Goal: Task Accomplishment & Management: Complete application form

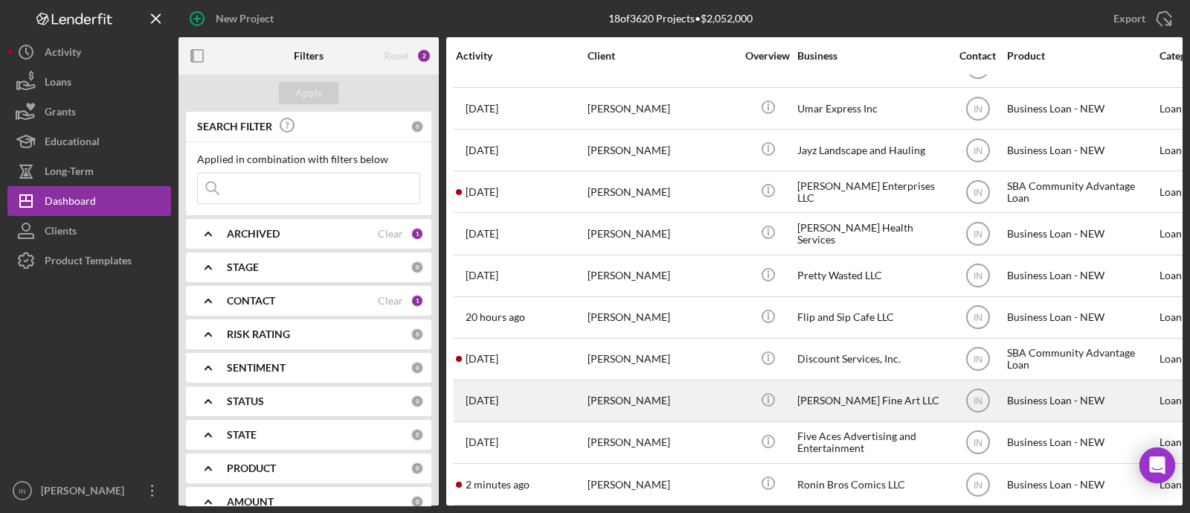
scroll to position [335, 0]
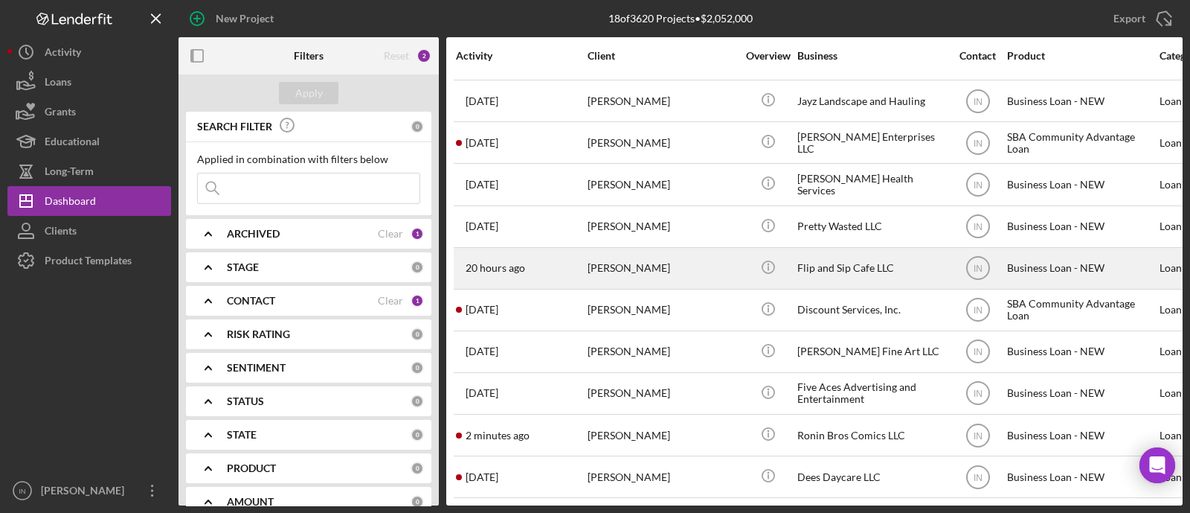
click at [655, 264] on div "[PERSON_NAME]" at bounding box center [662, 267] width 149 height 39
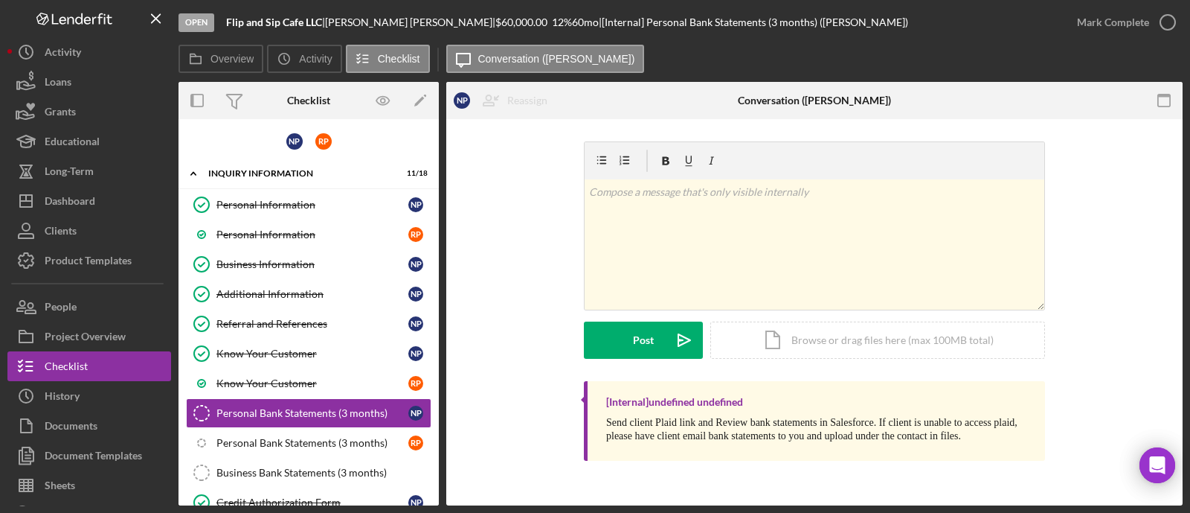
scroll to position [97, 0]
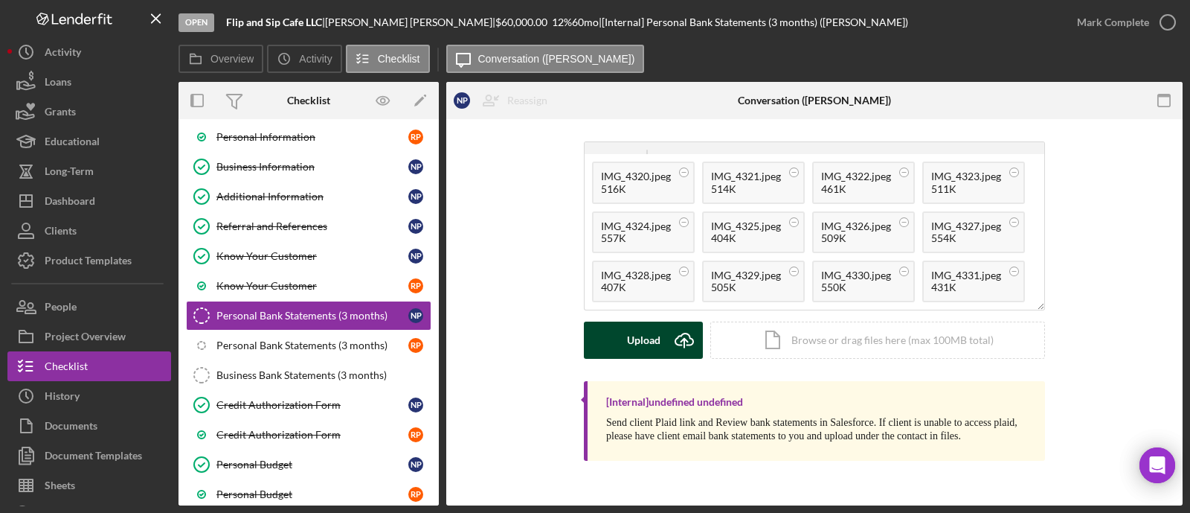
click at [655, 333] on div "Upload" at bounding box center [643, 339] width 33 height 37
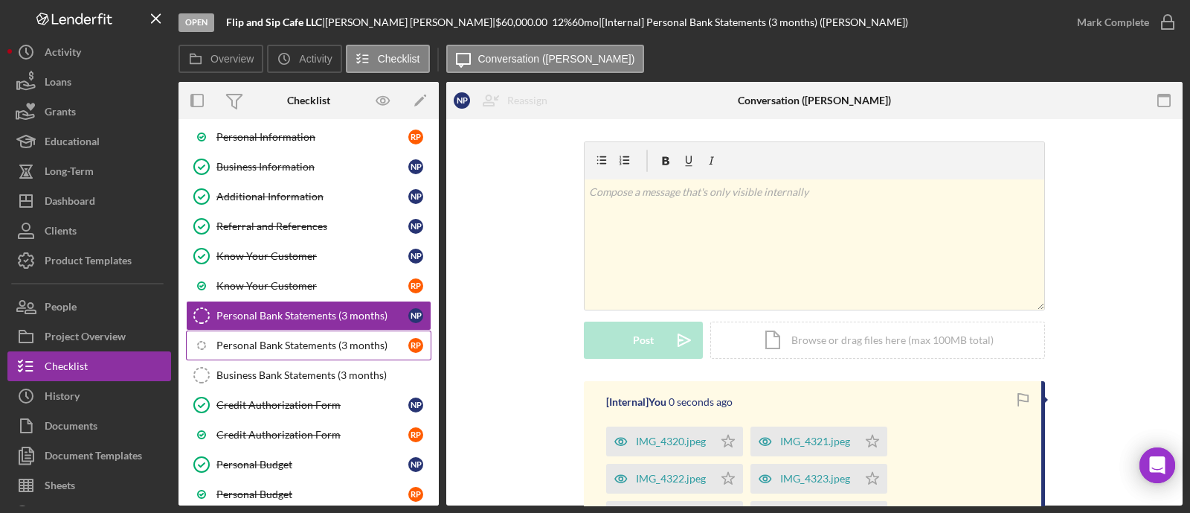
click at [297, 346] on div "Personal Bank Statements (3 months)" at bounding box center [312, 345] width 192 height 12
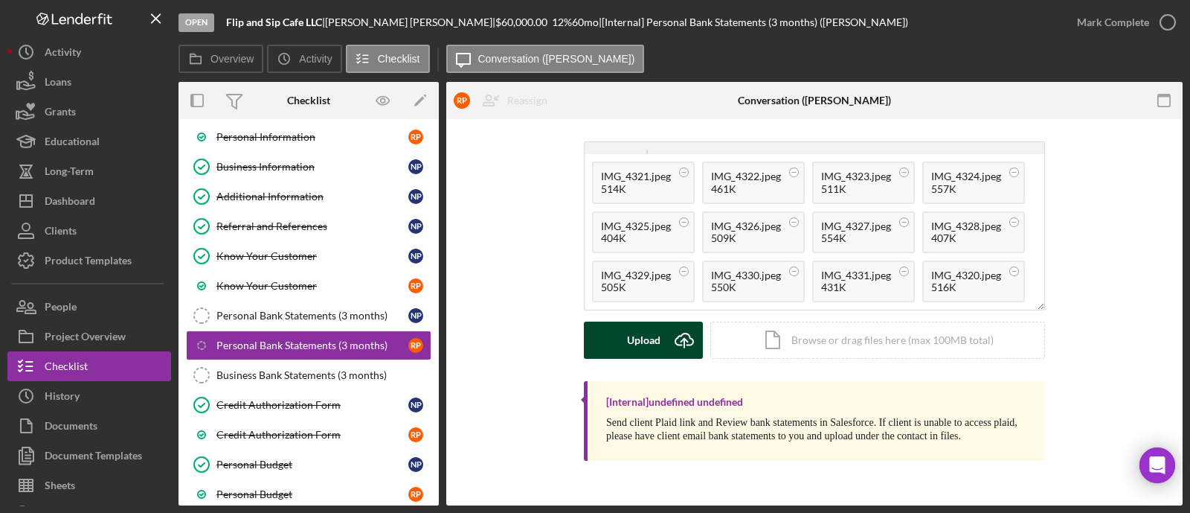
click at [677, 343] on icon "Icon/Upload" at bounding box center [684, 339] width 37 height 37
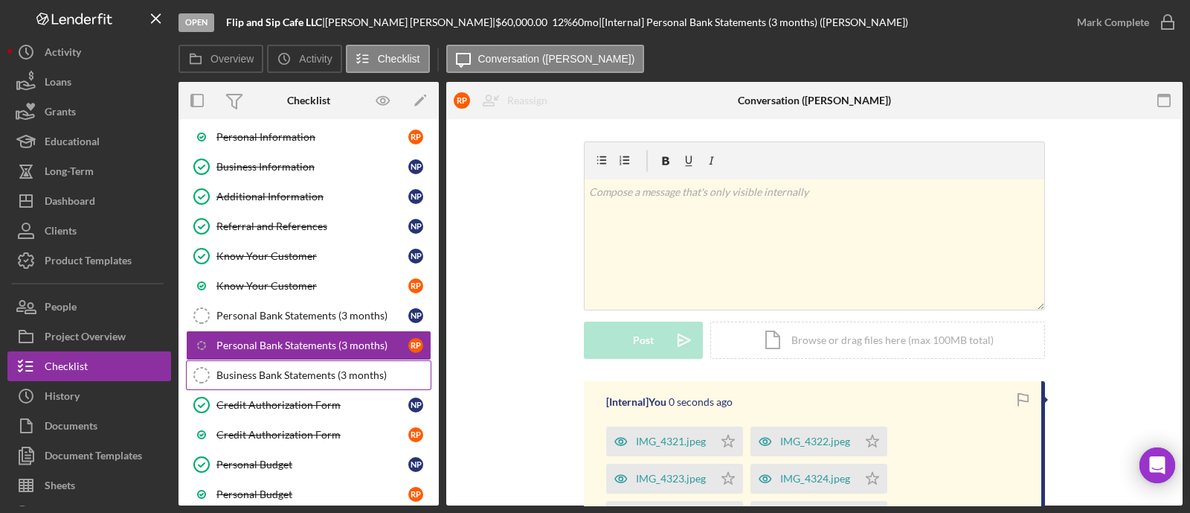
click at [277, 376] on div "Business Bank Statements (3 months)" at bounding box center [323, 375] width 214 height 12
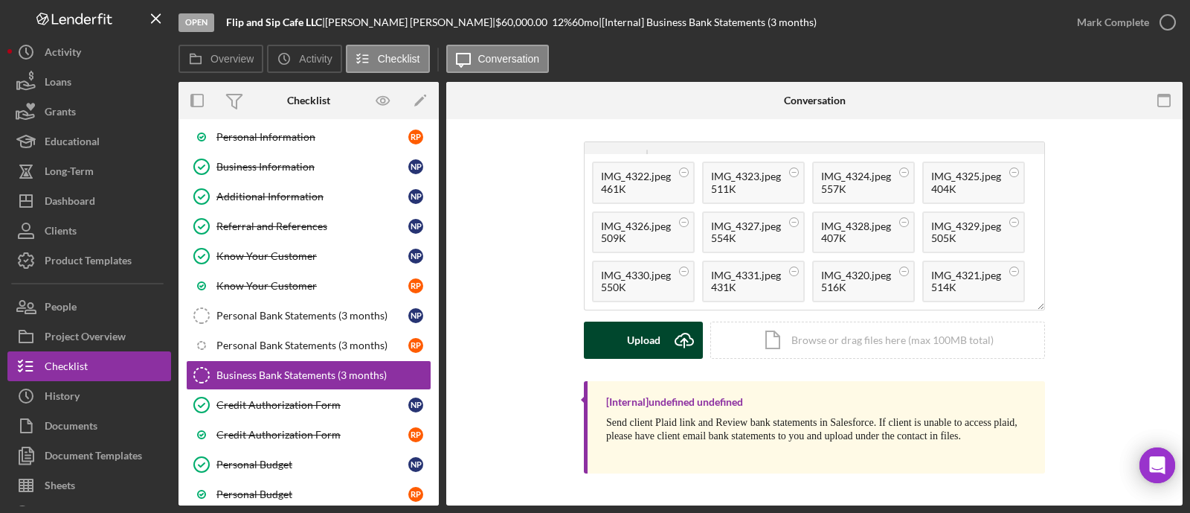
click at [637, 346] on div "Upload" at bounding box center [643, 339] width 33 height 37
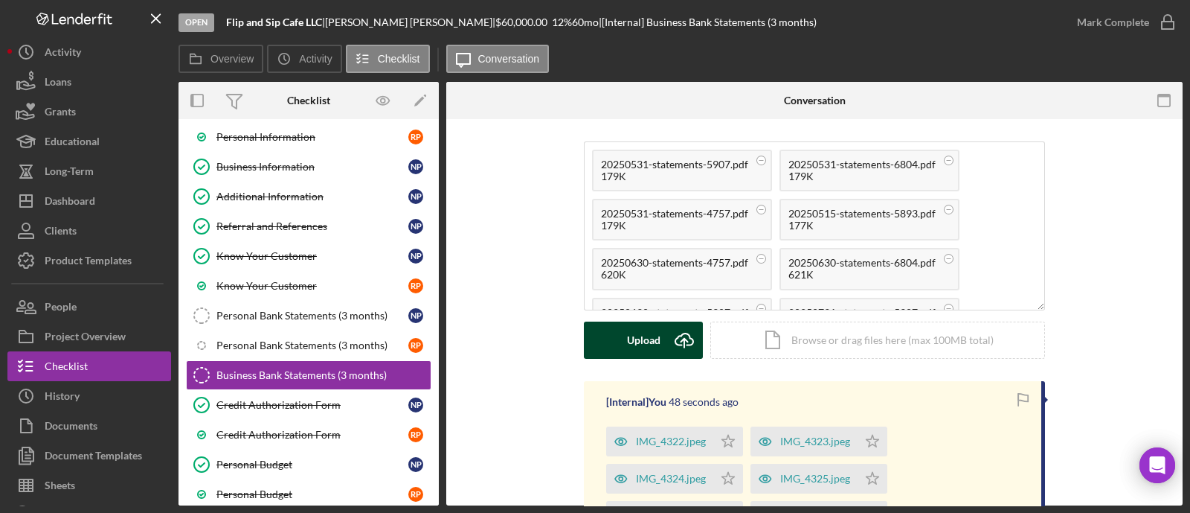
click at [646, 338] on div "Upload" at bounding box center [643, 339] width 33 height 37
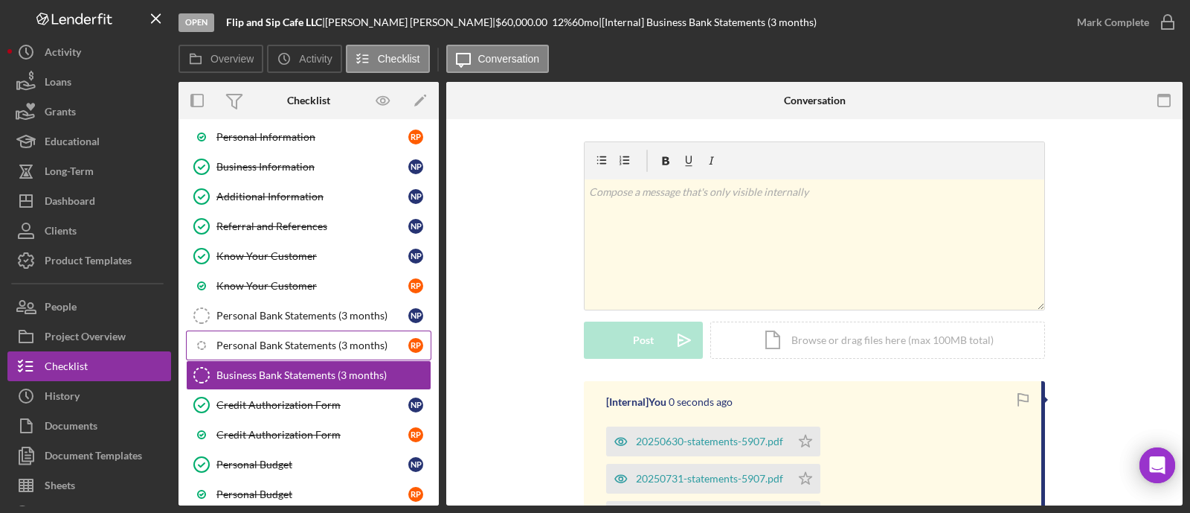
click at [280, 339] on div "Personal Bank Statements (3 months)" at bounding box center [312, 345] width 192 height 12
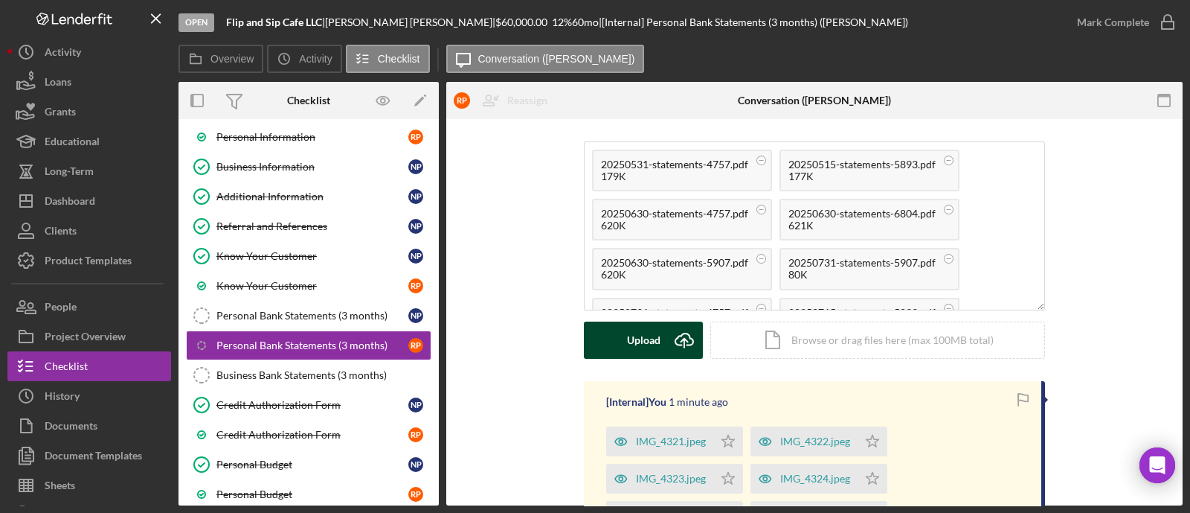
click at [651, 333] on div "Upload" at bounding box center [643, 339] width 33 height 37
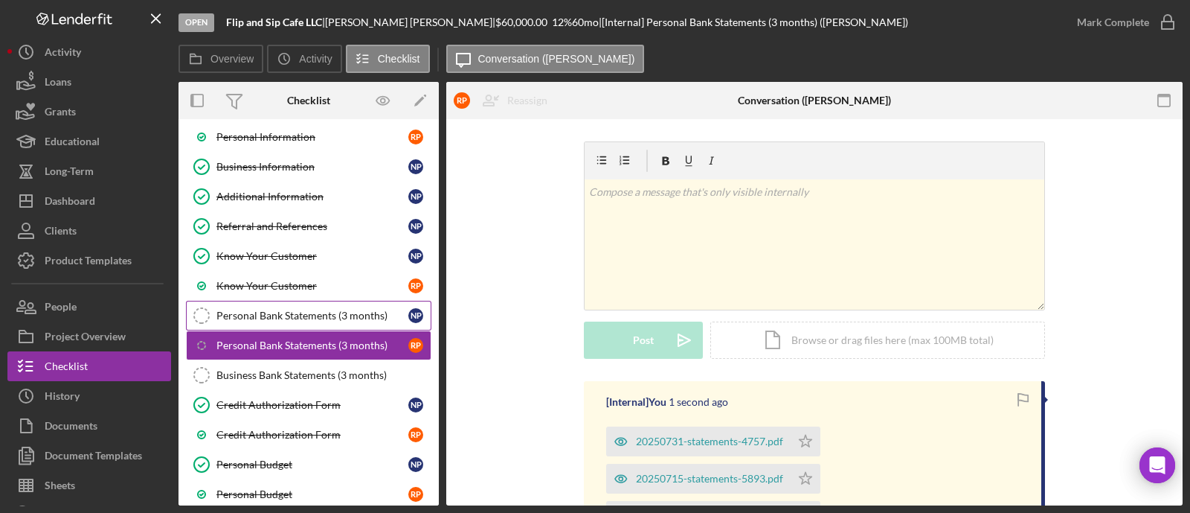
click at [268, 305] on link "Personal Bank Statements (3 months) Personal Bank Statements (3 months) N P" at bounding box center [308, 316] width 245 height 30
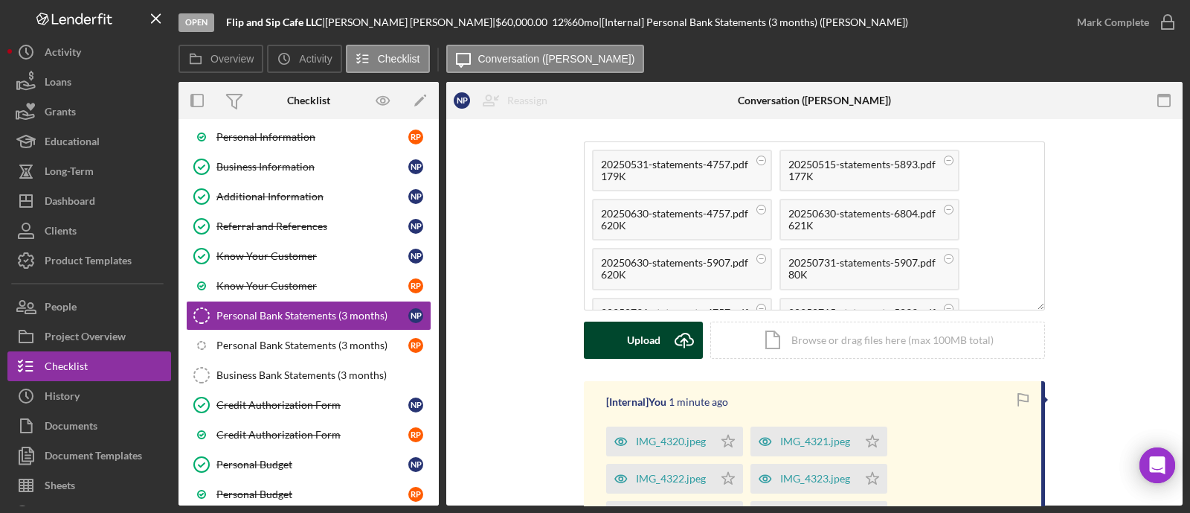
click at [655, 330] on div "Upload" at bounding box center [643, 339] width 33 height 37
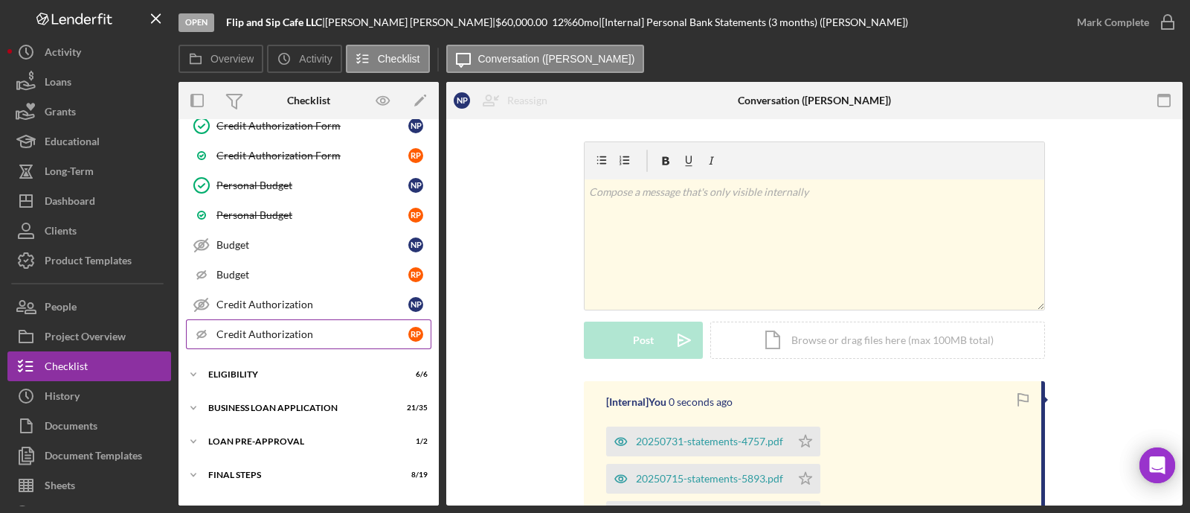
scroll to position [397, 0]
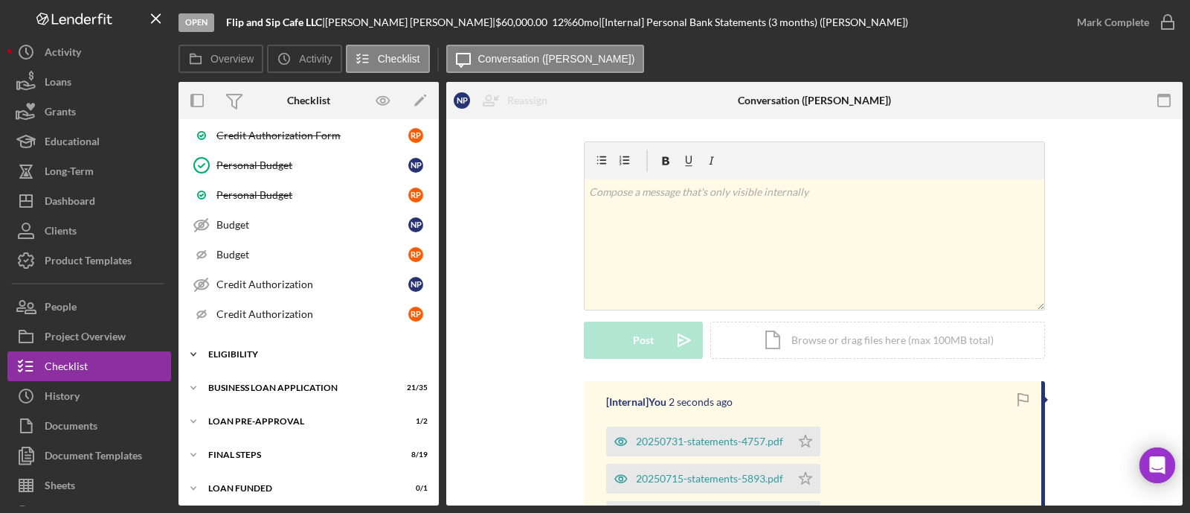
click at [263, 350] on div "ELIGIBILITY" at bounding box center [314, 354] width 212 height 9
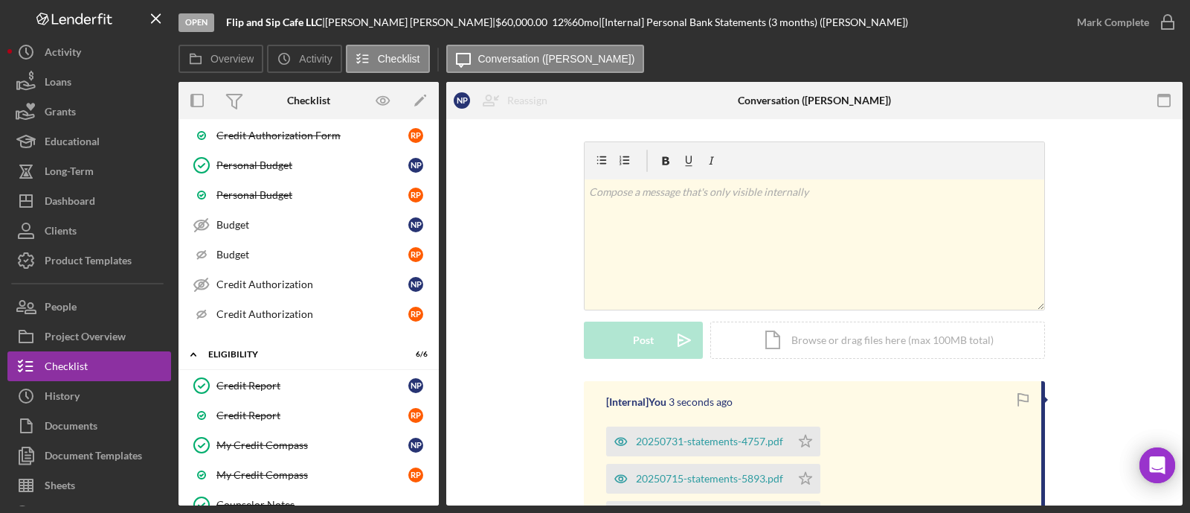
scroll to position [582, 0]
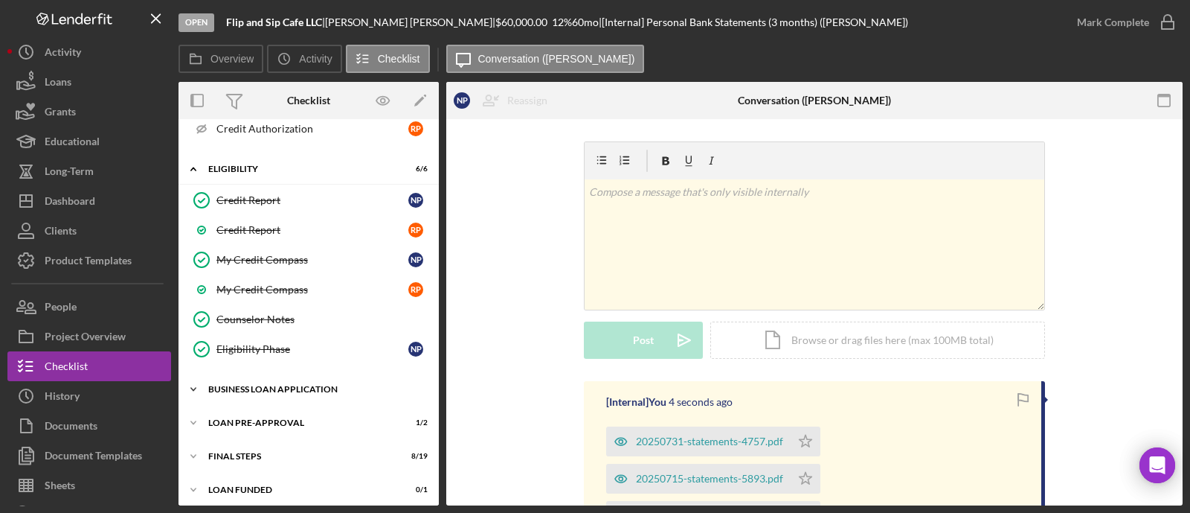
click at [288, 385] on div "BUSINESS LOAN APPLICATION" at bounding box center [314, 389] width 212 height 9
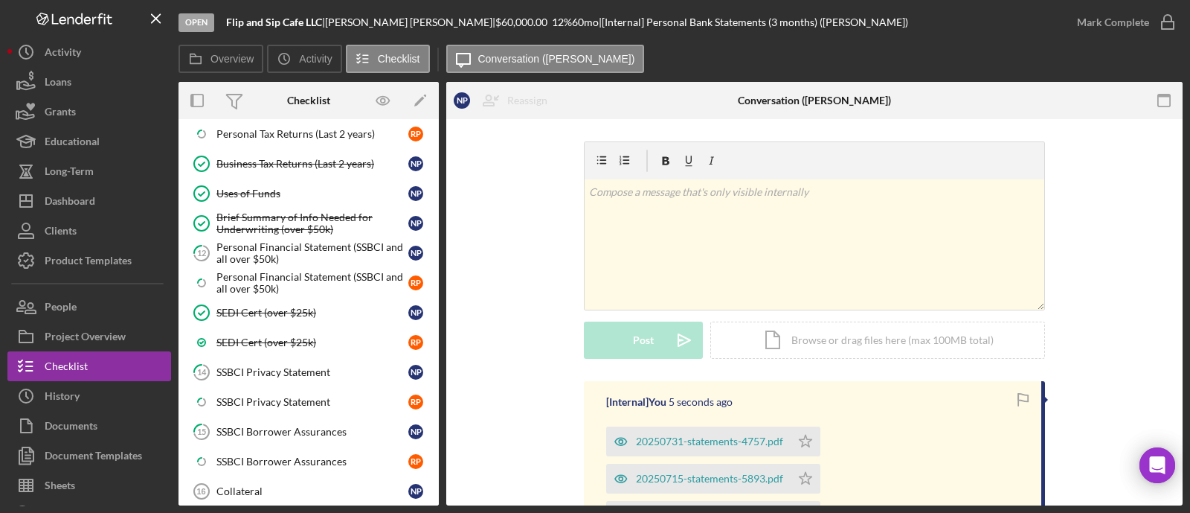
scroll to position [1233, 0]
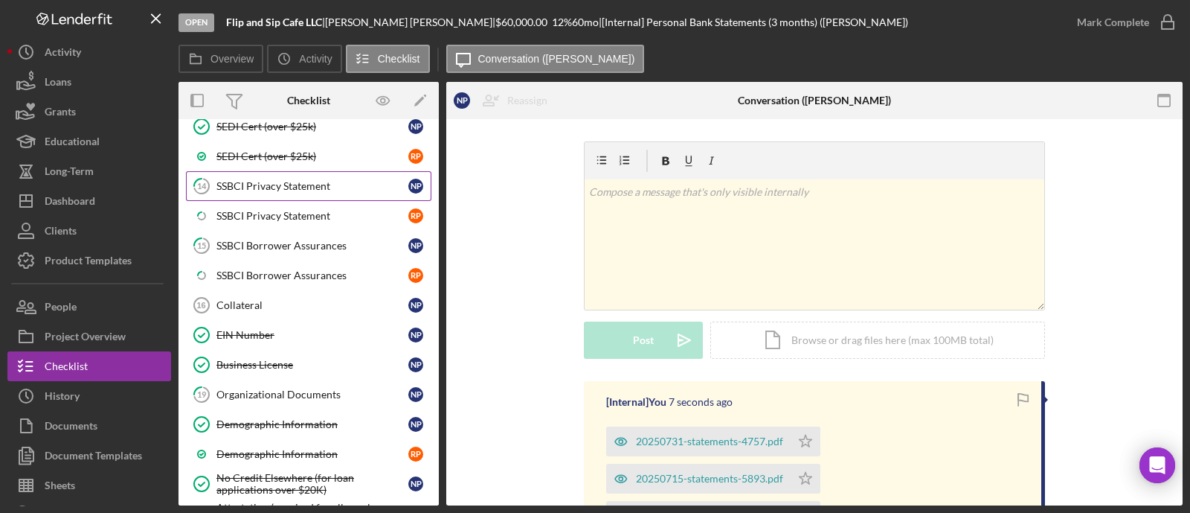
click at [335, 180] on div "SSBCI Privacy Statement" at bounding box center [312, 186] width 192 height 12
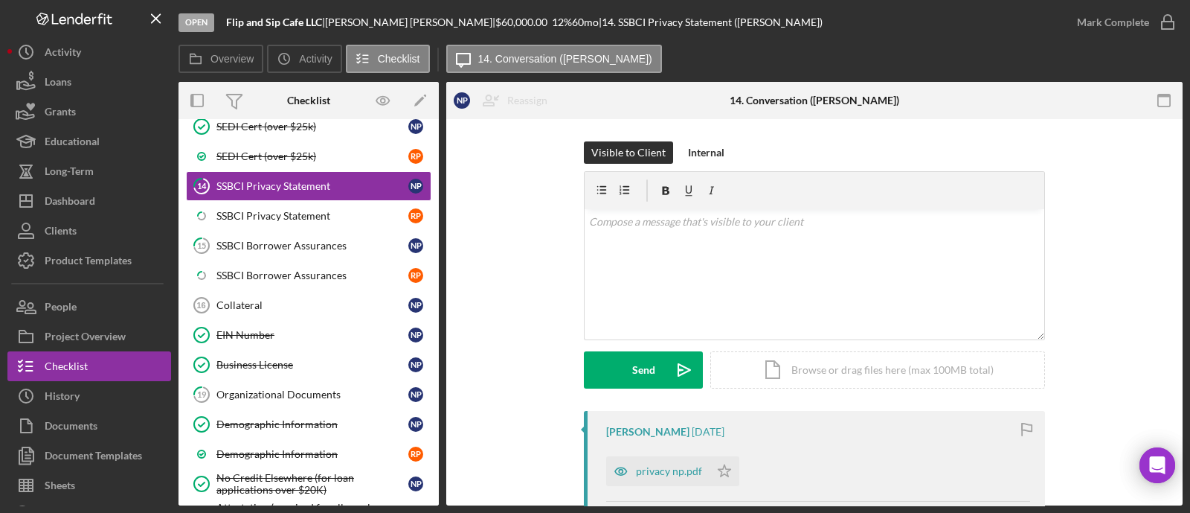
scroll to position [185, 0]
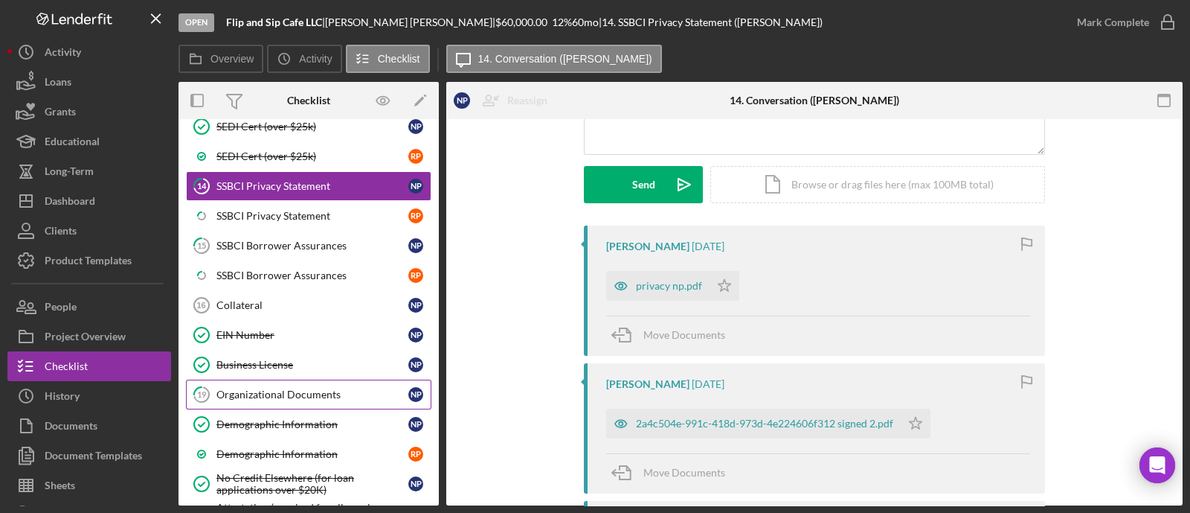
click at [296, 388] on div "Organizational Documents" at bounding box center [312, 394] width 192 height 12
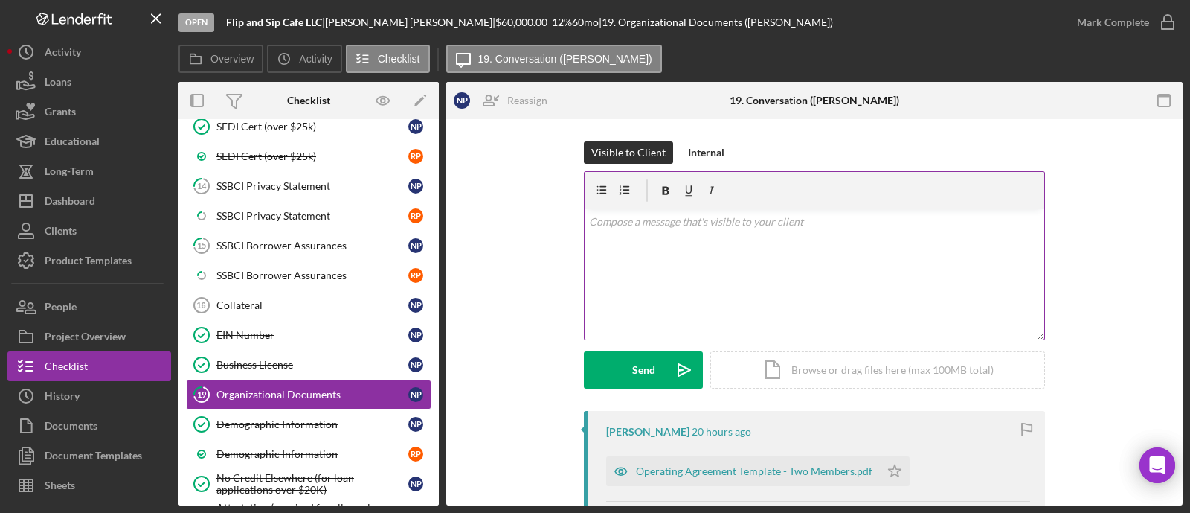
scroll to position [279, 0]
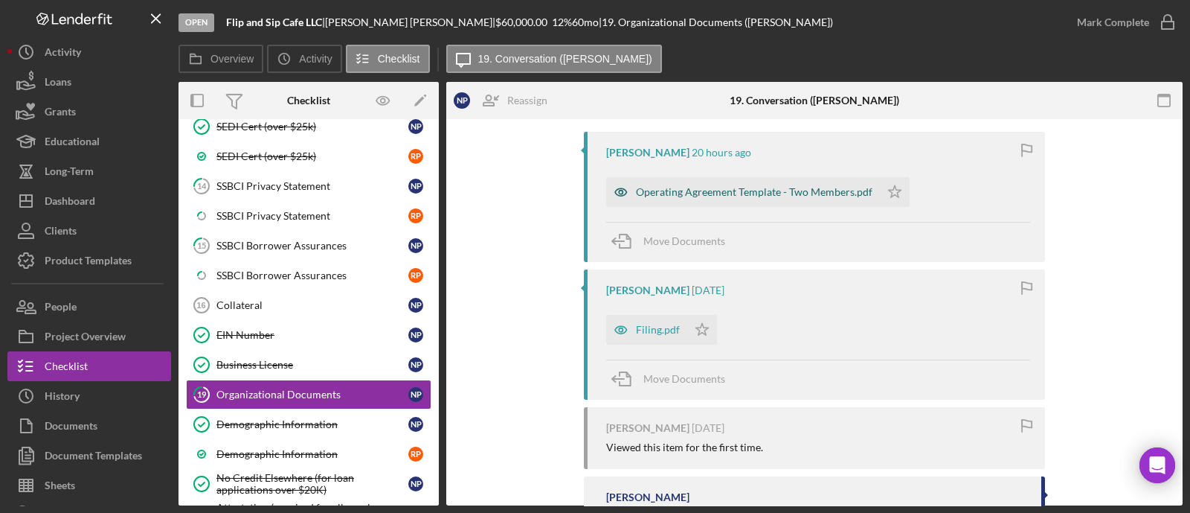
click at [754, 187] on div "Operating Agreement Template - Two Members.pdf" at bounding box center [754, 192] width 237 height 12
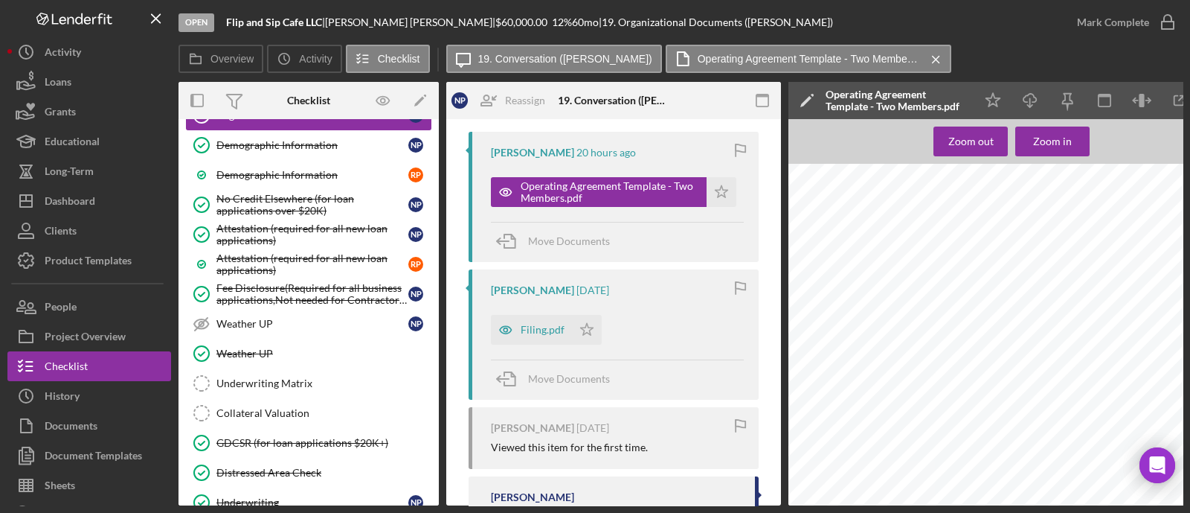
scroll to position [1627, 0]
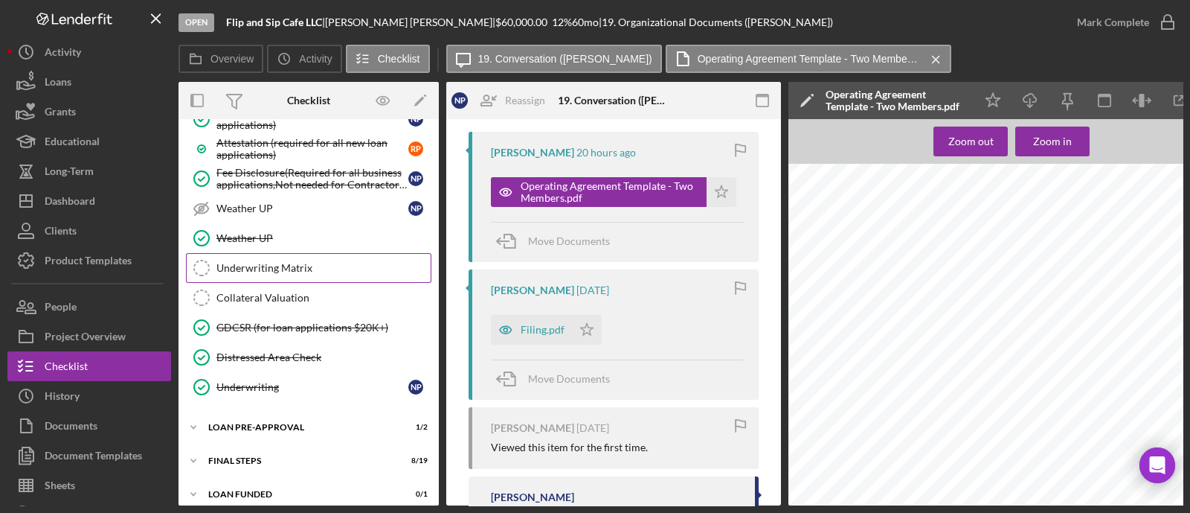
click at [305, 253] on link "Underwriting Matrix Underwriting Matrix" at bounding box center [308, 268] width 245 height 30
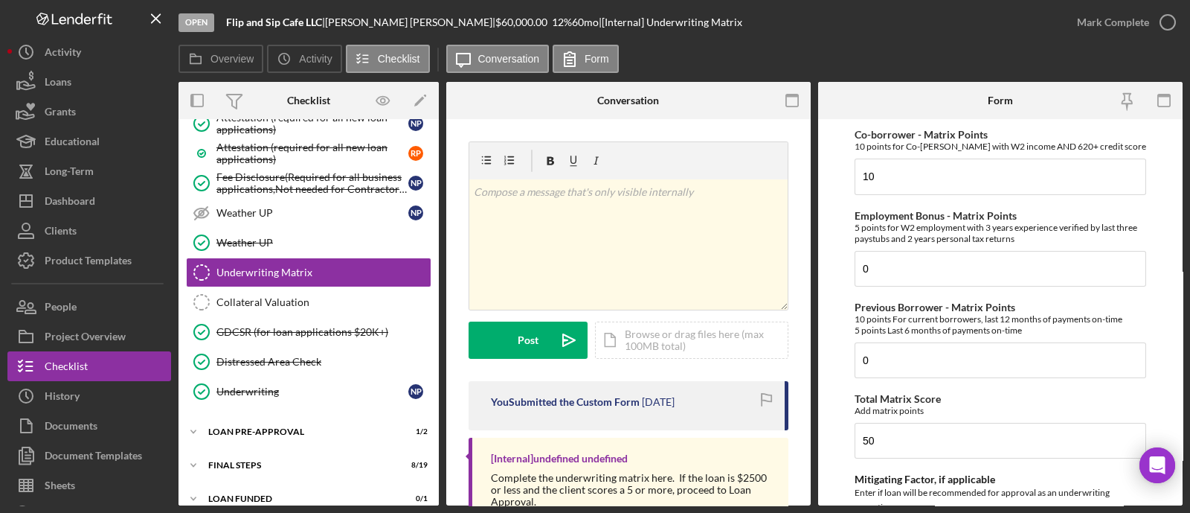
scroll to position [922, 0]
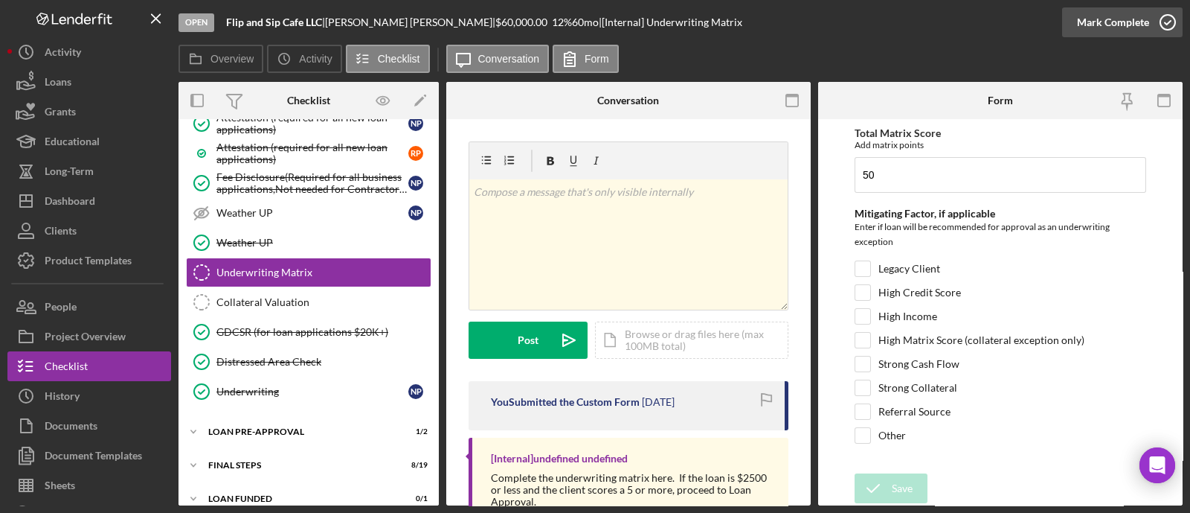
click at [1150, 18] on icon "button" at bounding box center [1167, 22] width 37 height 37
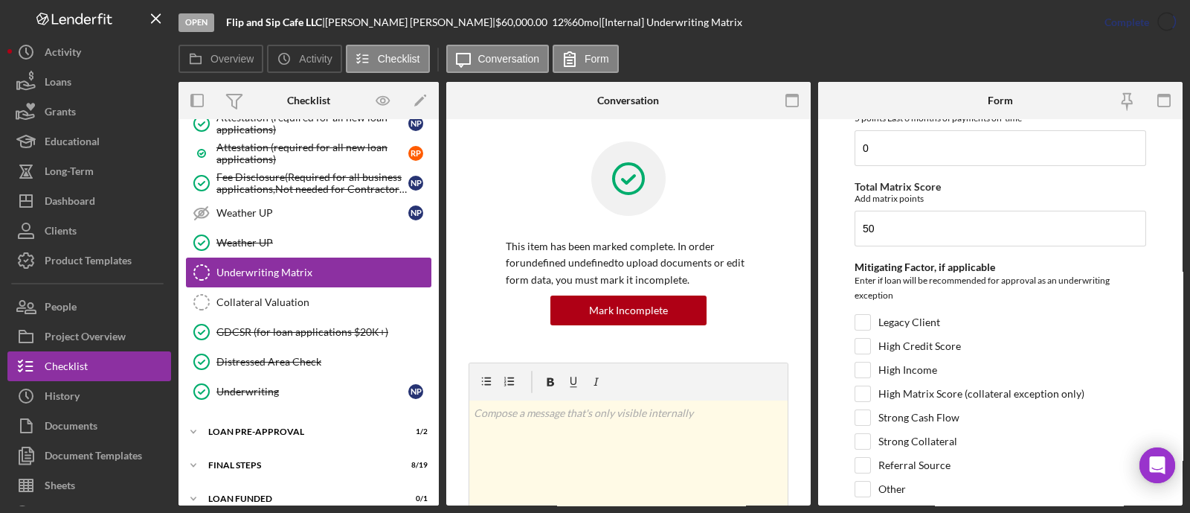
scroll to position [981, 0]
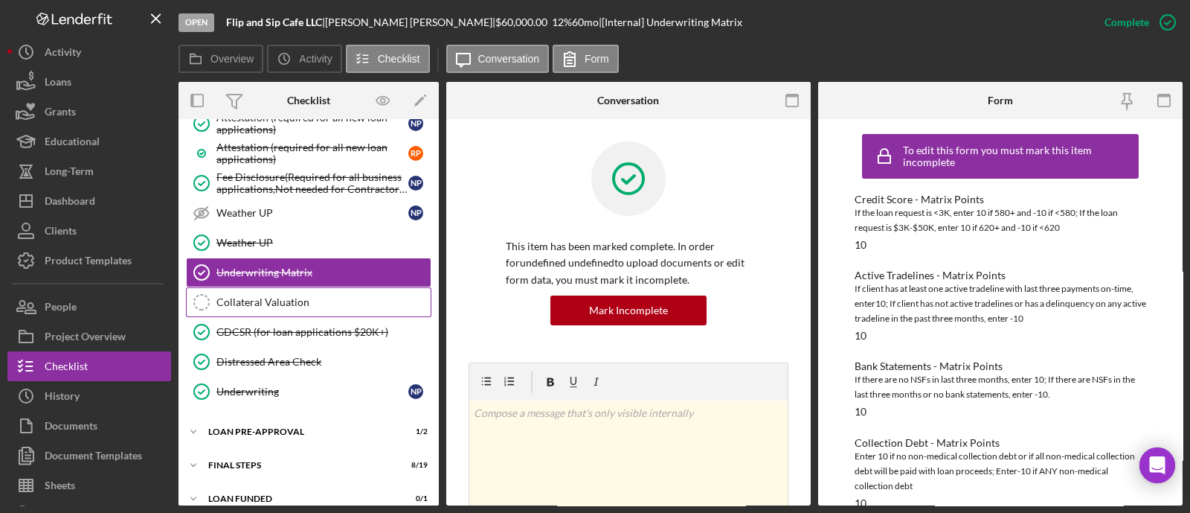
click at [260, 296] on div "Collateral Valuation" at bounding box center [323, 302] width 214 height 12
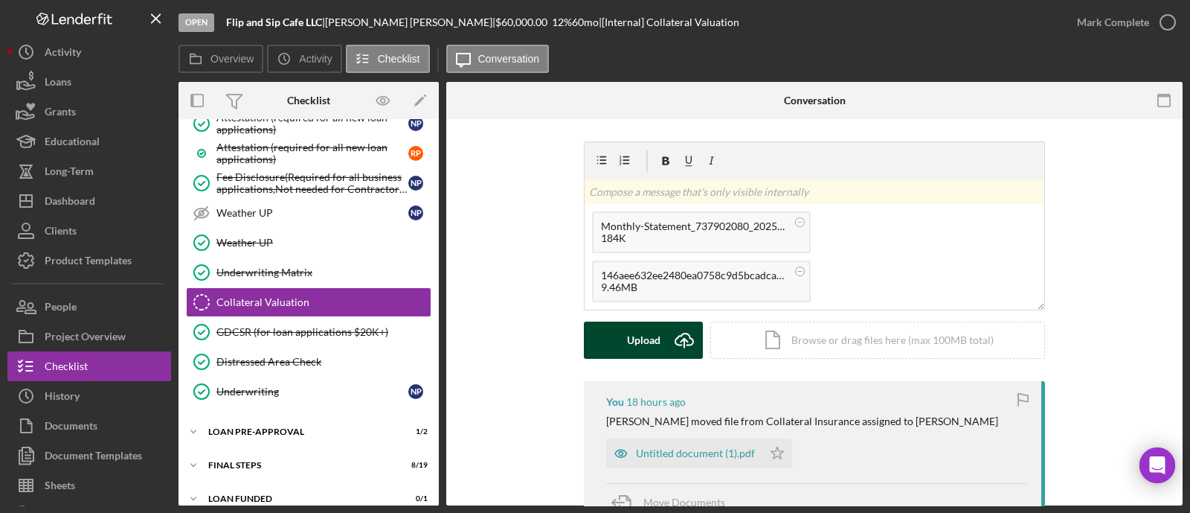
click at [638, 338] on div "Upload" at bounding box center [643, 339] width 33 height 37
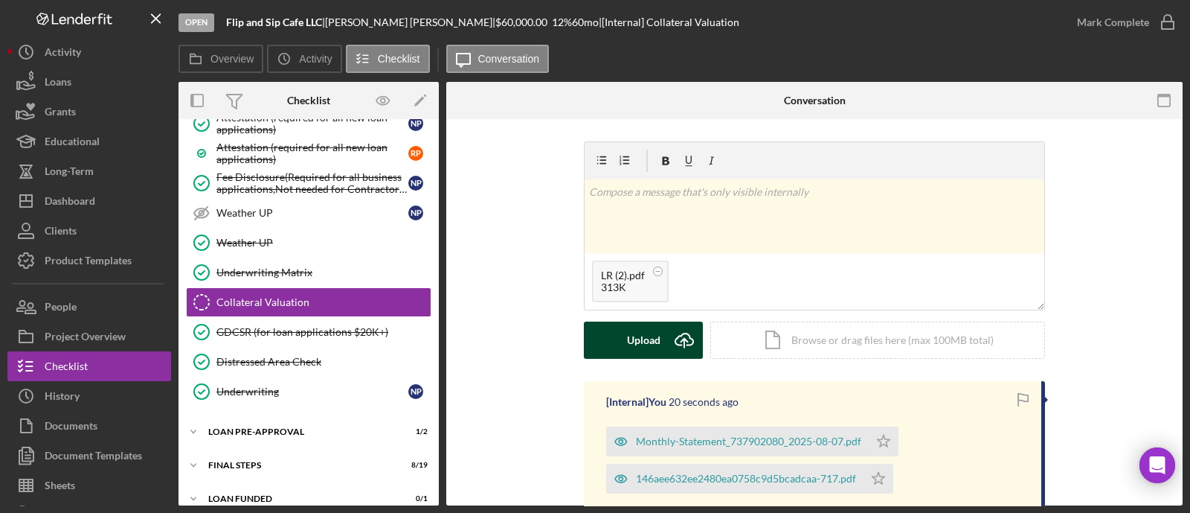
click at [641, 350] on div "Upload" at bounding box center [643, 339] width 33 height 37
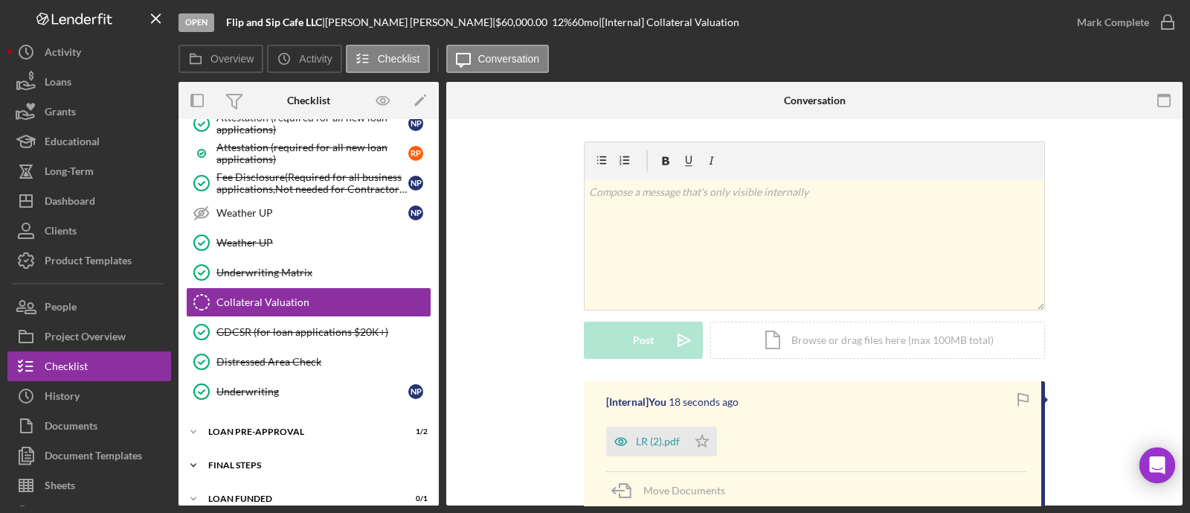
click at [269, 460] on div "FINAL STEPS" at bounding box center [314, 464] width 212 height 9
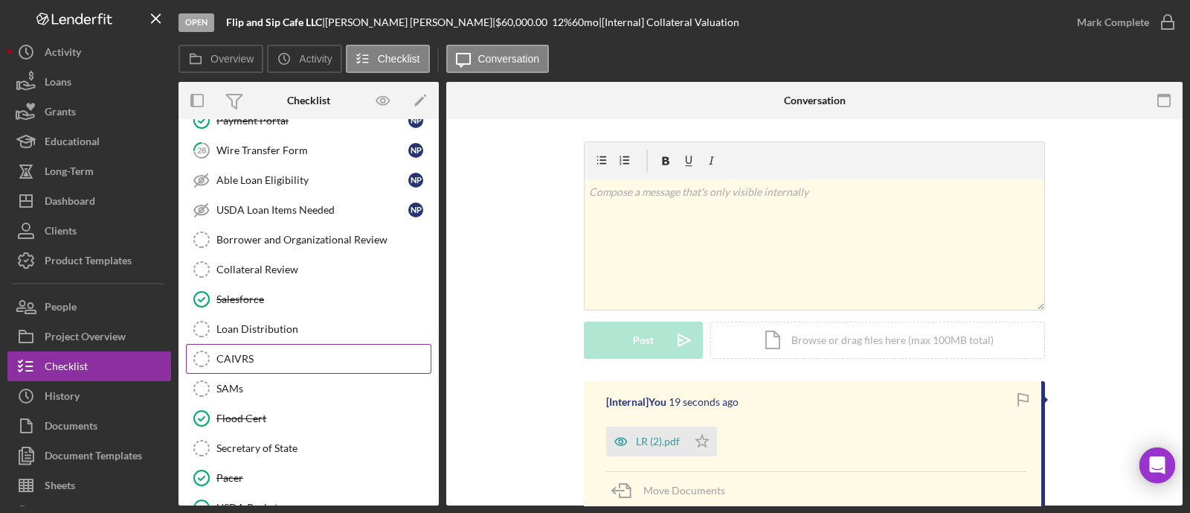
scroll to position [1901, 0]
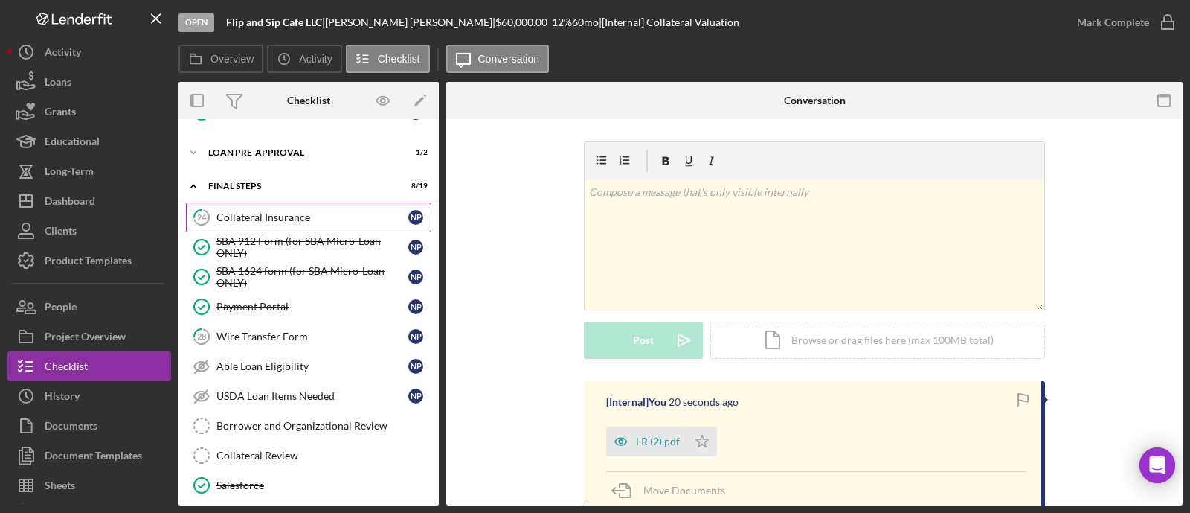
click at [305, 211] on div "Collateral Insurance" at bounding box center [312, 217] width 192 height 12
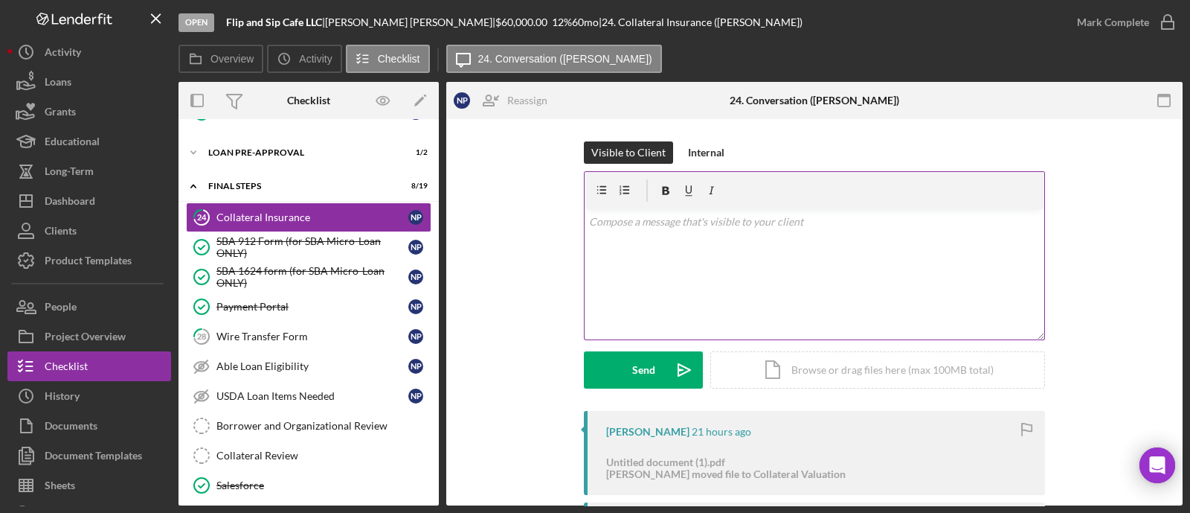
scroll to position [279, 0]
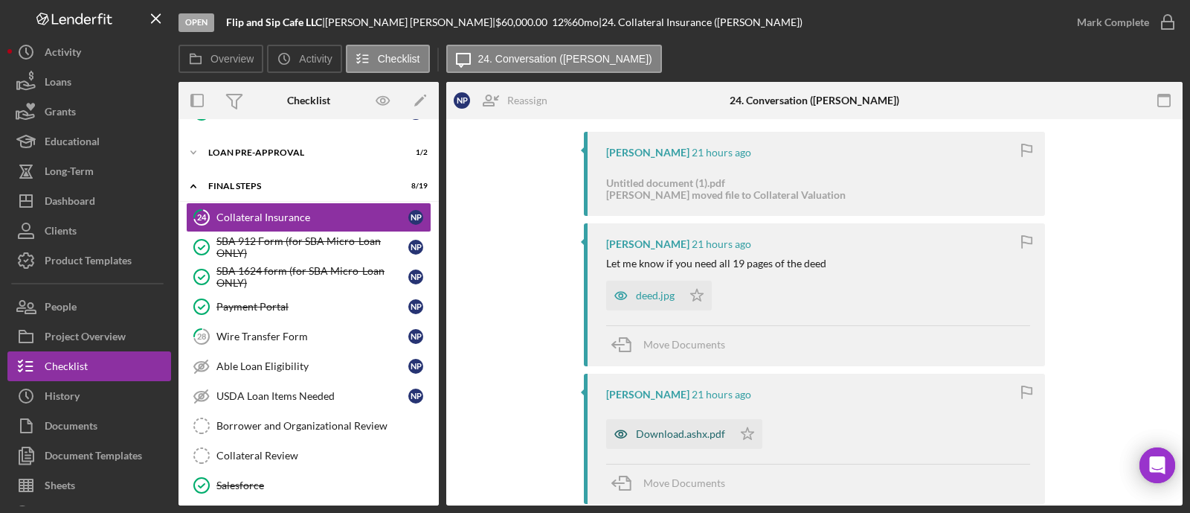
click at [678, 432] on div "Download.ashx.pdf" at bounding box center [680, 434] width 89 height 12
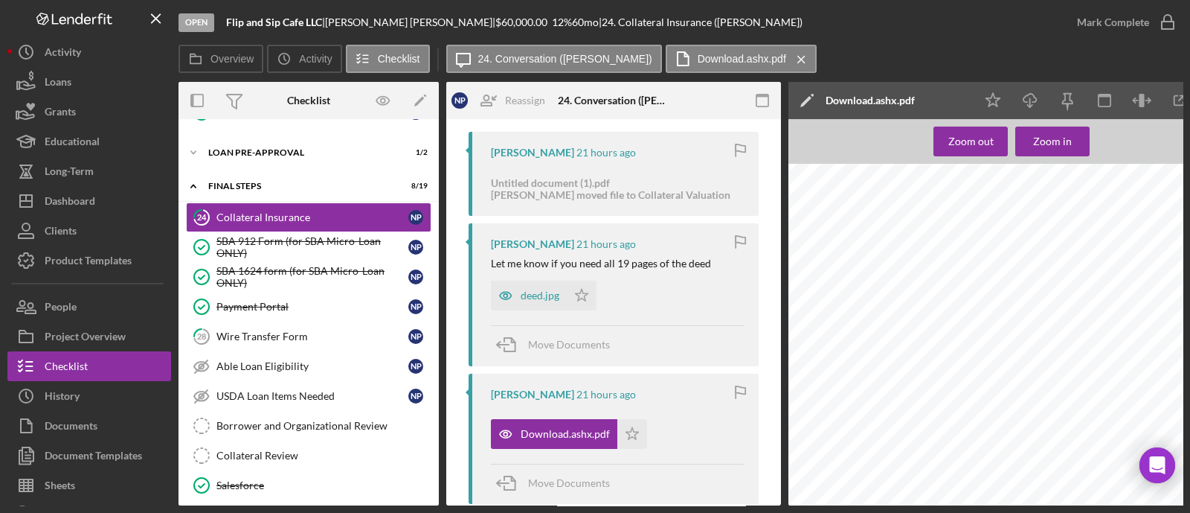
scroll to position [1116, 0]
click at [630, 432] on icon "Icon/Star" at bounding box center [632, 434] width 30 height 30
click at [1148, 28] on button "Mark Complete" at bounding box center [1122, 22] width 121 height 30
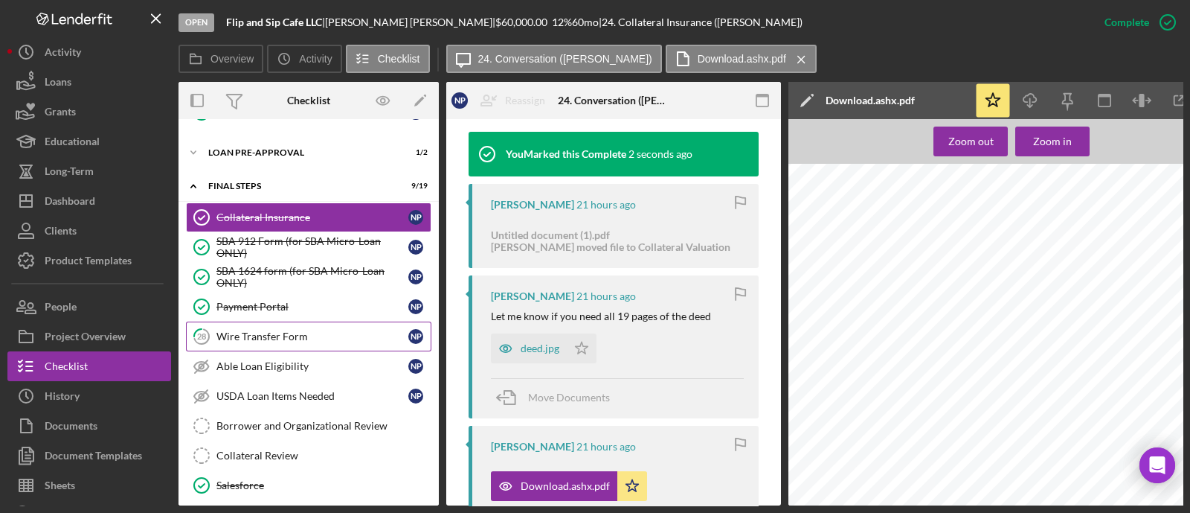
click at [293, 324] on link "28 Wire Transfer Form N P" at bounding box center [308, 336] width 245 height 30
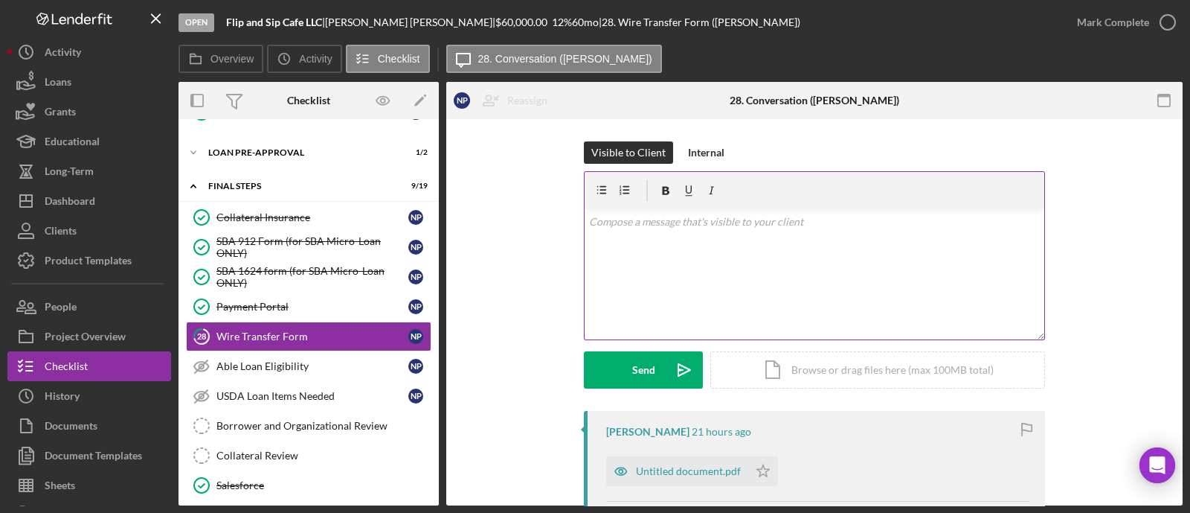
scroll to position [185, 0]
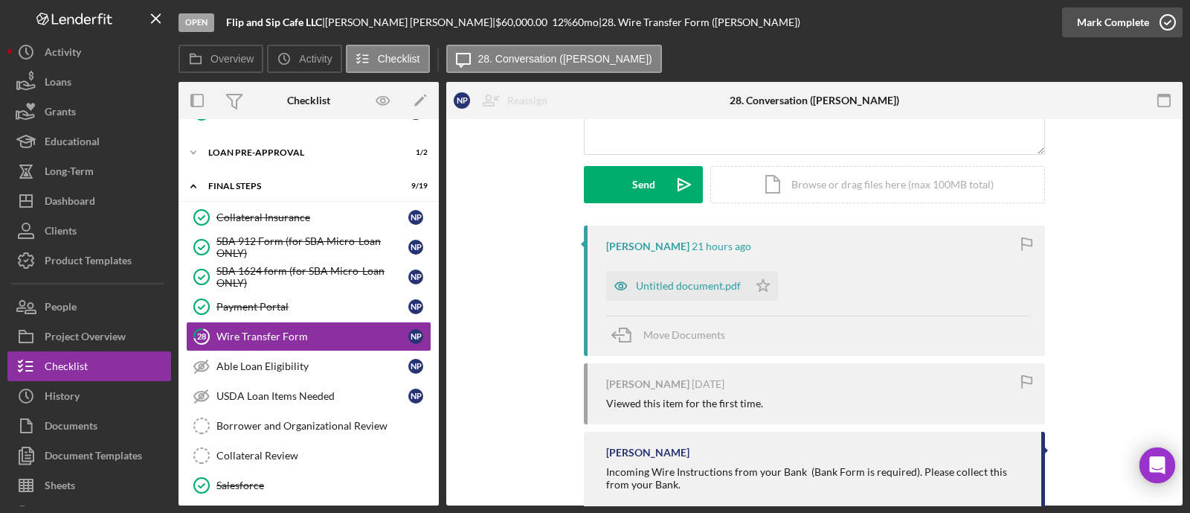
click at [1123, 31] on div "Mark Complete" at bounding box center [1113, 22] width 72 height 30
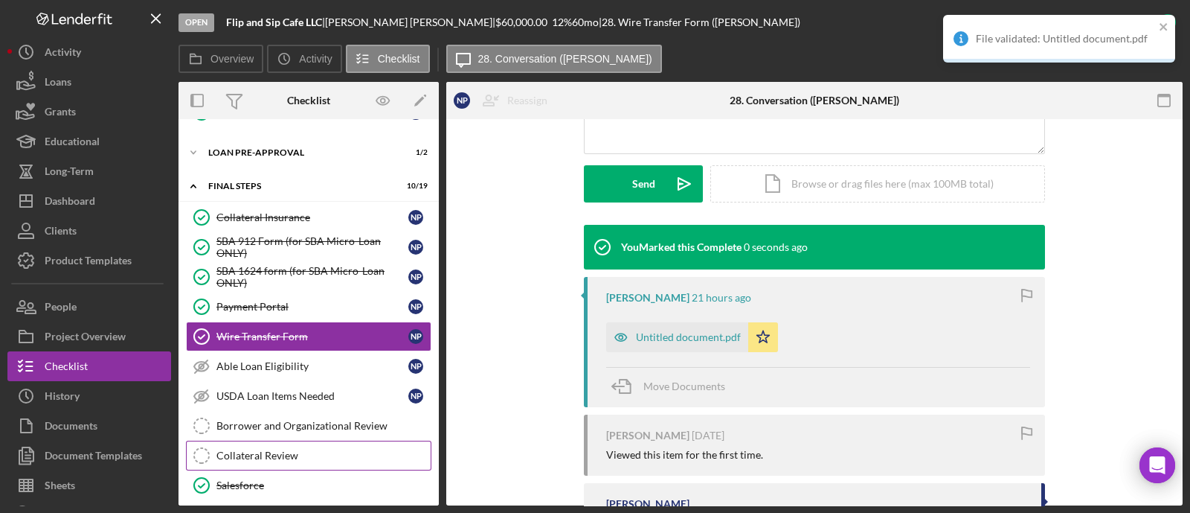
scroll to position [2087, 0]
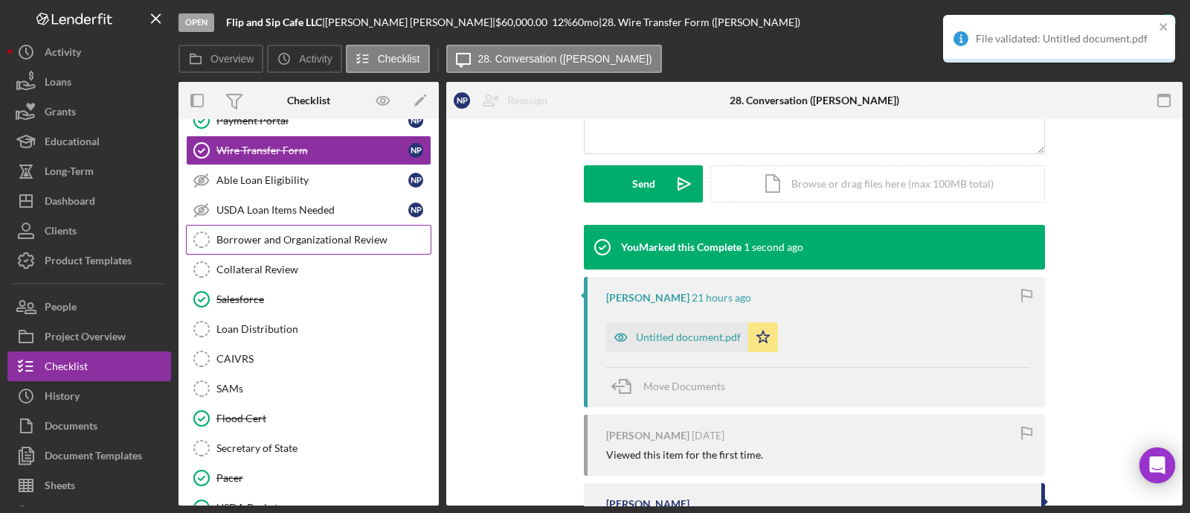
click at [317, 234] on div "Borrower and Organizational Review" at bounding box center [323, 240] width 214 height 12
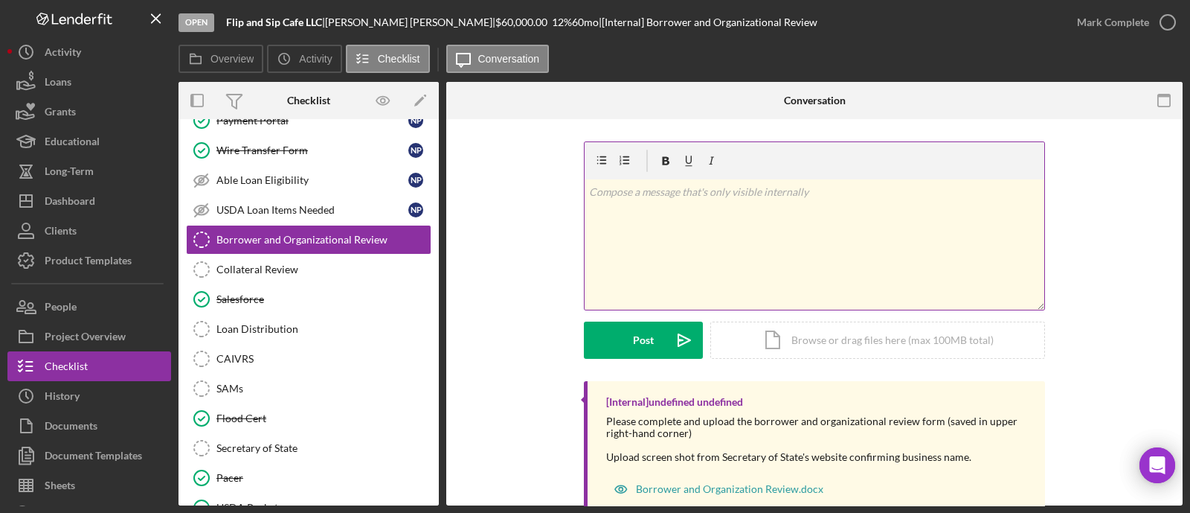
click at [1011, 168] on div "v Color teal Color pink Remove color Add row above Add row below Add column bef…" at bounding box center [814, 333] width 736 height 429
click at [318, 353] on div "CAIVRS" at bounding box center [323, 359] width 214 height 12
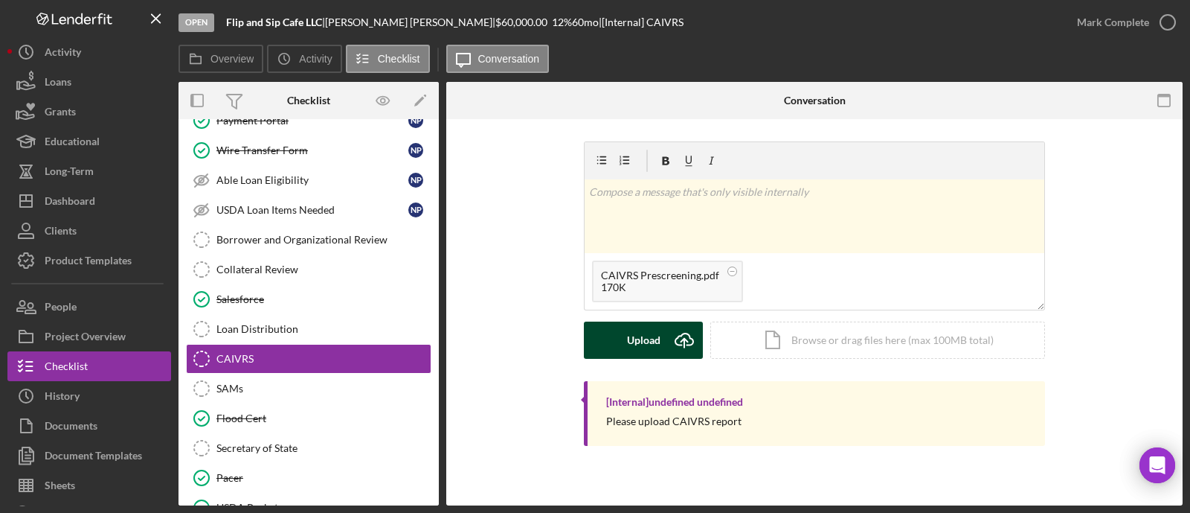
click at [647, 336] on div "Upload" at bounding box center [643, 339] width 33 height 37
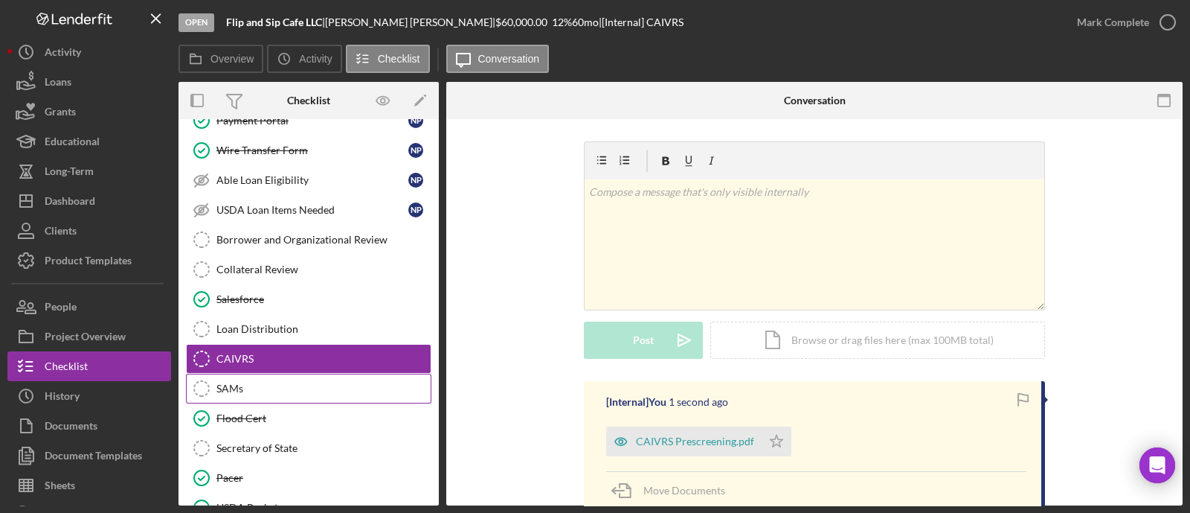
click at [269, 382] on div "SAMs" at bounding box center [323, 388] width 214 height 12
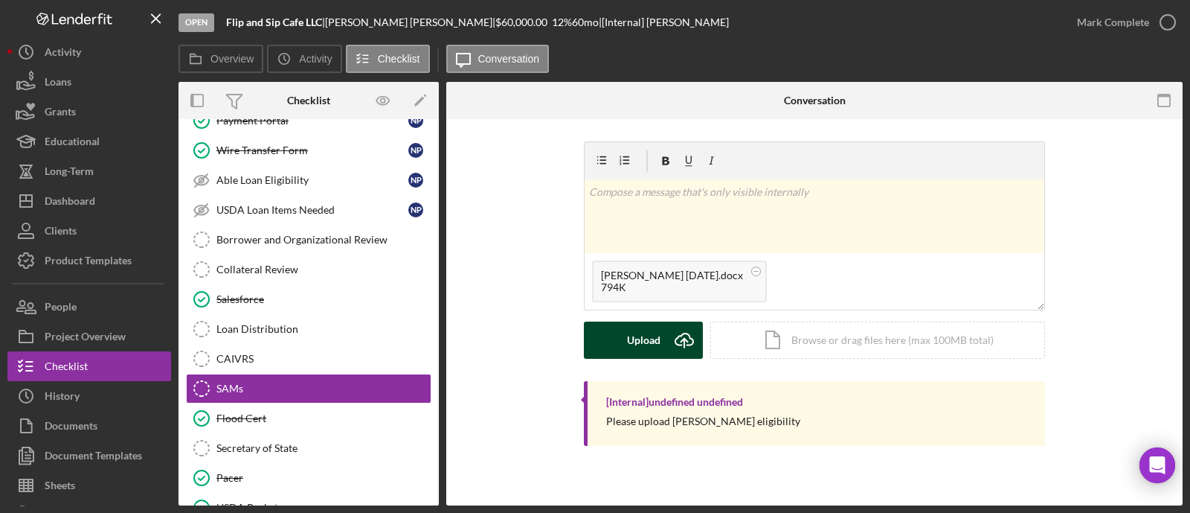
click at [643, 332] on div "Upload" at bounding box center [643, 339] width 33 height 37
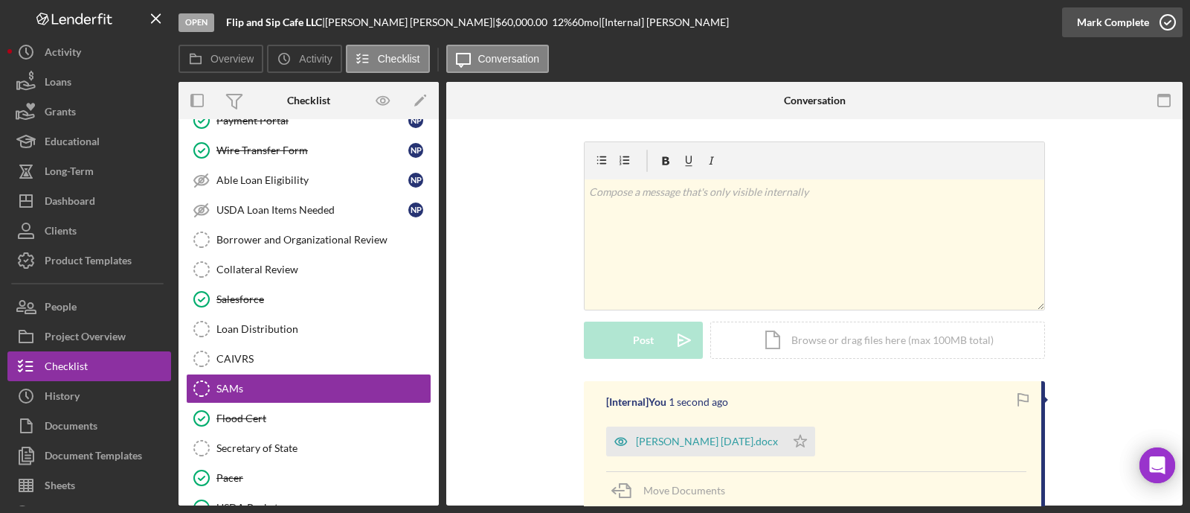
click at [1124, 31] on div "Mark Complete" at bounding box center [1113, 22] width 72 height 30
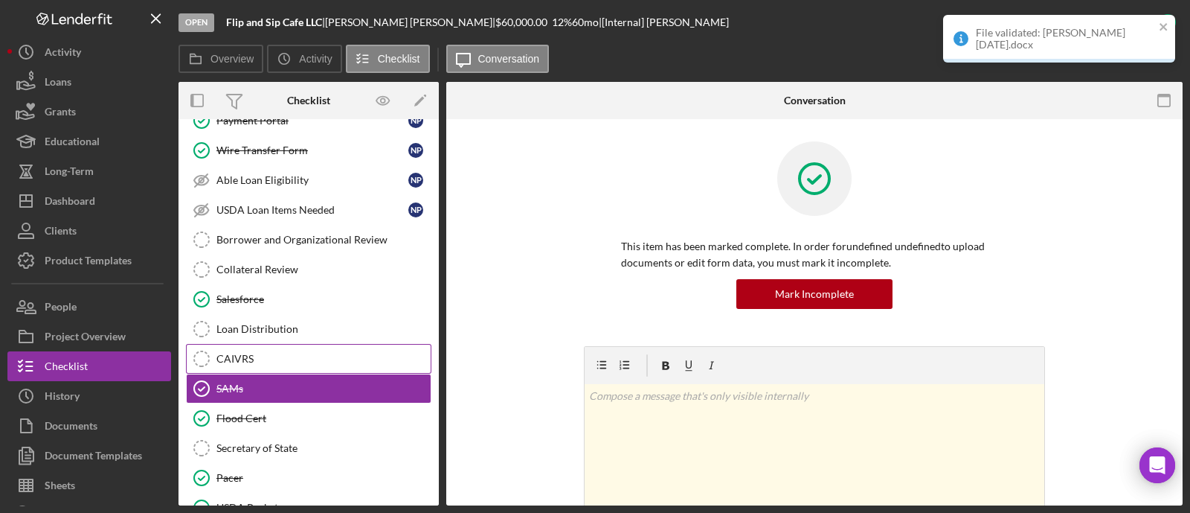
click at [273, 353] on div "CAIVRS" at bounding box center [323, 359] width 214 height 12
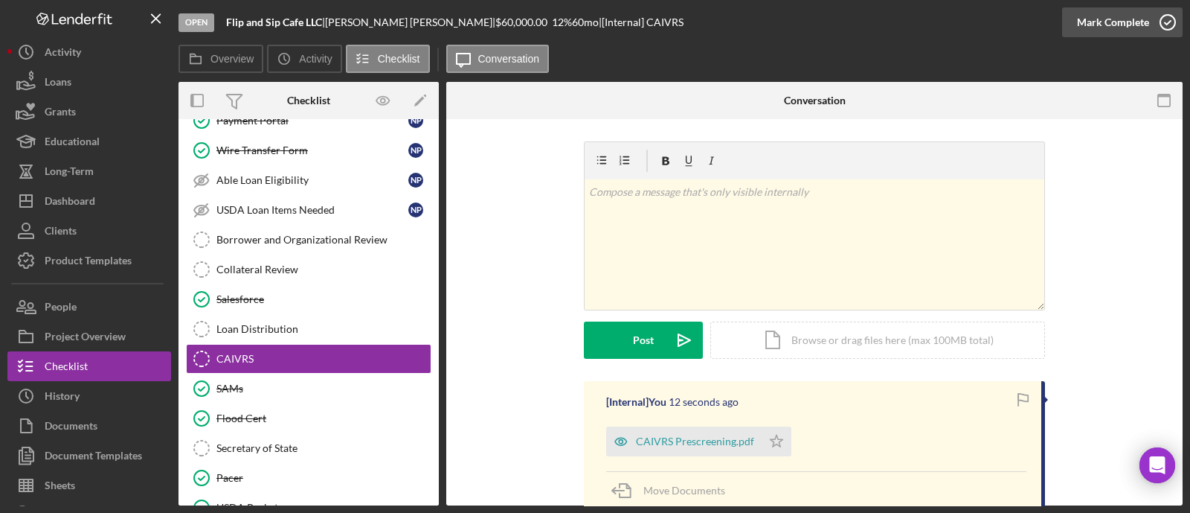
click at [1086, 27] on div "Mark Complete" at bounding box center [1113, 22] width 72 height 30
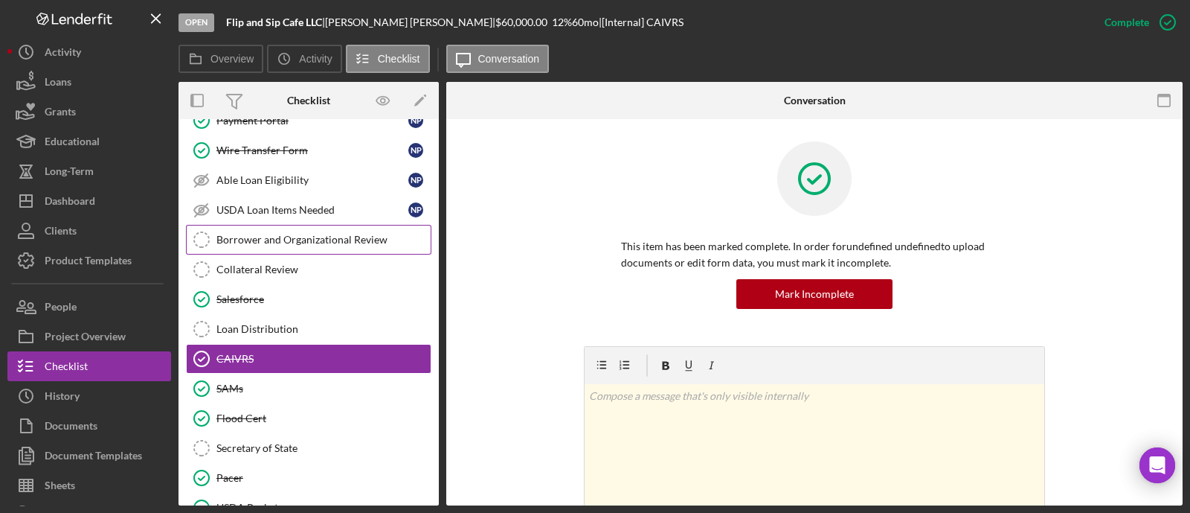
click at [330, 234] on div "Borrower and Organizational Review" at bounding box center [323, 240] width 214 height 12
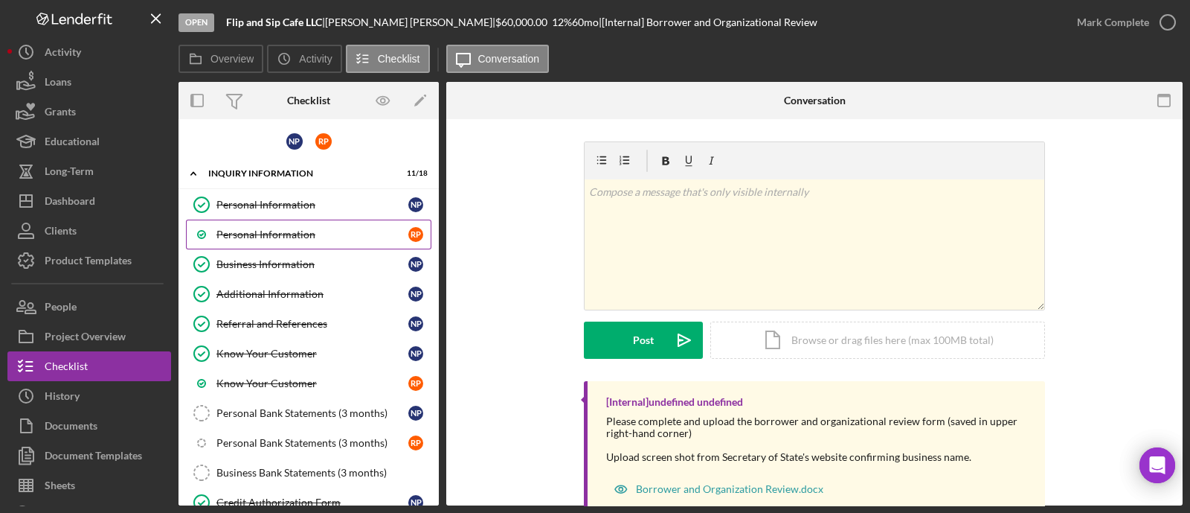
click at [298, 232] on div "Personal Information" at bounding box center [312, 234] width 192 height 12
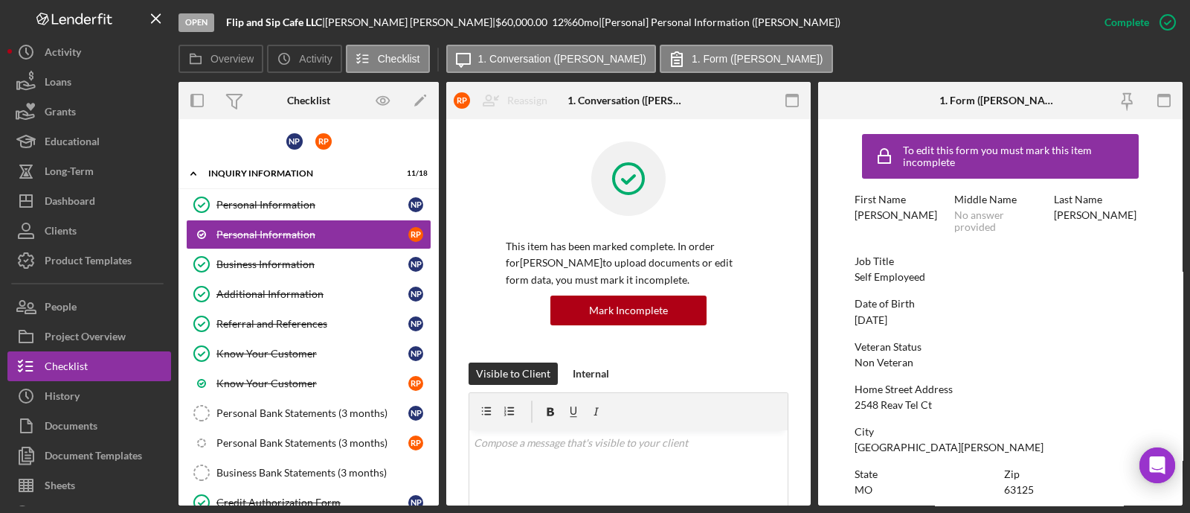
scroll to position [319, 0]
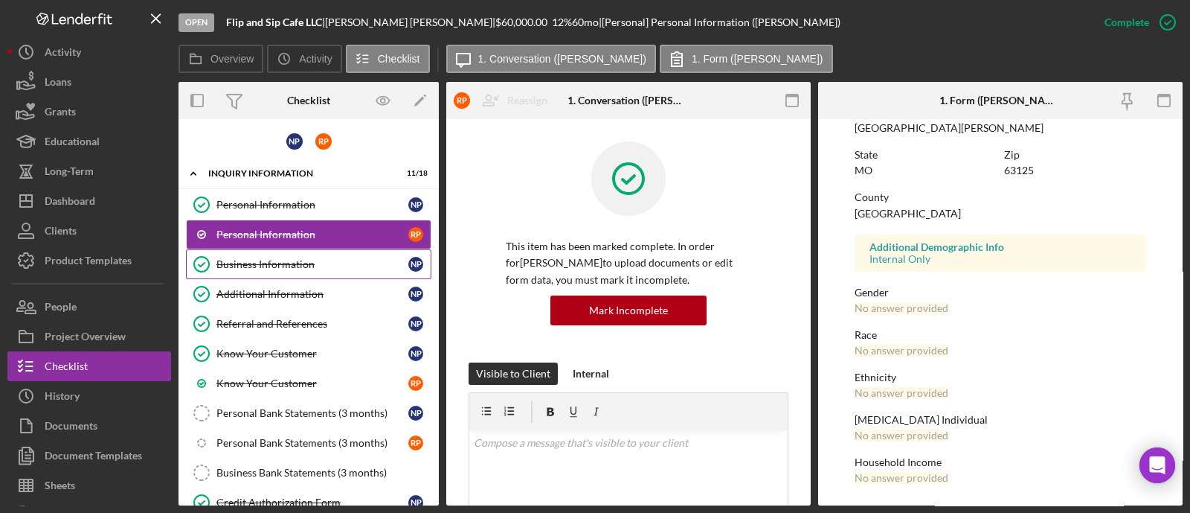
click at [275, 261] on div "Business Information" at bounding box center [312, 264] width 192 height 12
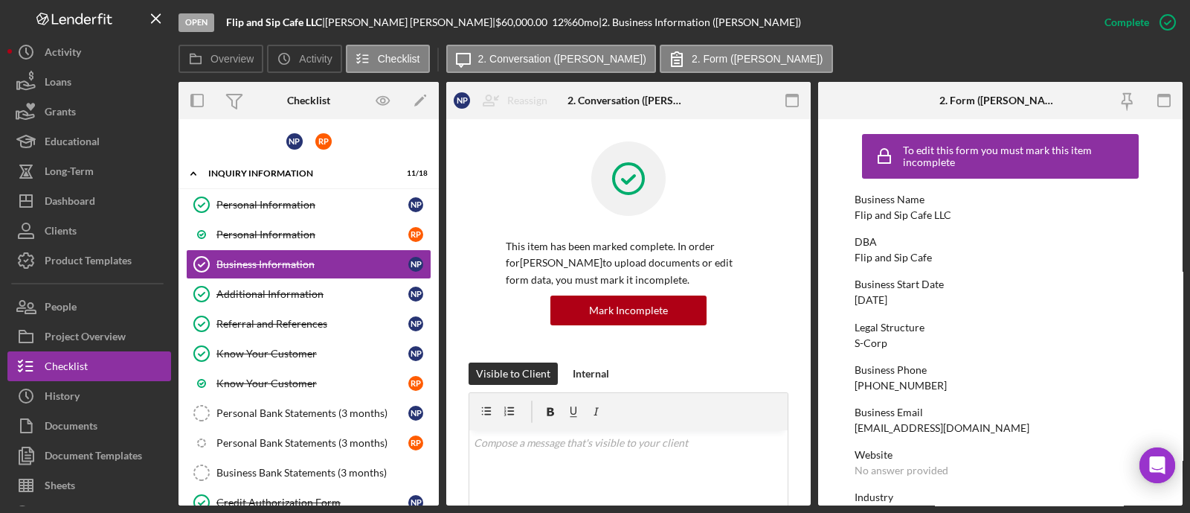
scroll to position [185, 0]
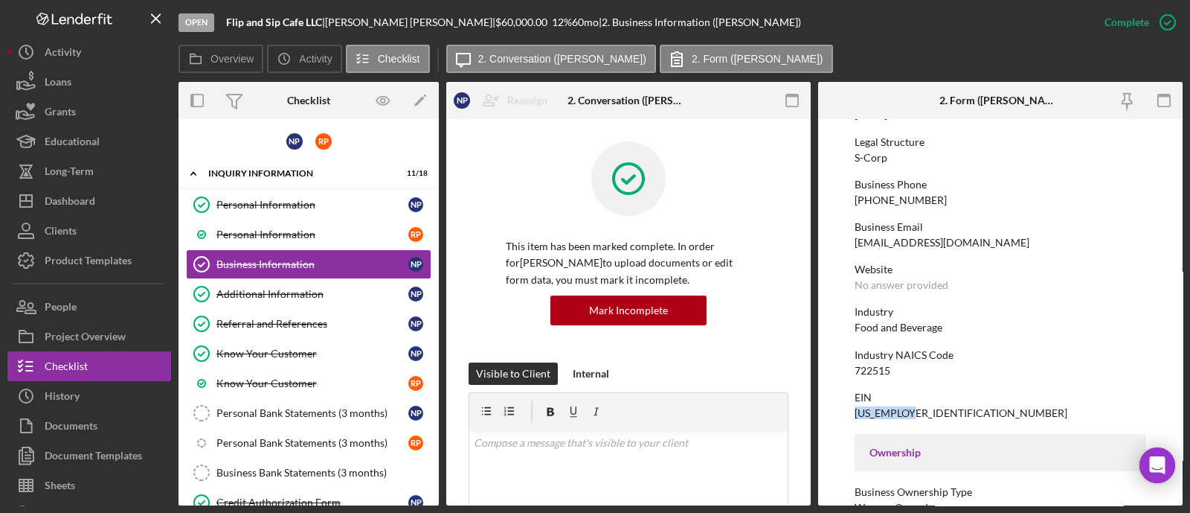
drag, startPoint x: 926, startPoint y: 409, endPoint x: 852, endPoint y: 409, distance: 74.4
click at [852, 409] on form "To edit this form you must mark this item incomplete Business Name Flip and Sip…" at bounding box center [1000, 312] width 365 height 386
copy div "[US_EMPLOYER_IDENTIFICATION_NUMBER]"
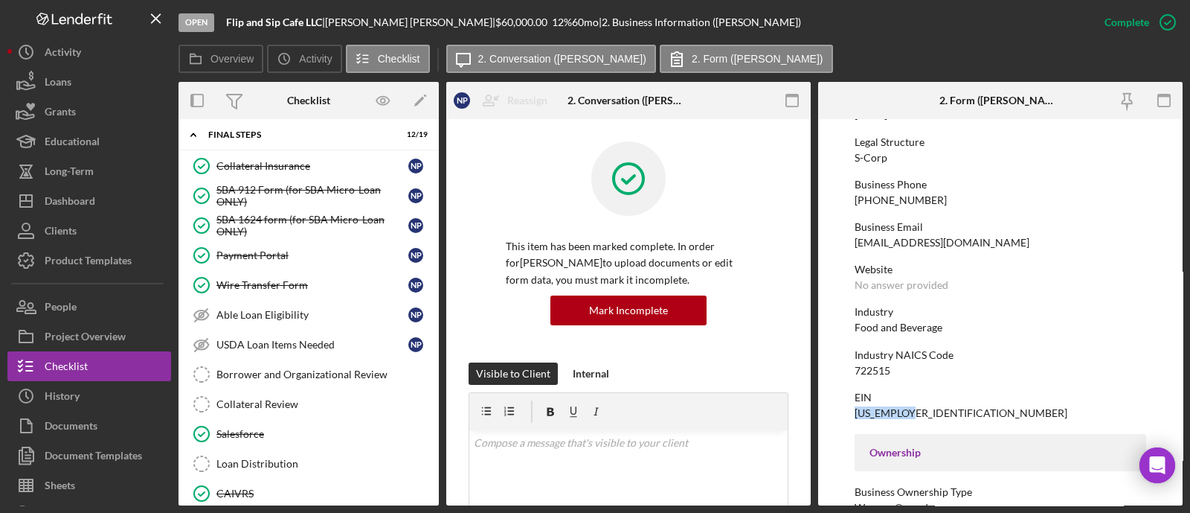
scroll to position [2139, 0]
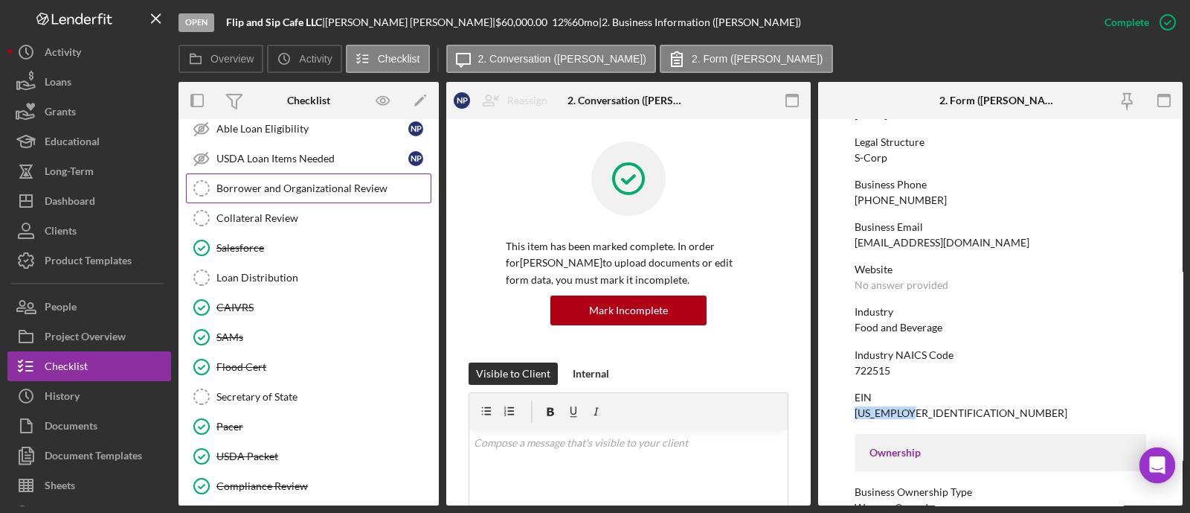
click at [308, 182] on div "Borrower and Organizational Review" at bounding box center [323, 188] width 214 height 12
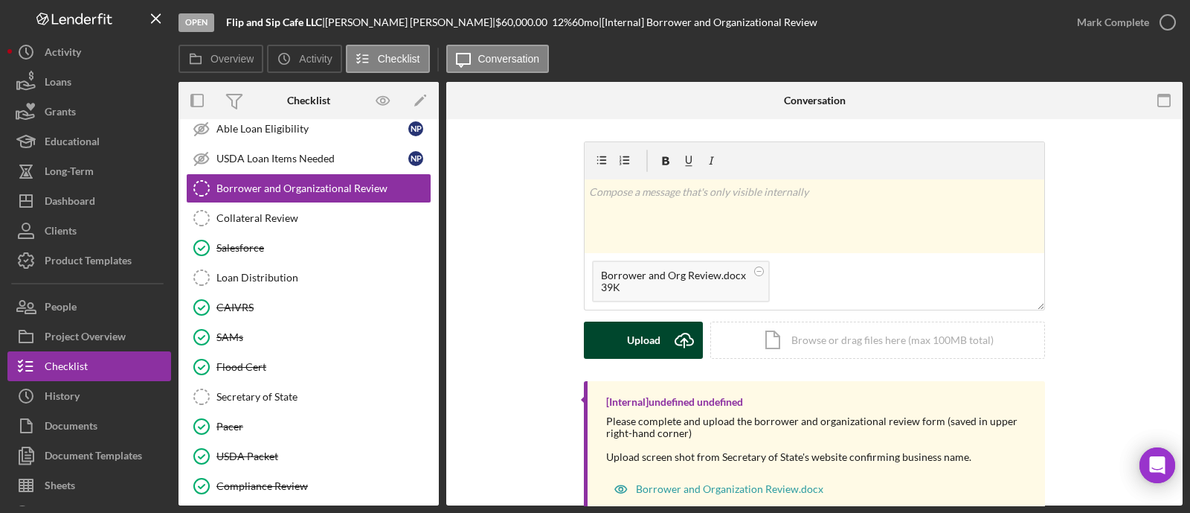
click at [632, 342] on div "Upload" at bounding box center [643, 339] width 33 height 37
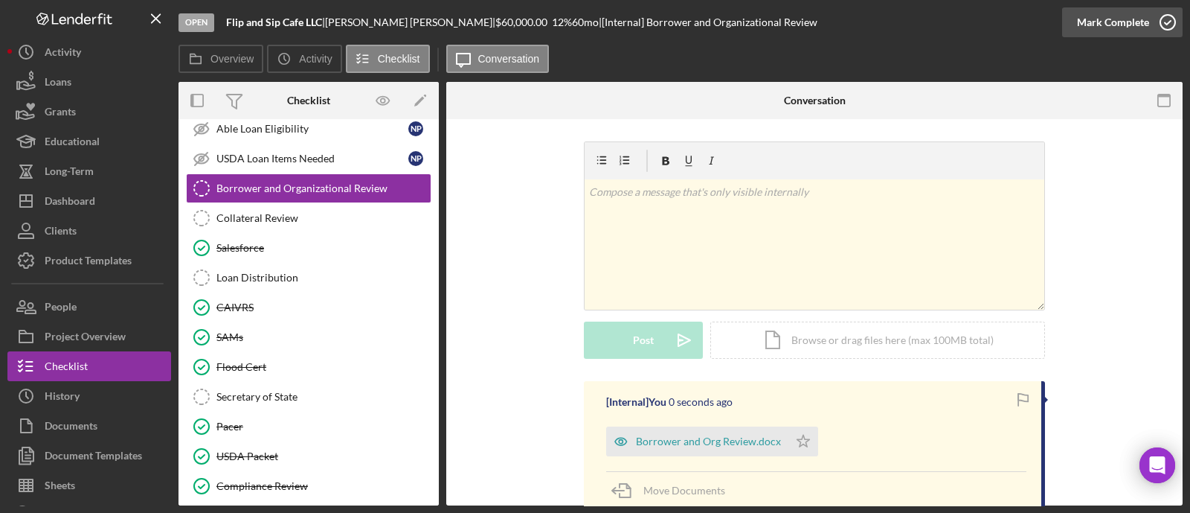
click at [1117, 24] on div "Mark Complete" at bounding box center [1113, 22] width 72 height 30
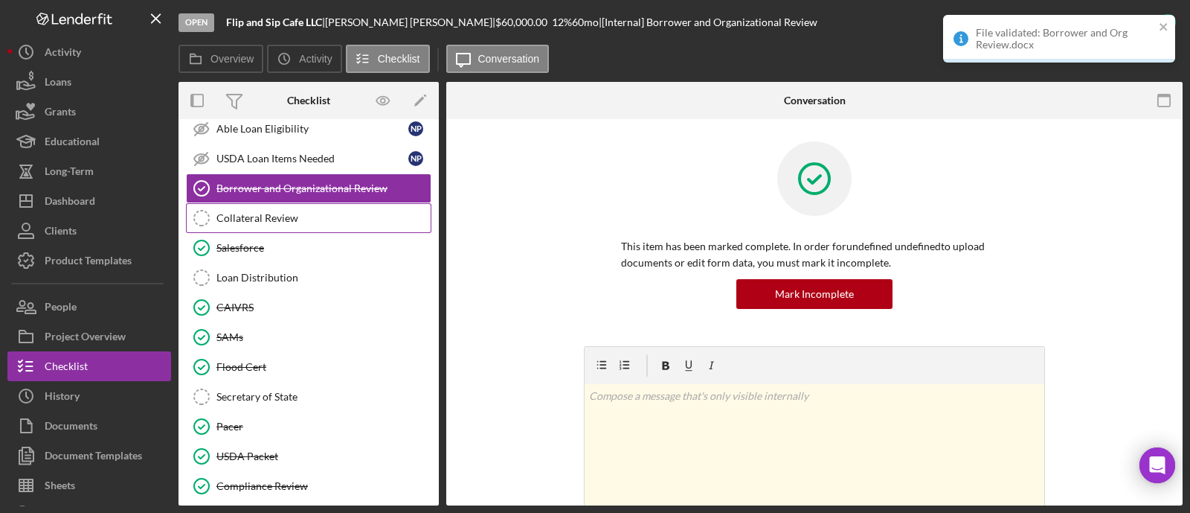
click at [283, 212] on div "Collateral Review" at bounding box center [323, 218] width 214 height 12
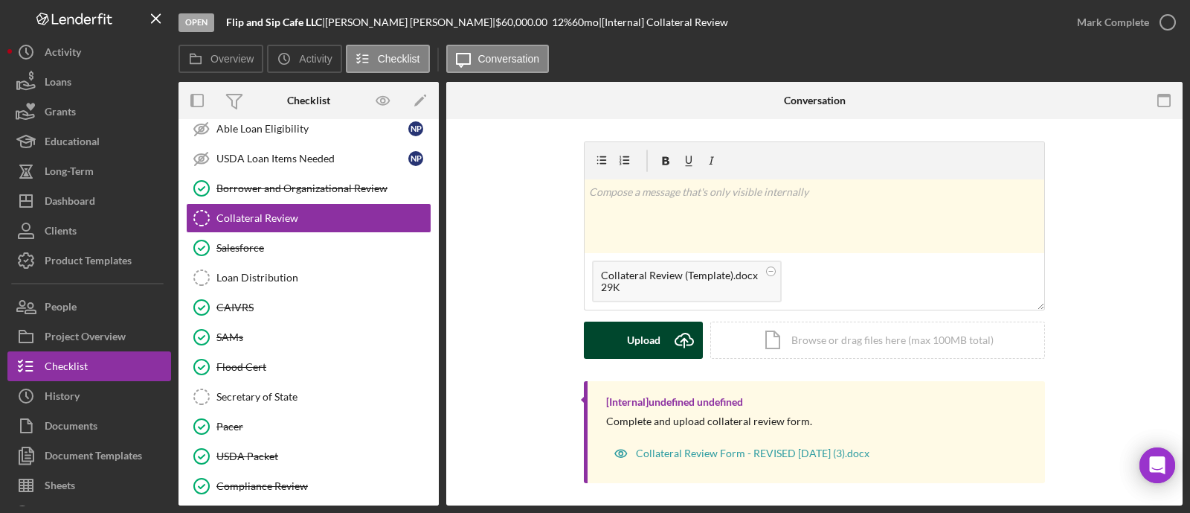
click at [655, 334] on div "Upload" at bounding box center [643, 339] width 33 height 37
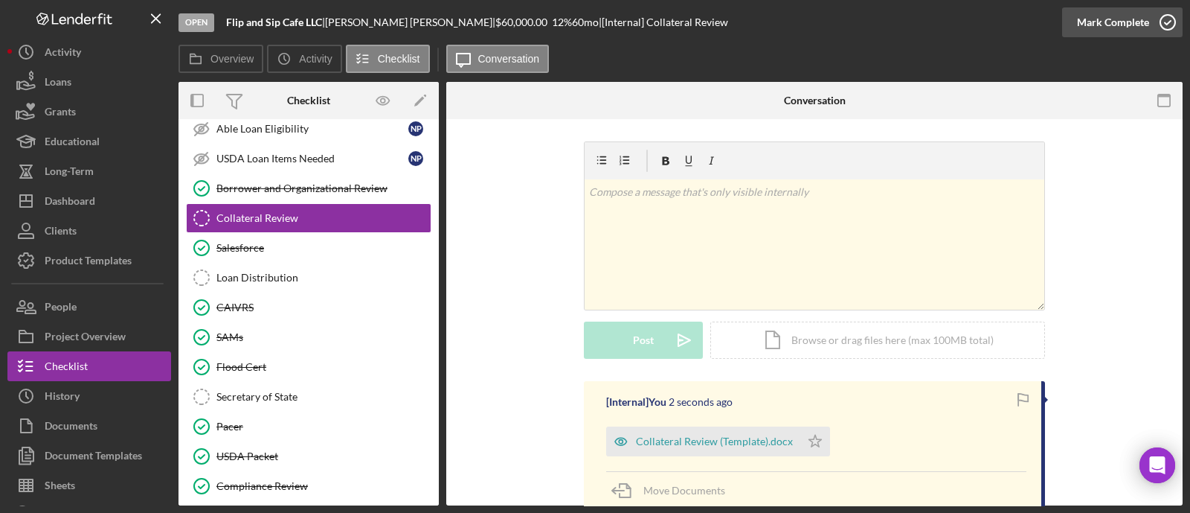
click at [1135, 21] on div "Mark Complete" at bounding box center [1113, 22] width 72 height 30
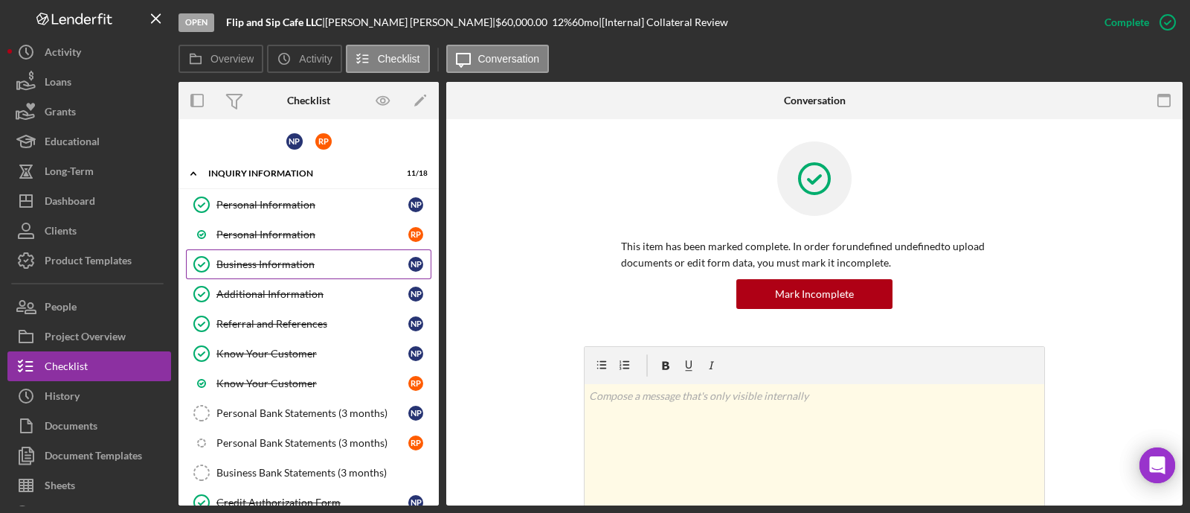
click at [293, 268] on div "Business Information" at bounding box center [312, 264] width 192 height 12
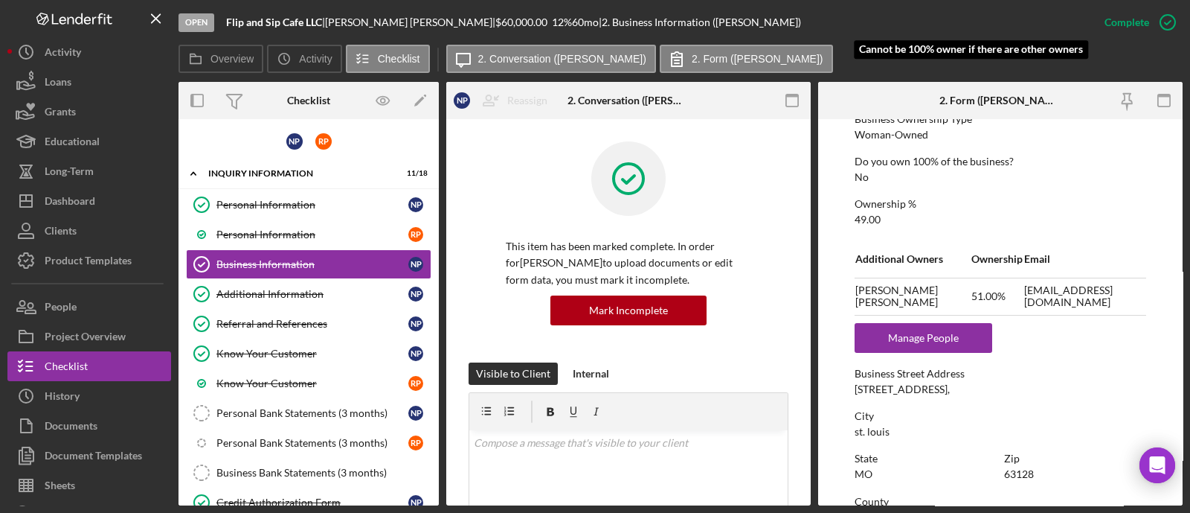
scroll to position [650, 0]
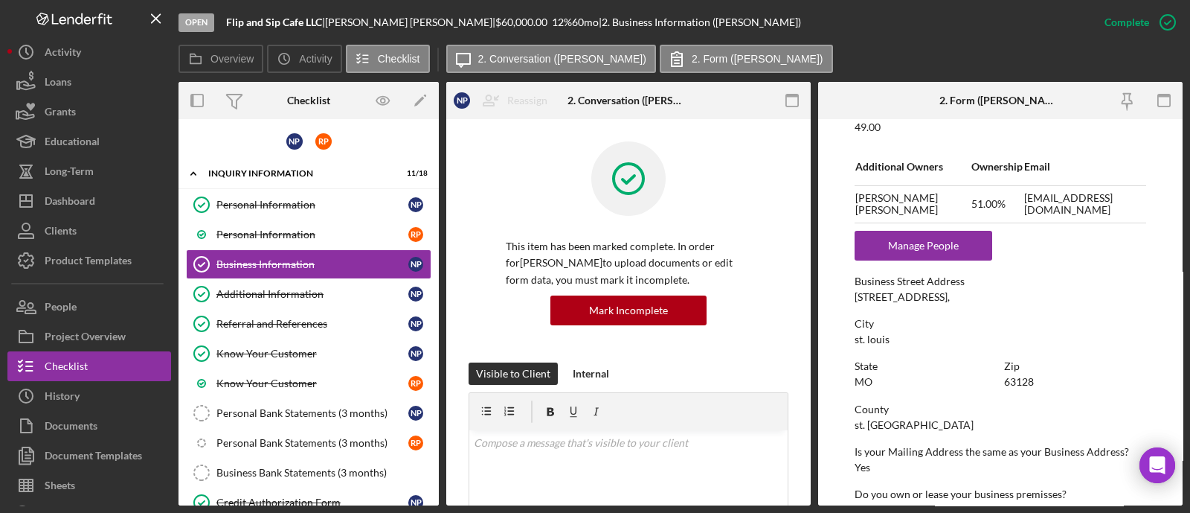
drag, startPoint x: 850, startPoint y: 290, endPoint x: 951, endPoint y: 299, distance: 100.8
click at [951, 299] on form "To edit this form you must mark this item incomplete Business Name Flip and Sip…" at bounding box center [1000, 312] width 365 height 386
copy div "[STREET_ADDRESS]"
click at [262, 233] on div "Personal Information" at bounding box center [312, 234] width 192 height 12
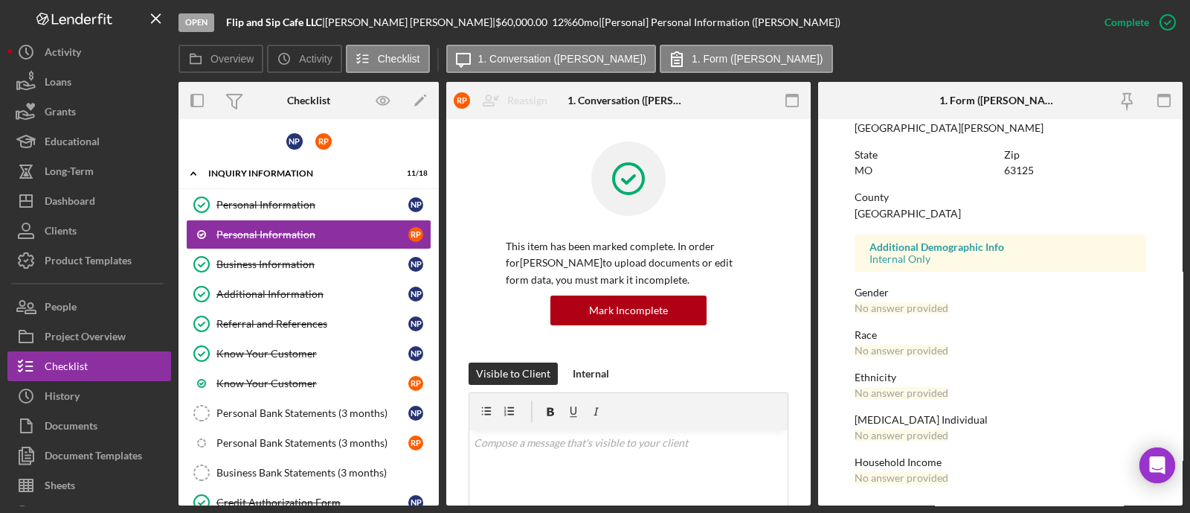
scroll to position [134, 0]
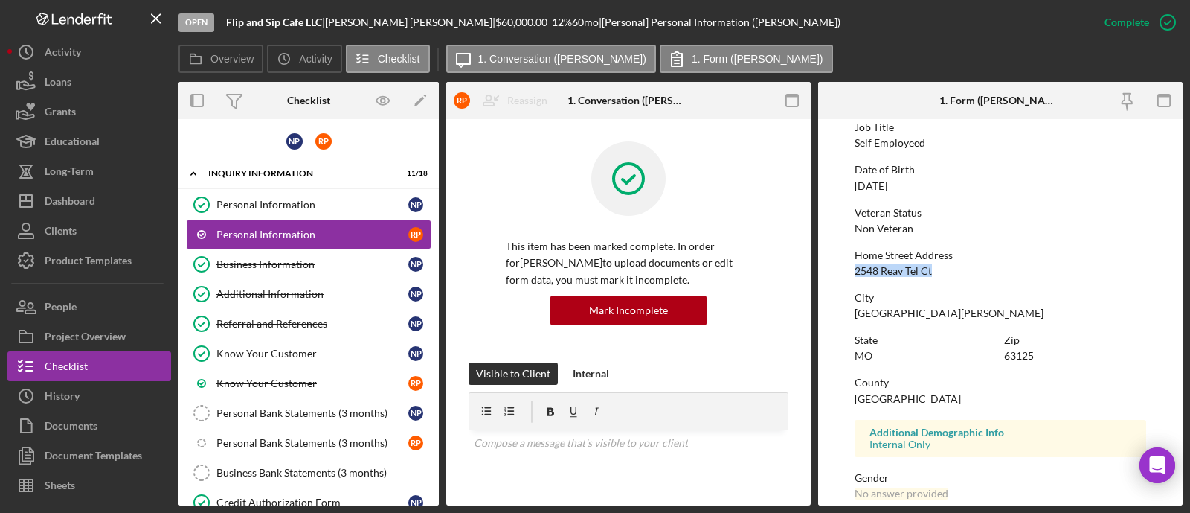
drag, startPoint x: 937, startPoint y: 270, endPoint x: 852, endPoint y: 271, distance: 85.6
click at [852, 271] on form "To edit this form you must mark this item incomplete First Name [PERSON_NAME] M…" at bounding box center [1000, 312] width 365 height 386
copy div "2548 Reav Tel Ct"
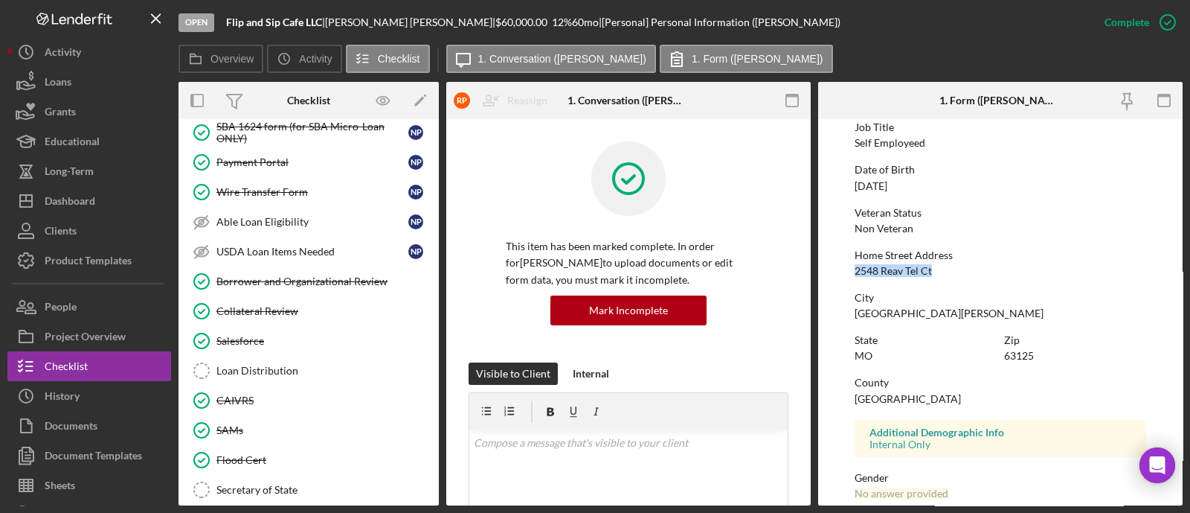
scroll to position [2191, 0]
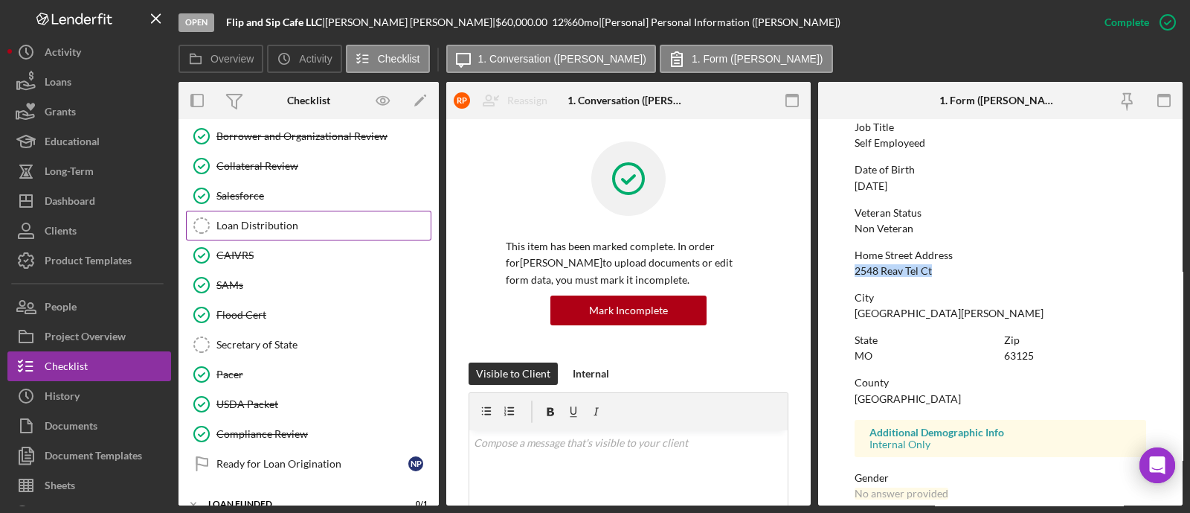
click at [292, 214] on link "Loan Distribution Loan Distribution" at bounding box center [308, 226] width 245 height 30
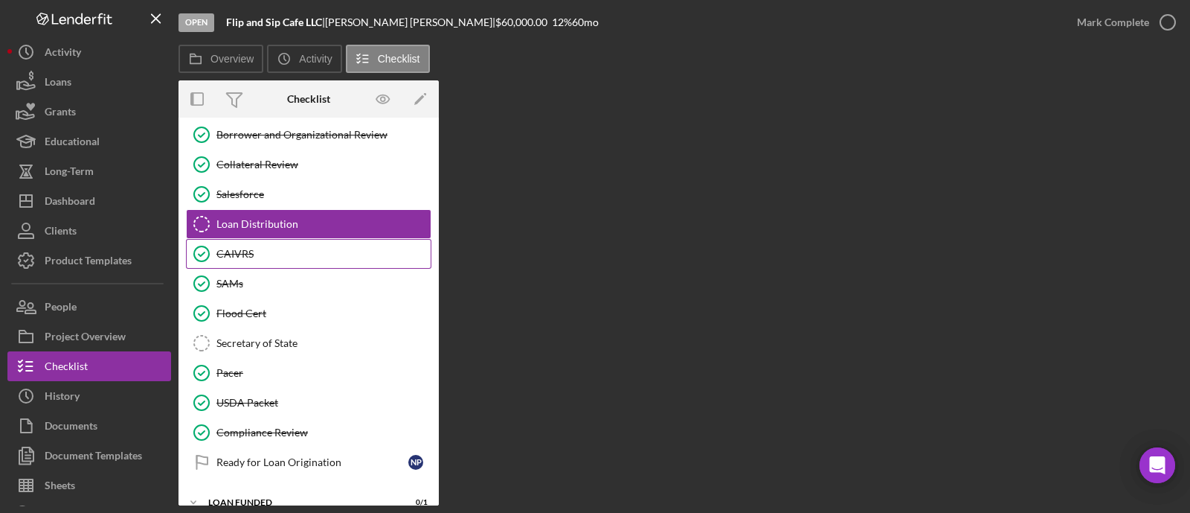
scroll to position [2191, 0]
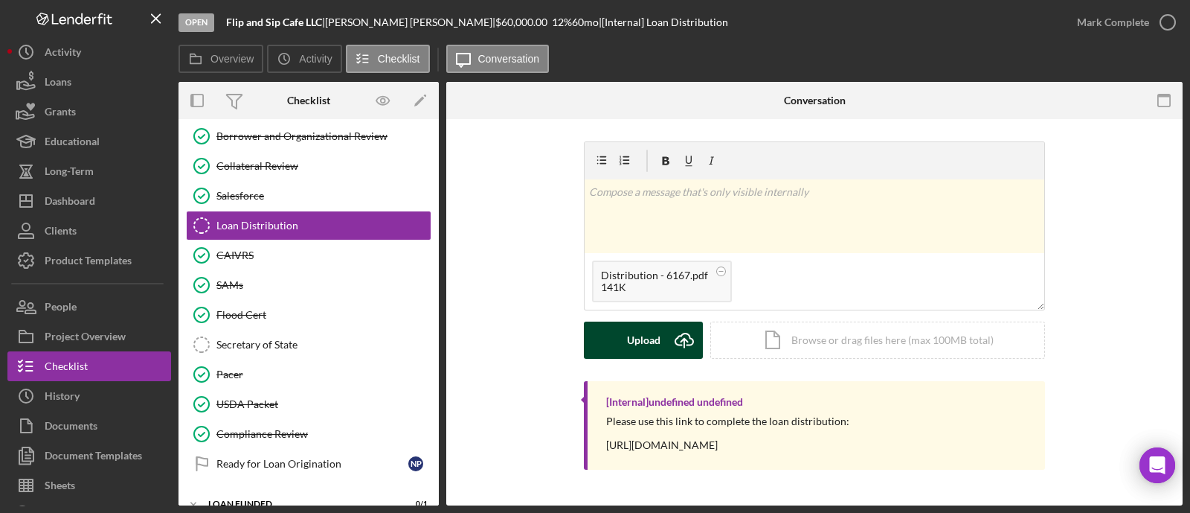
click at [633, 337] on div "Upload" at bounding box center [643, 339] width 33 height 37
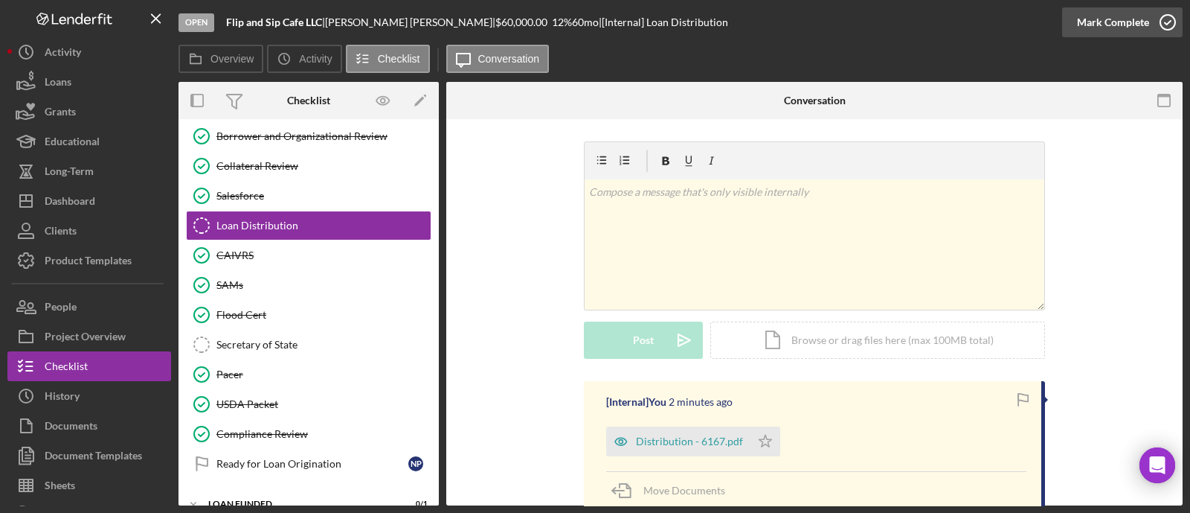
click at [1130, 28] on div "Mark Complete" at bounding box center [1113, 22] width 72 height 30
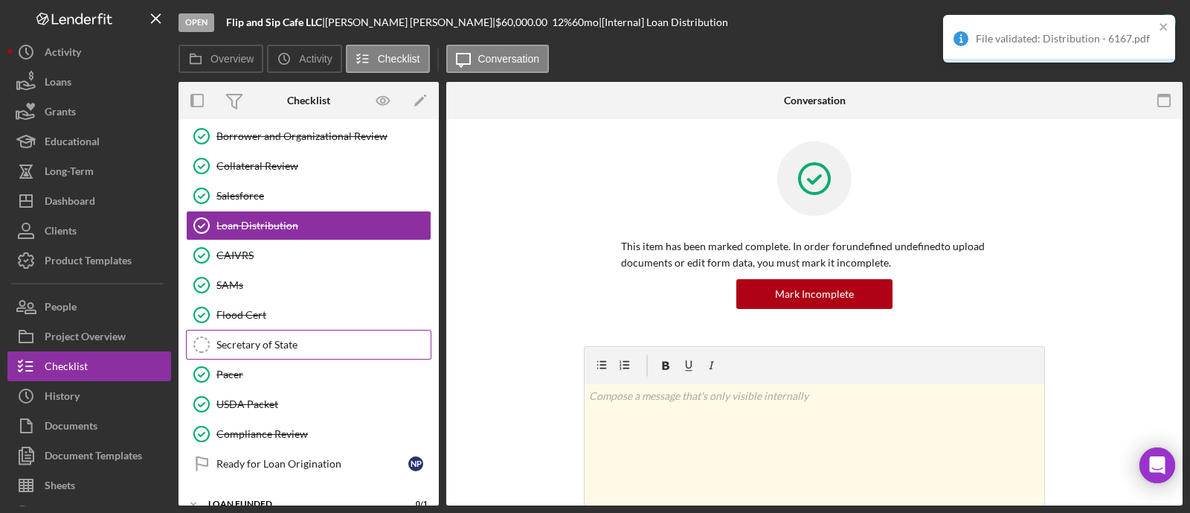
click at [330, 330] on link "Secretary of State Secretary of State" at bounding box center [308, 345] width 245 height 30
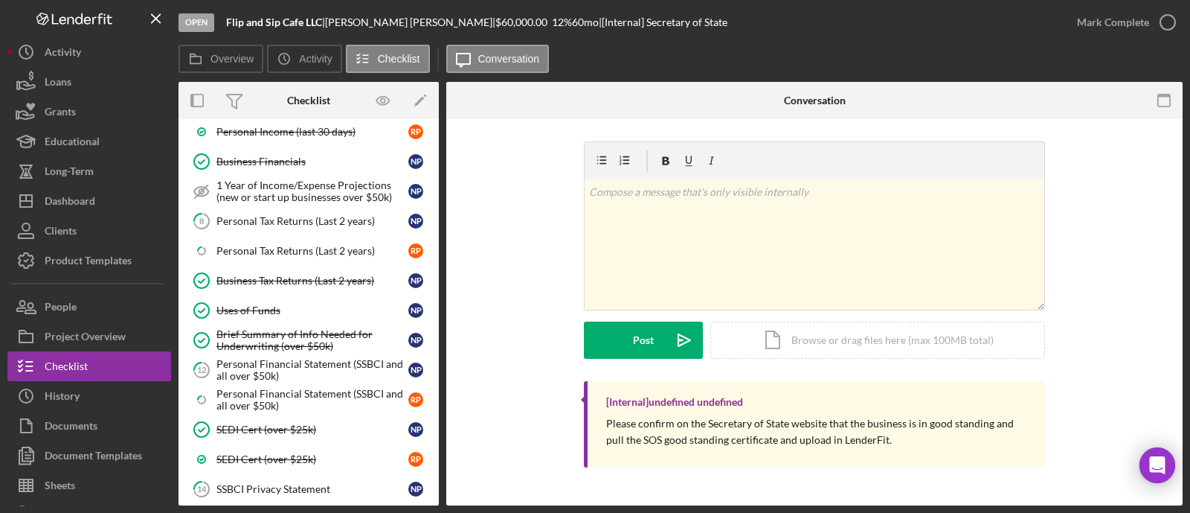
scroll to position [1208, 0]
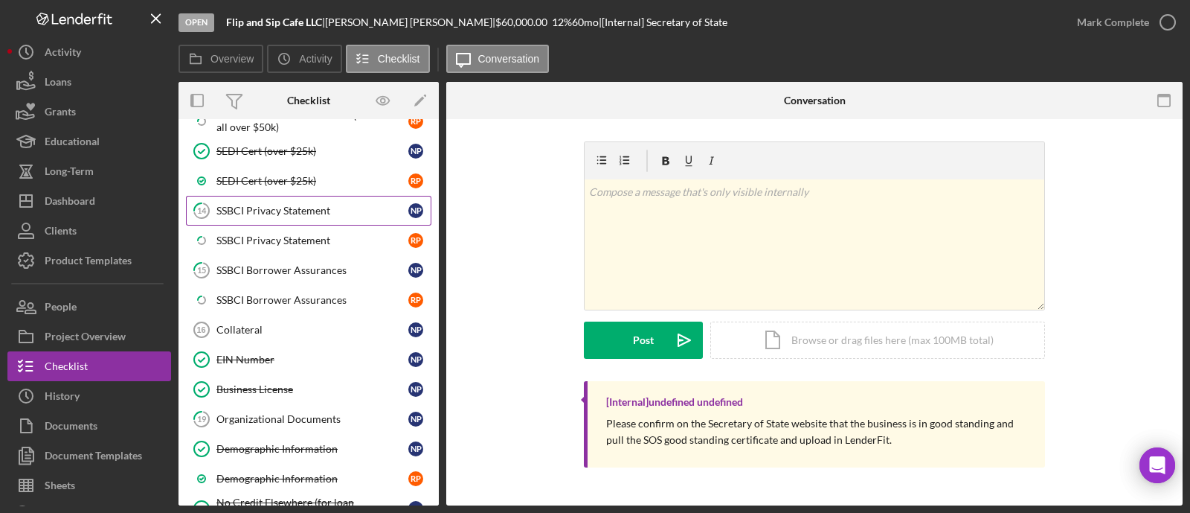
click at [303, 205] on div "SSBCI Privacy Statement" at bounding box center [312, 211] width 192 height 12
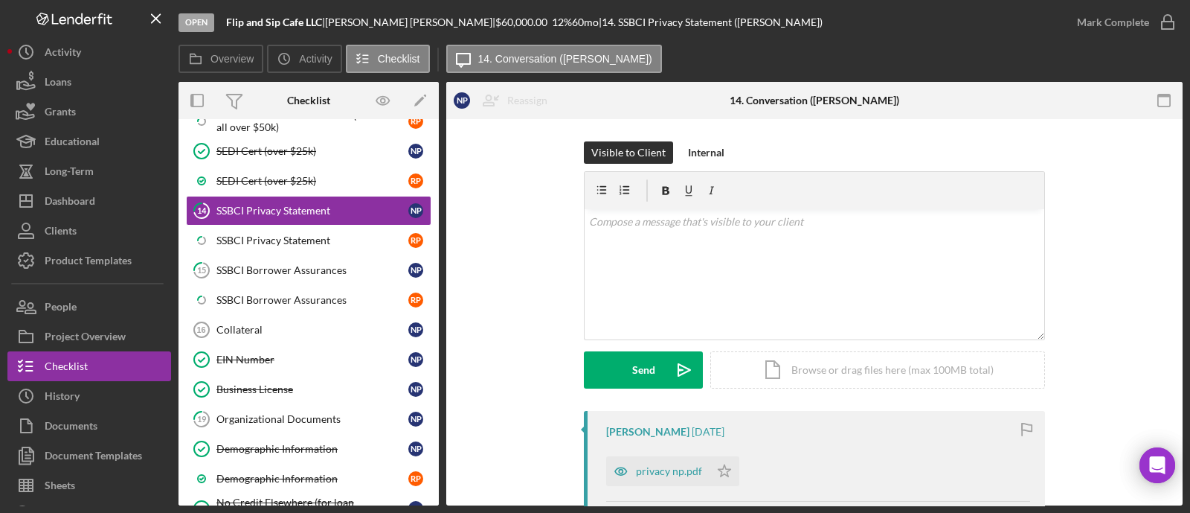
scroll to position [92, 0]
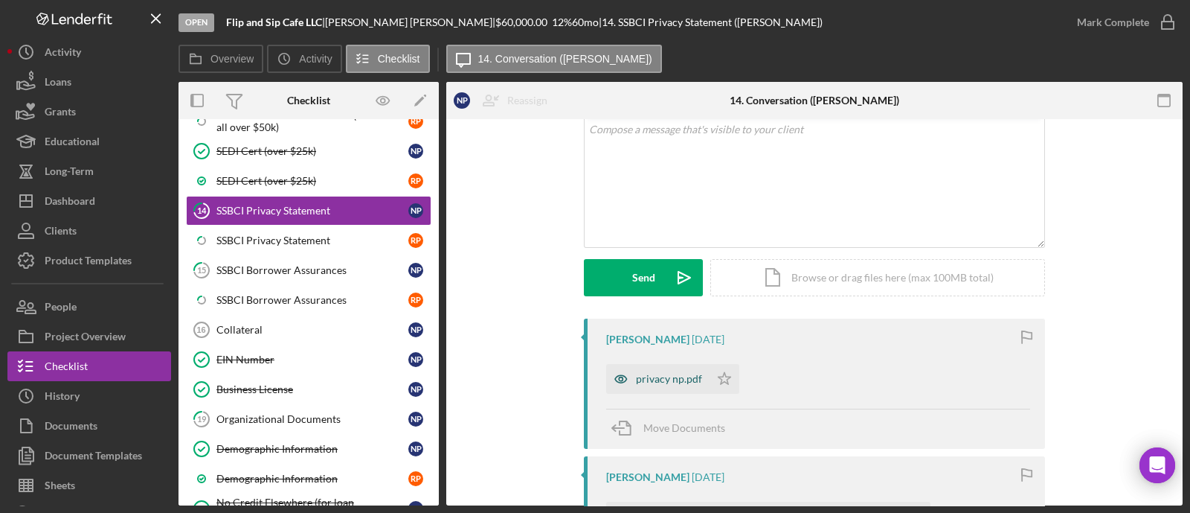
click at [647, 375] on div "privacy np.pdf" at bounding box center [669, 379] width 66 height 12
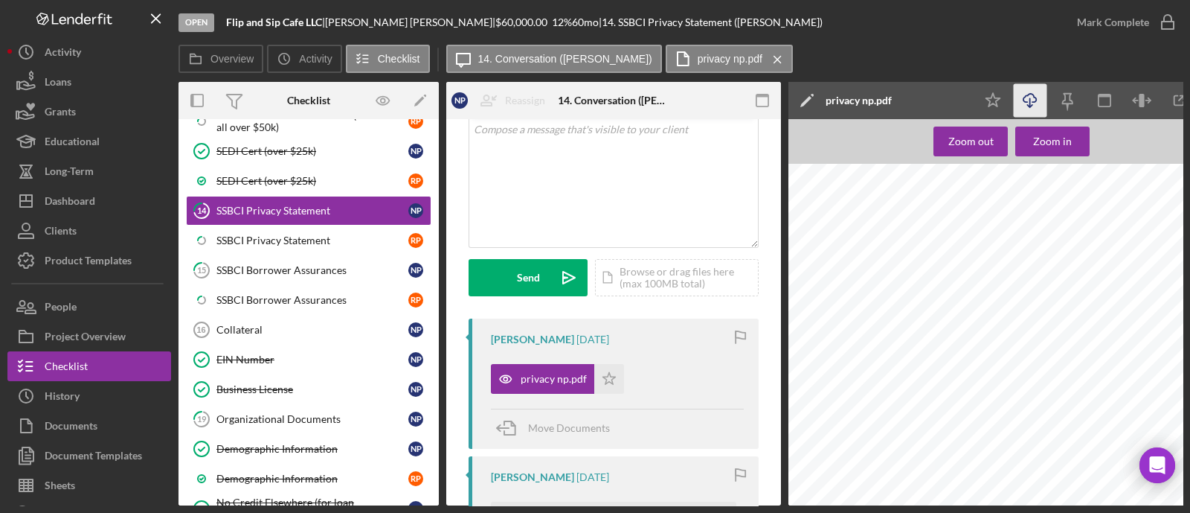
click at [1033, 103] on icon "Icon/Download" at bounding box center [1030, 100] width 33 height 33
click at [225, 234] on div "SSBCI Privacy Statement" at bounding box center [312, 240] width 192 height 12
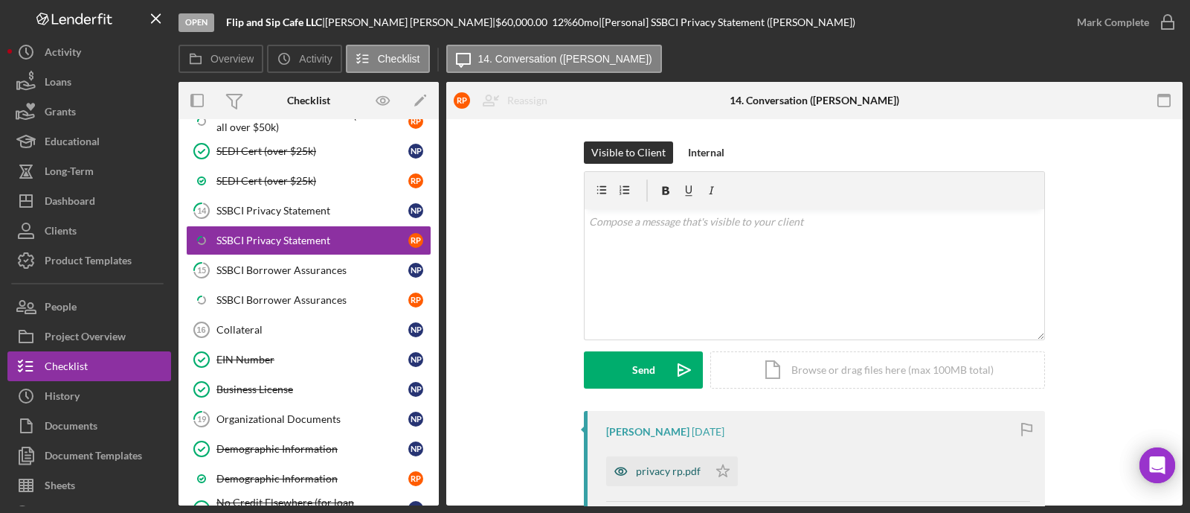
click at [674, 460] on div "privacy rp.pdf" at bounding box center [657, 471] width 102 height 30
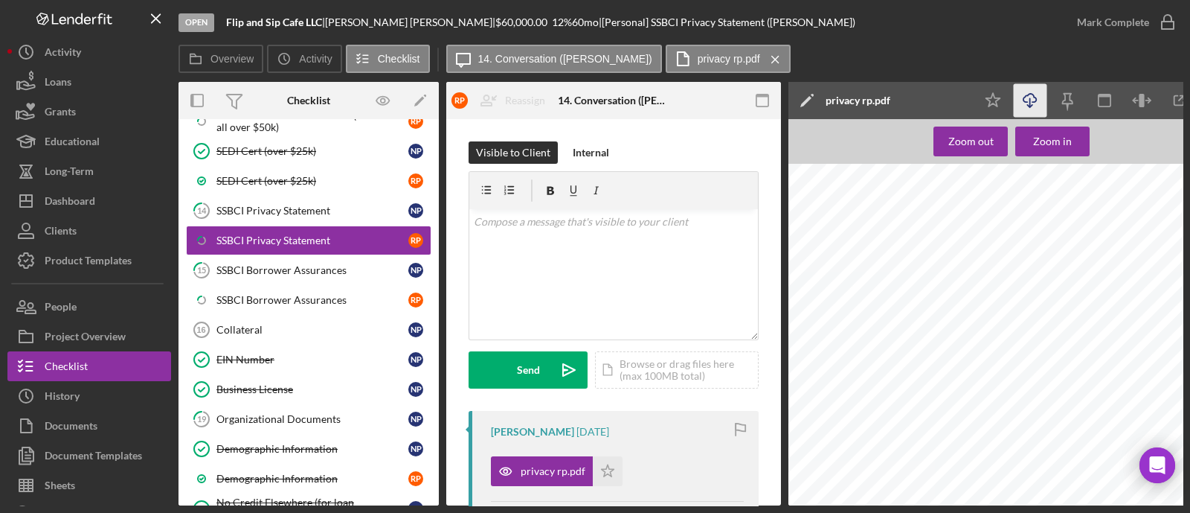
click at [1031, 94] on icon "Icon/Download" at bounding box center [1030, 100] width 33 height 33
click at [234, 264] on div "SSBCI Borrower Assurances" at bounding box center [312, 270] width 192 height 12
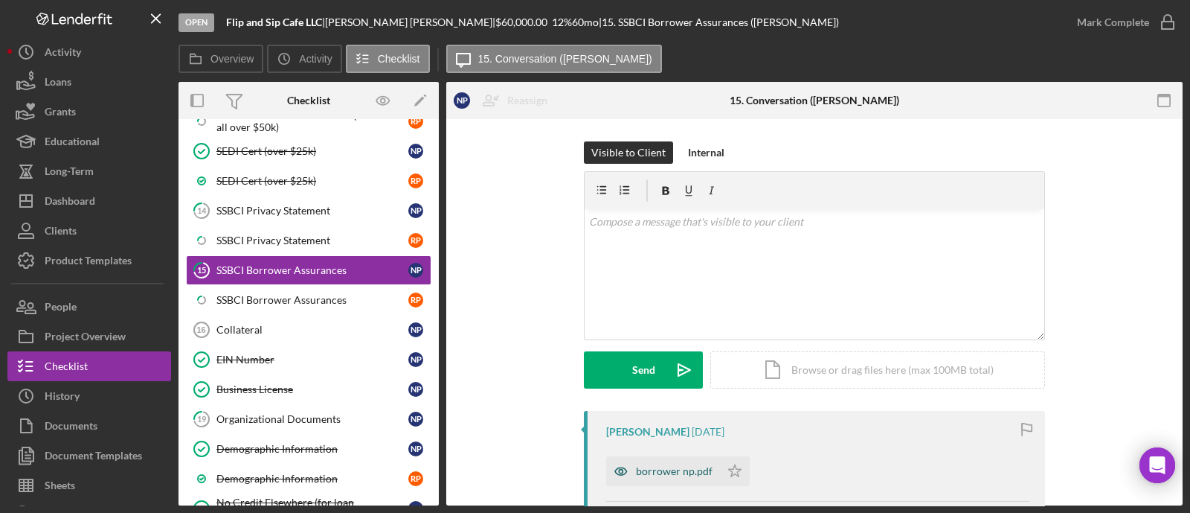
click at [681, 473] on div "borrower np.pdf" at bounding box center [674, 471] width 77 height 12
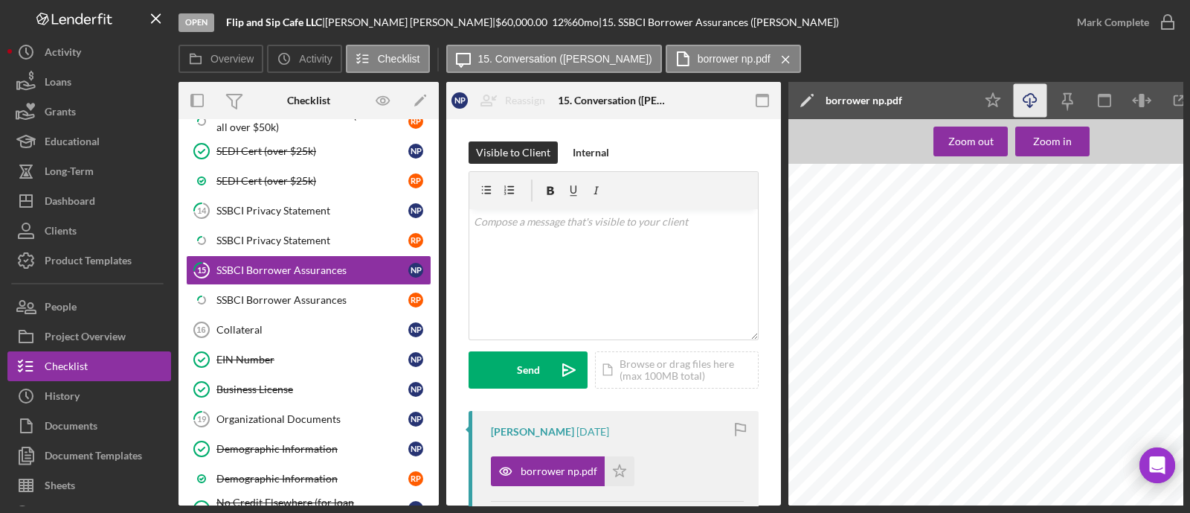
click at [1027, 98] on icon "Icon/Download" at bounding box center [1030, 100] width 33 height 33
click at [240, 294] on div "SSBCI Borrower Assurances" at bounding box center [312, 300] width 192 height 12
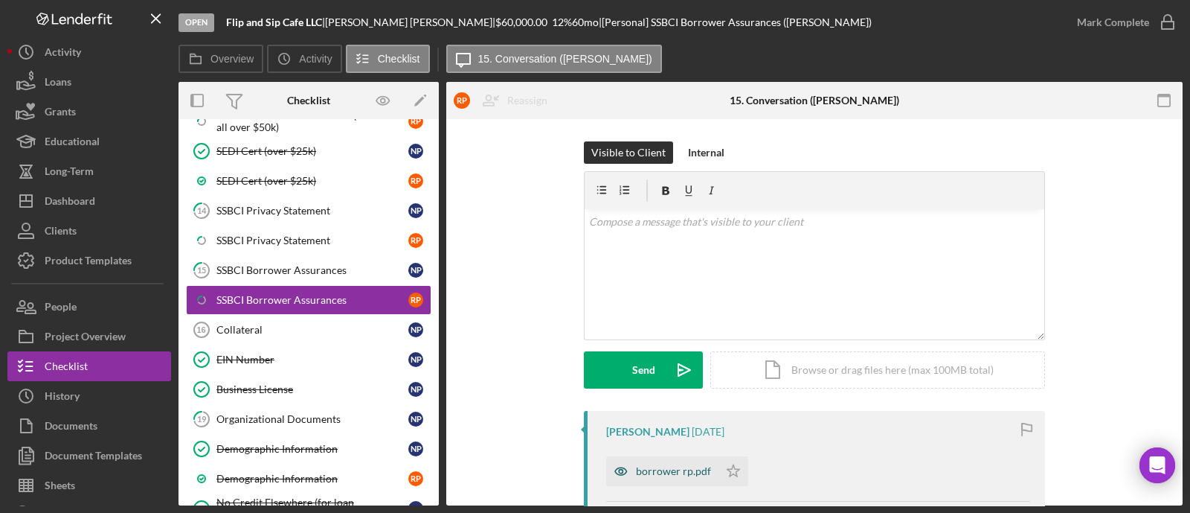
click at [680, 463] on div "borrower rp.pdf" at bounding box center [662, 471] width 112 height 30
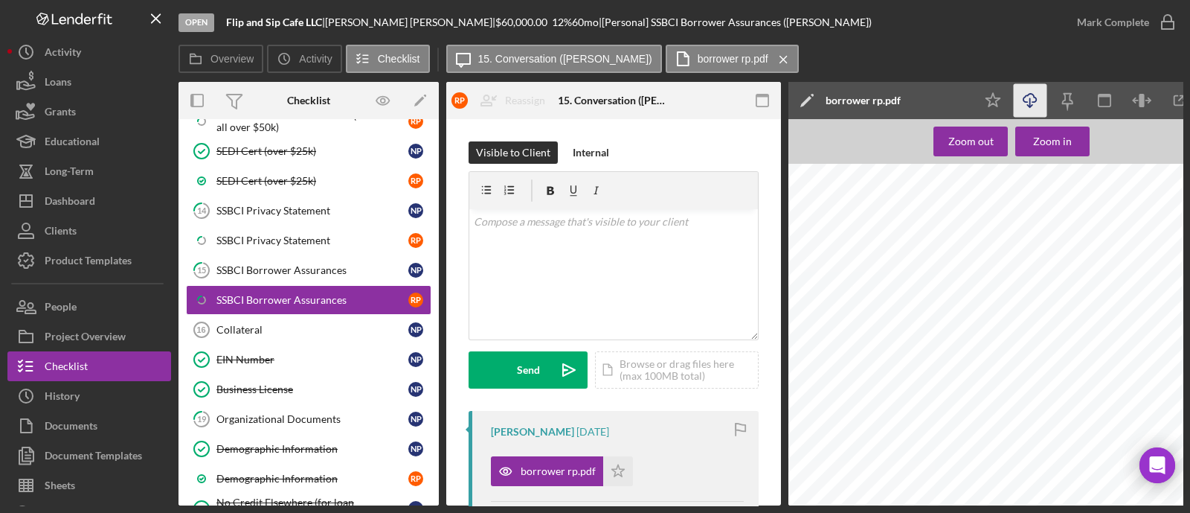
click at [1035, 100] on icon "Icon/Download" at bounding box center [1030, 100] width 33 height 33
click at [267, 205] on div "SSBCI Privacy Statement" at bounding box center [312, 211] width 192 height 12
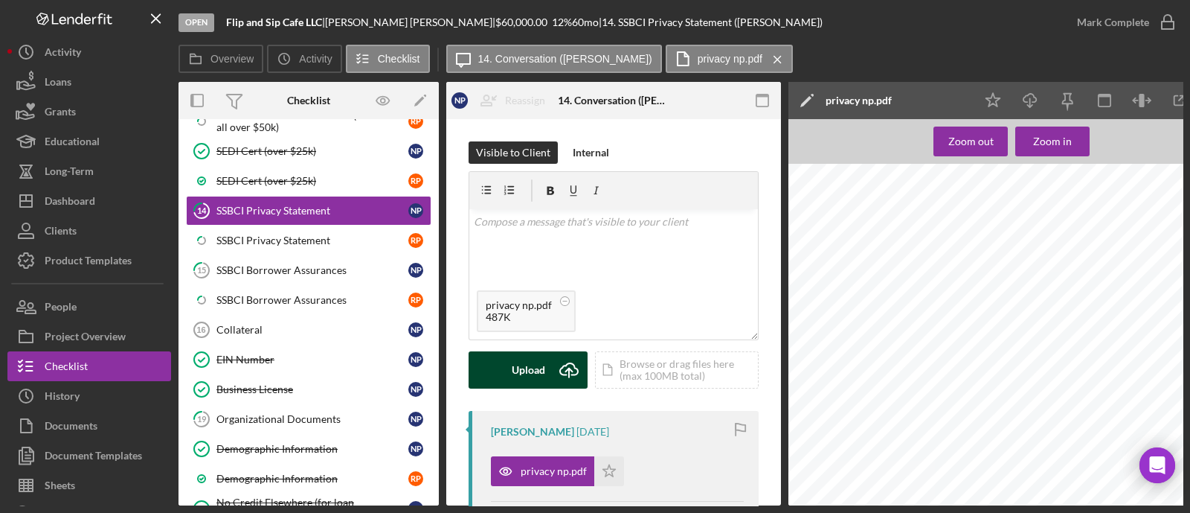
click at [552, 362] on icon "Icon/Upload" at bounding box center [568, 369] width 37 height 37
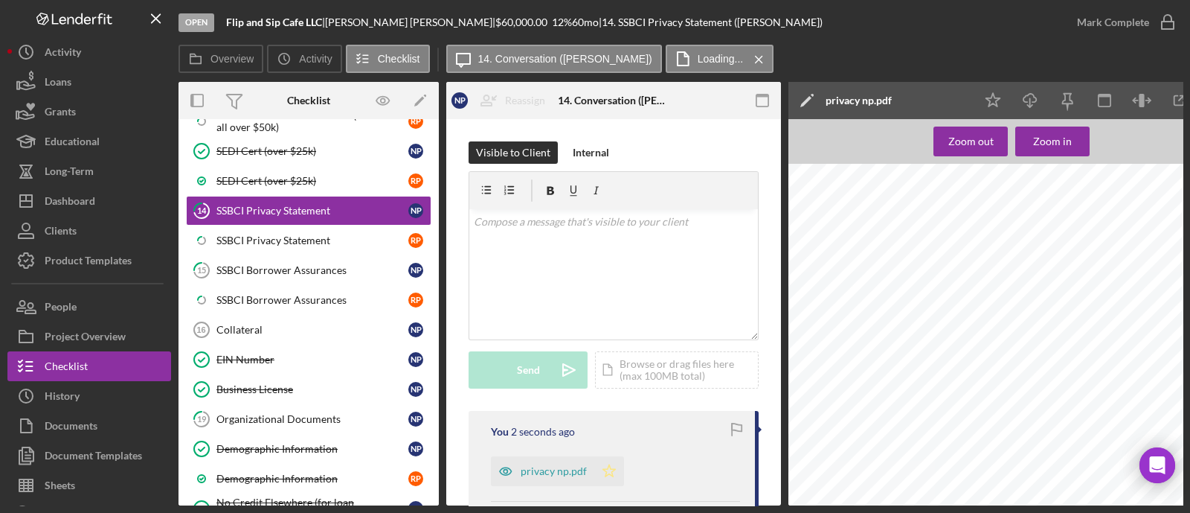
click at [606, 466] on polygon "button" at bounding box center [609, 470] width 13 height 12
click at [1163, 23] on icon "button" at bounding box center [1167, 22] width 37 height 37
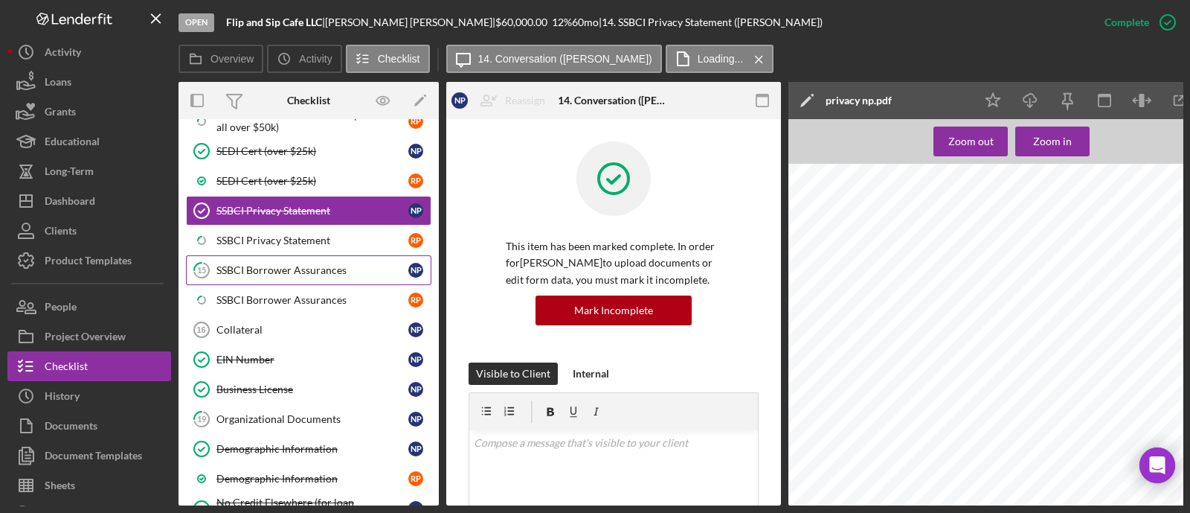
click at [313, 264] on div "SSBCI Borrower Assurances" at bounding box center [312, 270] width 192 height 12
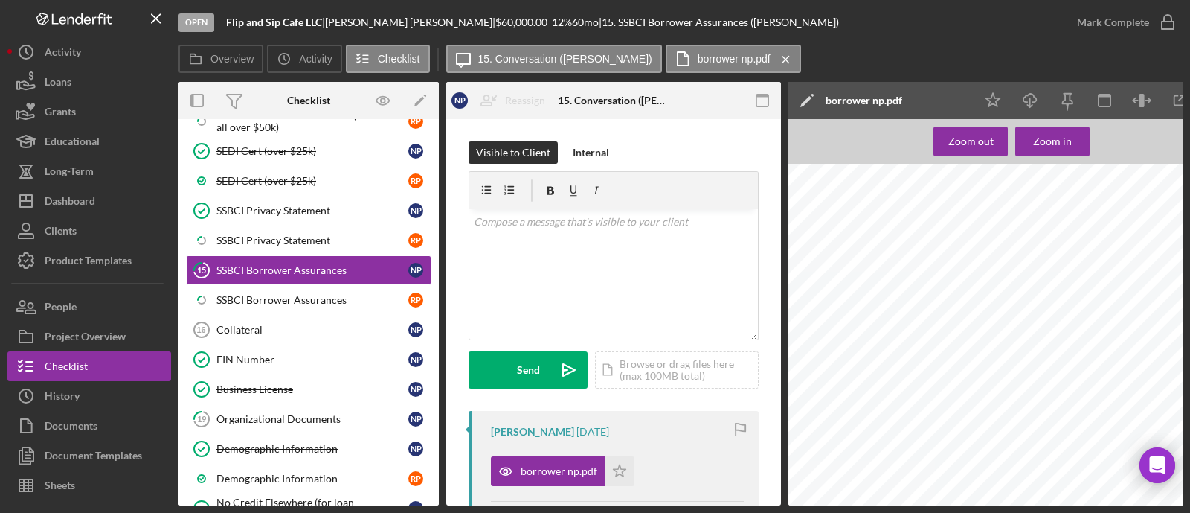
scroll to position [173, 0]
click at [342, 294] on div "SSBCI Borrower Assurances" at bounding box center [312, 300] width 192 height 12
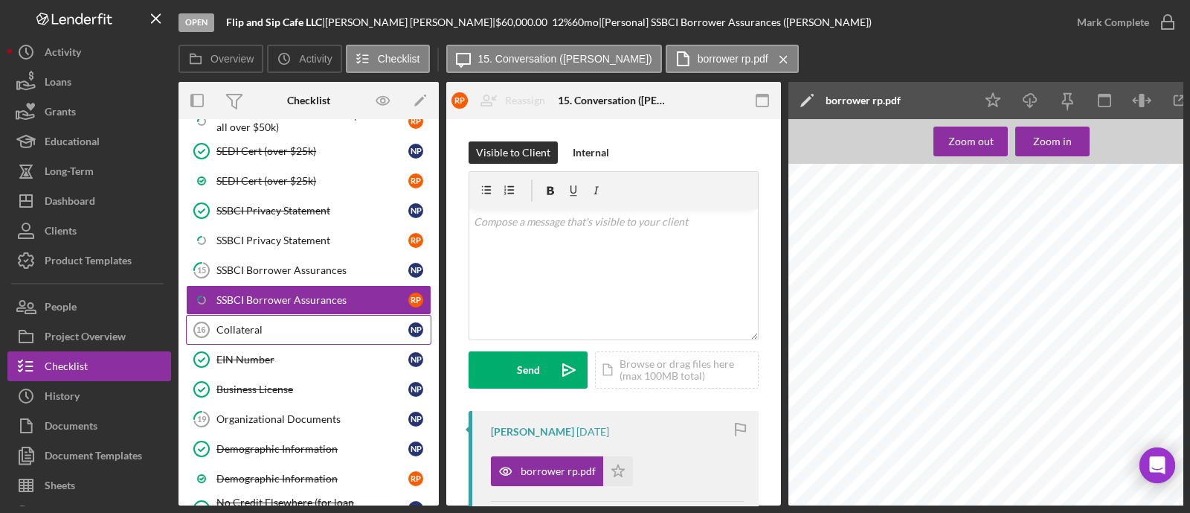
click at [267, 324] on div "Collateral" at bounding box center [312, 330] width 192 height 12
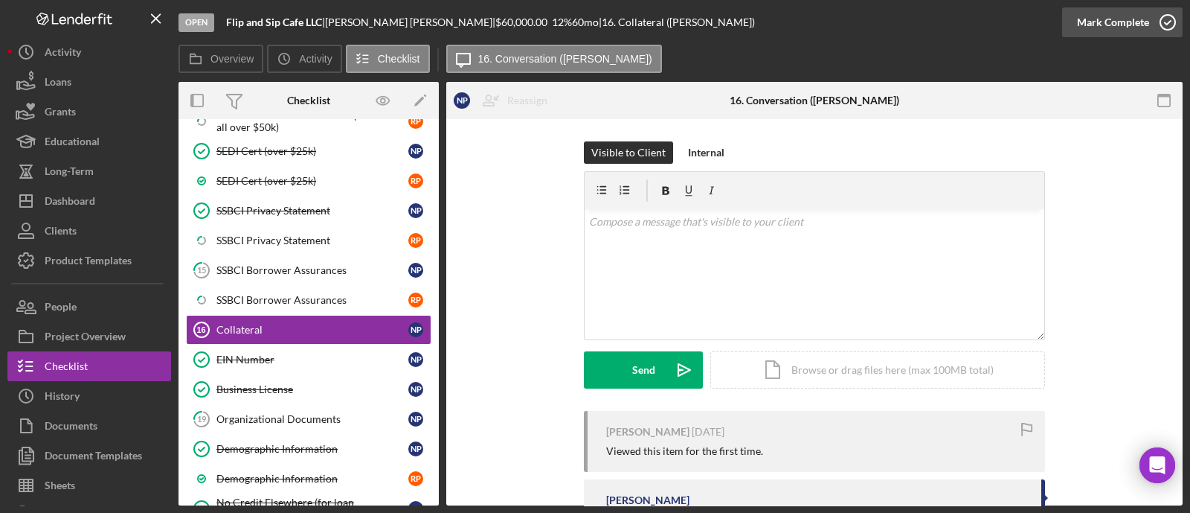
click at [1137, 19] on div "Mark Complete" at bounding box center [1113, 22] width 72 height 30
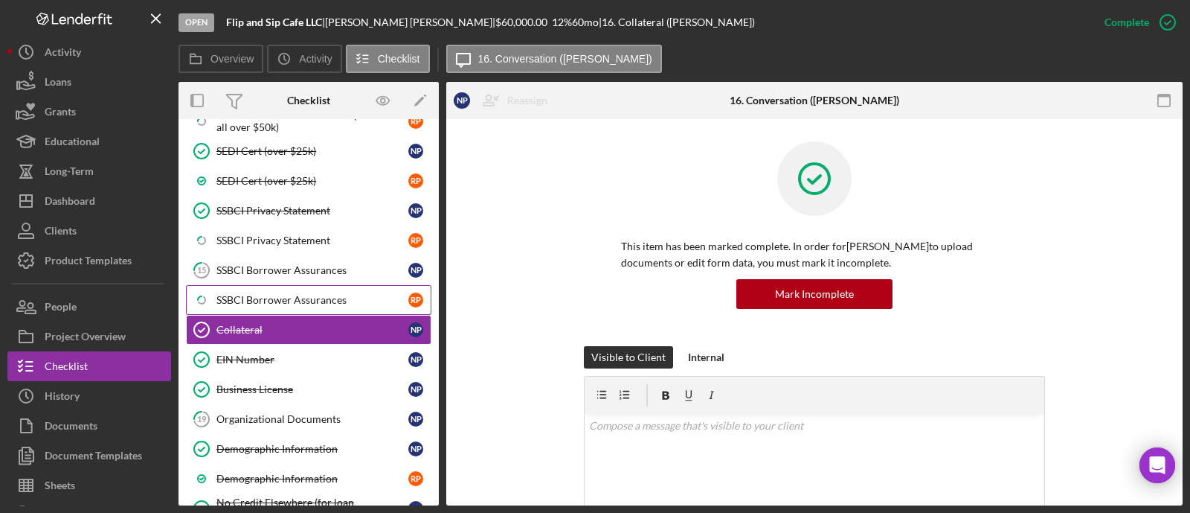
click at [252, 294] on div "SSBCI Borrower Assurances" at bounding box center [312, 300] width 192 height 12
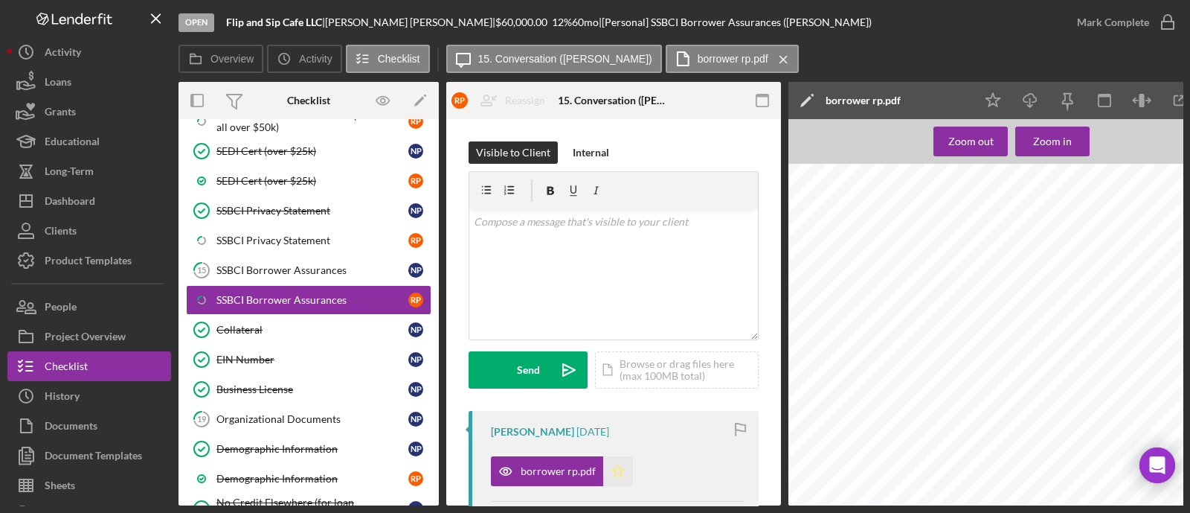
click at [609, 468] on icon "Icon/Star" at bounding box center [618, 471] width 30 height 30
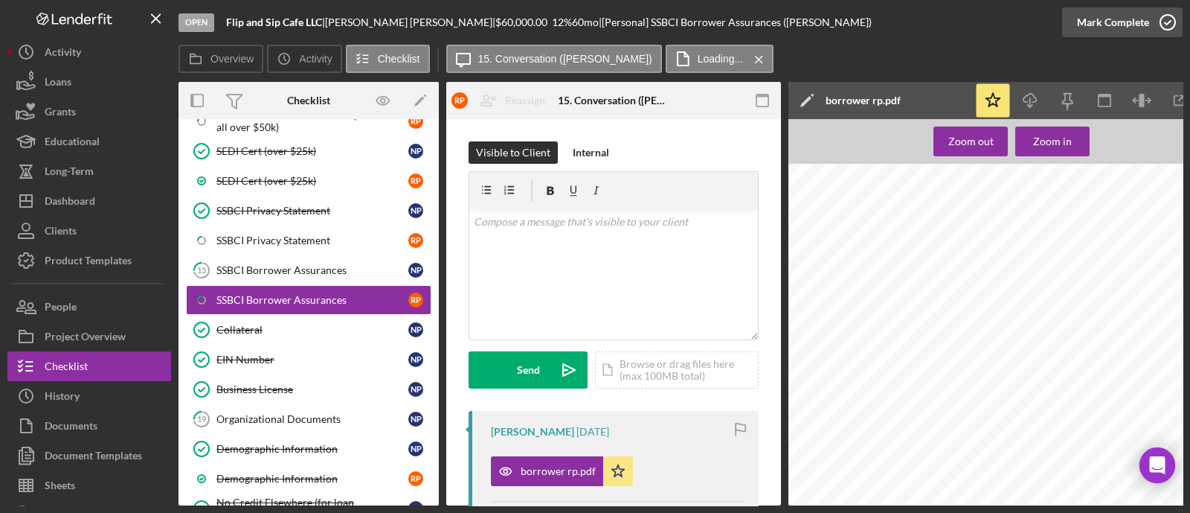
click at [1134, 17] on div "Mark Complete" at bounding box center [1113, 22] width 72 height 30
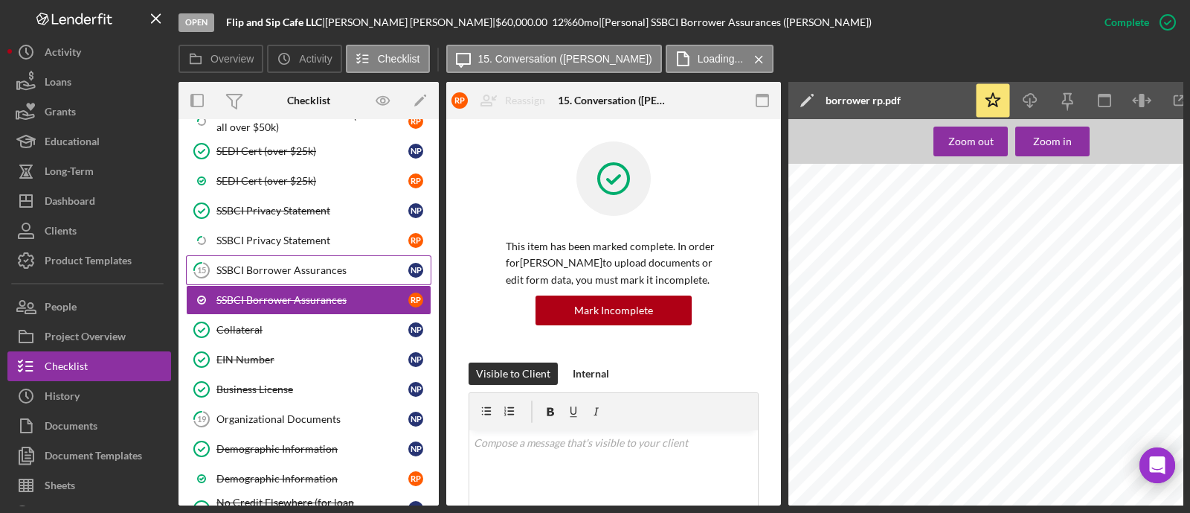
click at [286, 264] on div "SSBCI Borrower Assurances" at bounding box center [312, 270] width 192 height 12
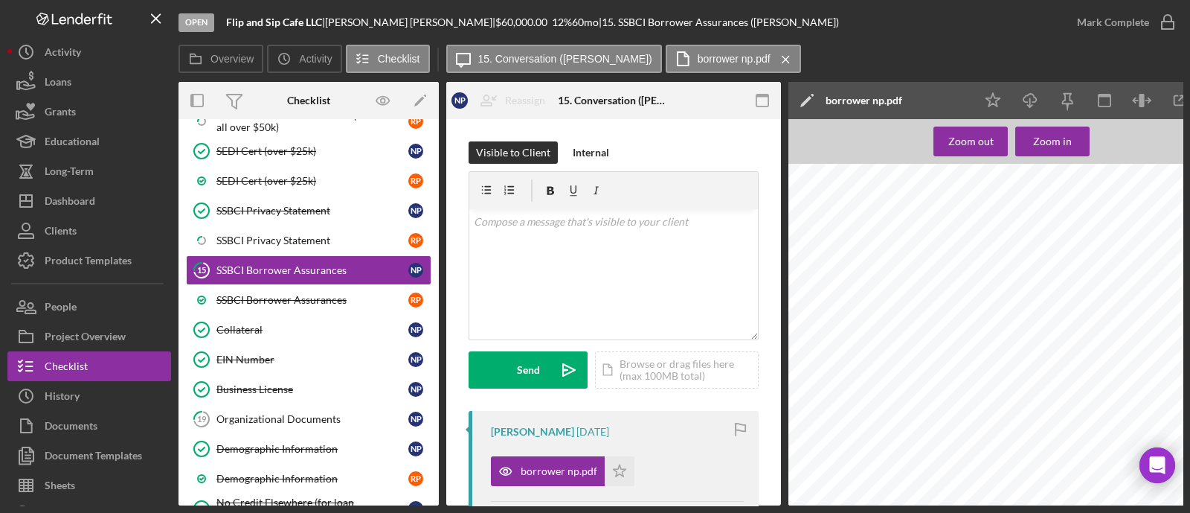
scroll to position [185, 0]
click at [619, 475] on icon "Icon/Star" at bounding box center [620, 471] width 30 height 30
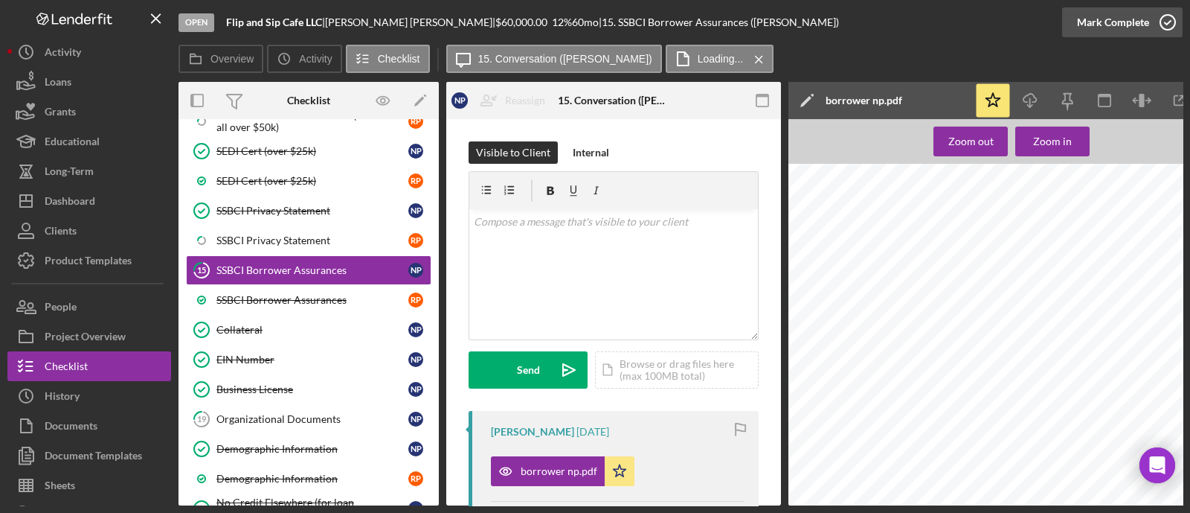
click at [1133, 22] on div "Mark Complete" at bounding box center [1113, 22] width 72 height 30
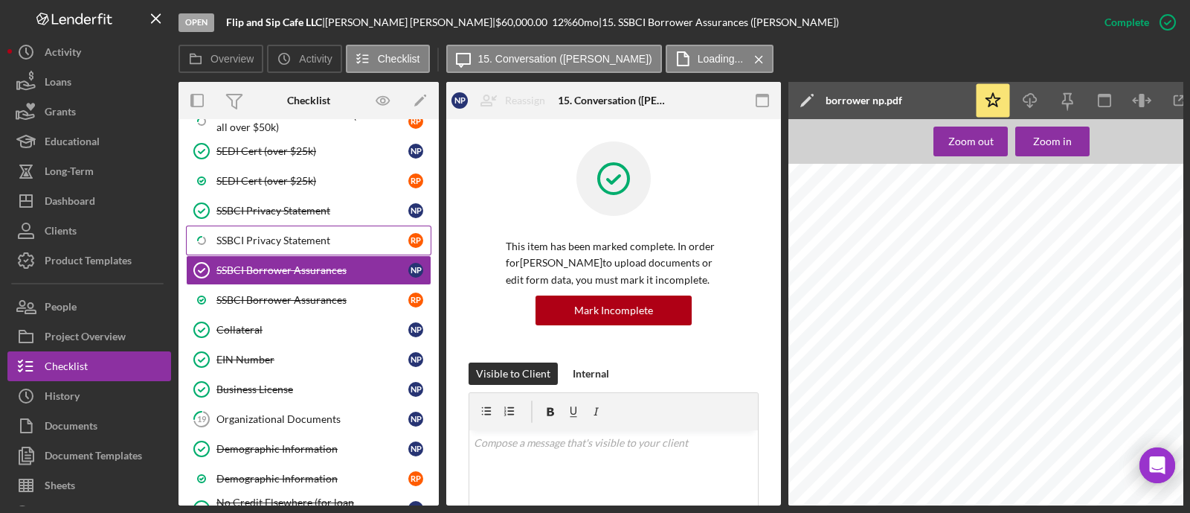
click at [241, 234] on div "SSBCI Privacy Statement" at bounding box center [312, 240] width 192 height 12
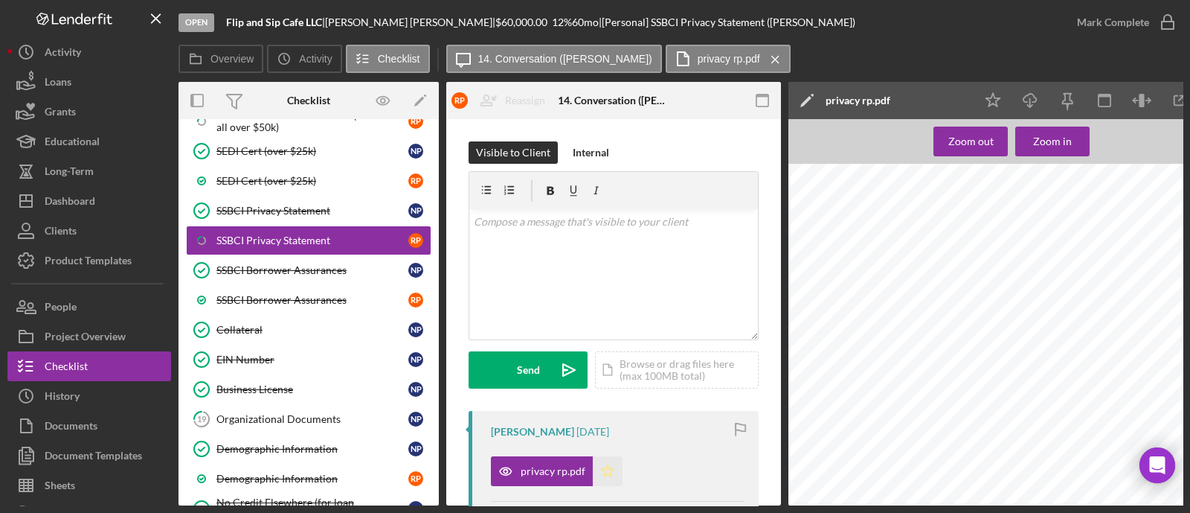
click at [604, 468] on polygon "button" at bounding box center [608, 470] width 13 height 12
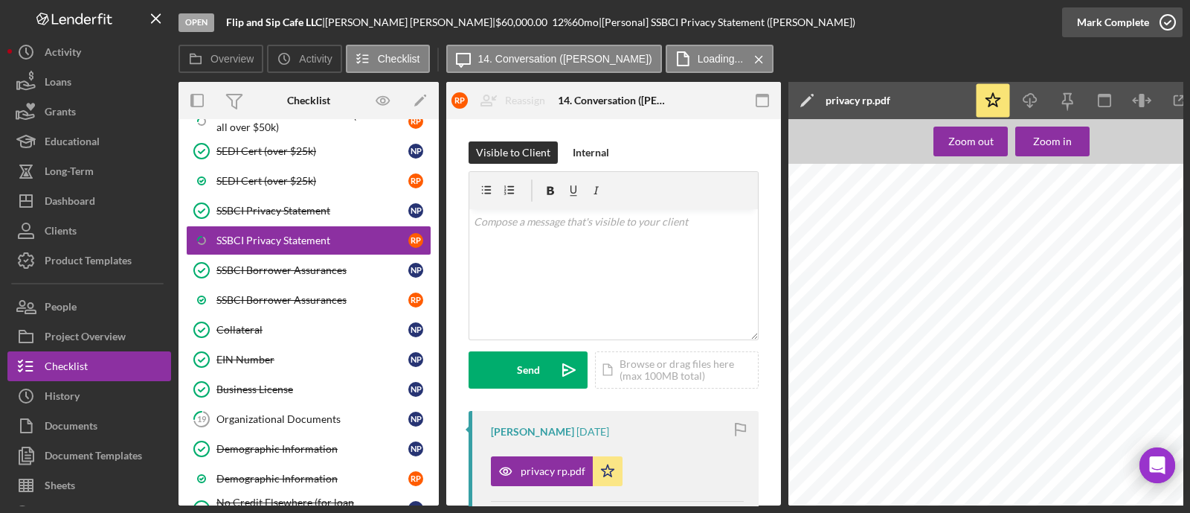
click at [1108, 28] on div "Mark Complete" at bounding box center [1113, 22] width 72 height 30
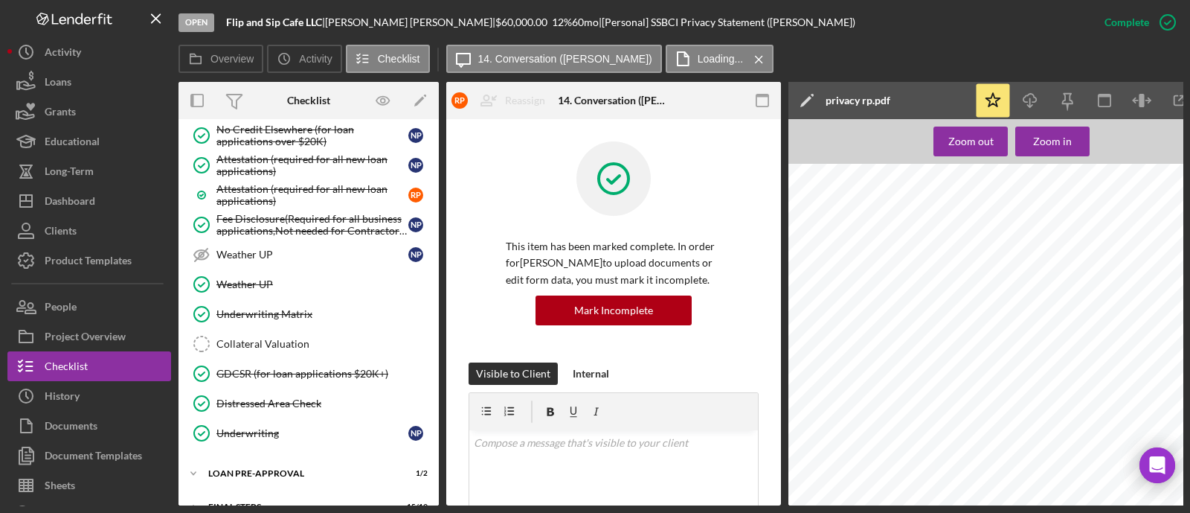
scroll to position [1674, 0]
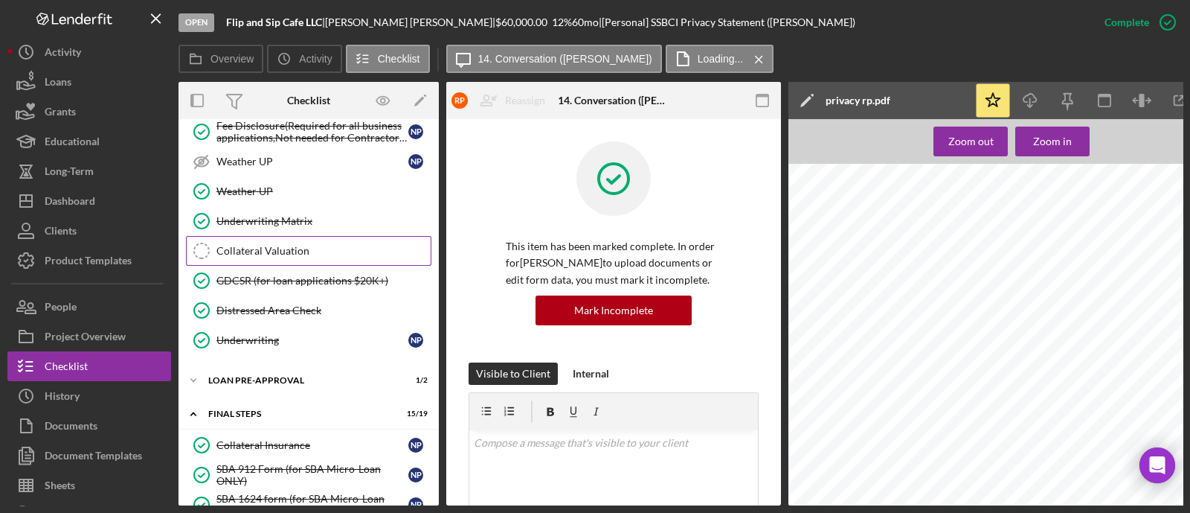
click at [298, 245] on div "Collateral Valuation" at bounding box center [323, 251] width 214 height 12
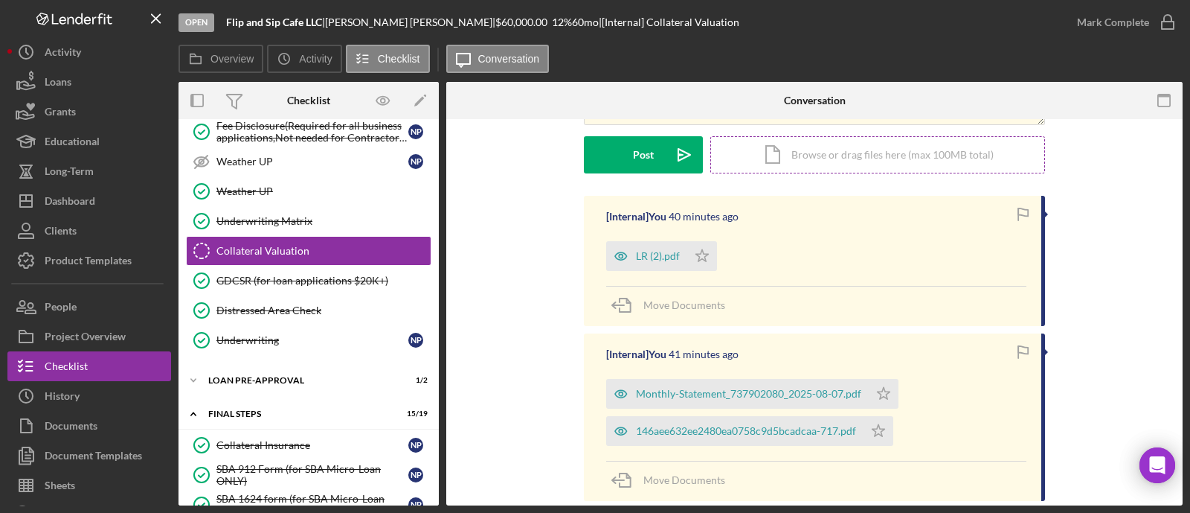
scroll to position [279, 0]
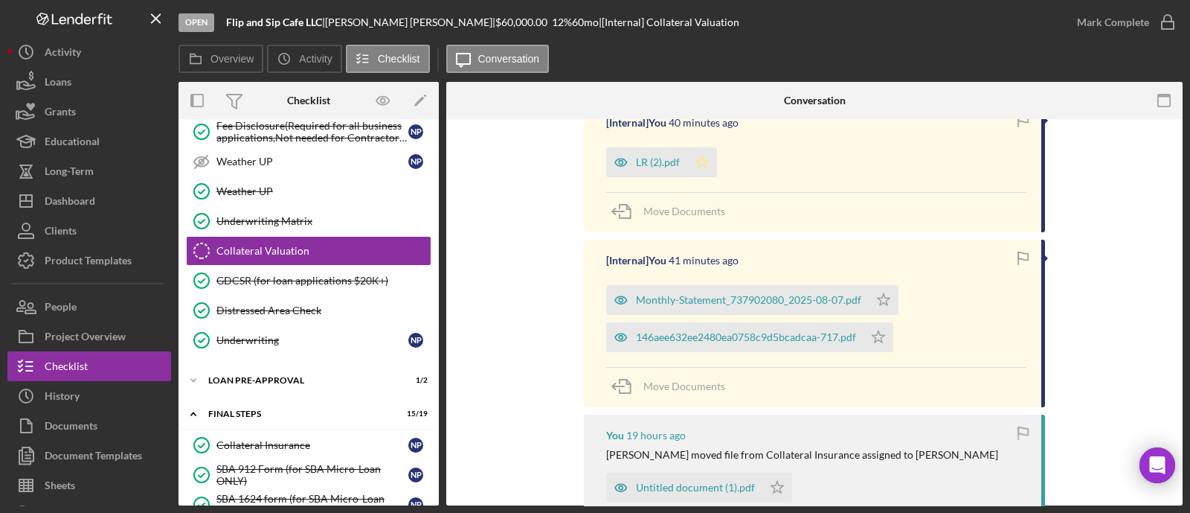
click at [702, 158] on icon "Icon/Star" at bounding box center [702, 162] width 30 height 30
click at [1134, 29] on div "Mark Complete" at bounding box center [1113, 22] width 72 height 30
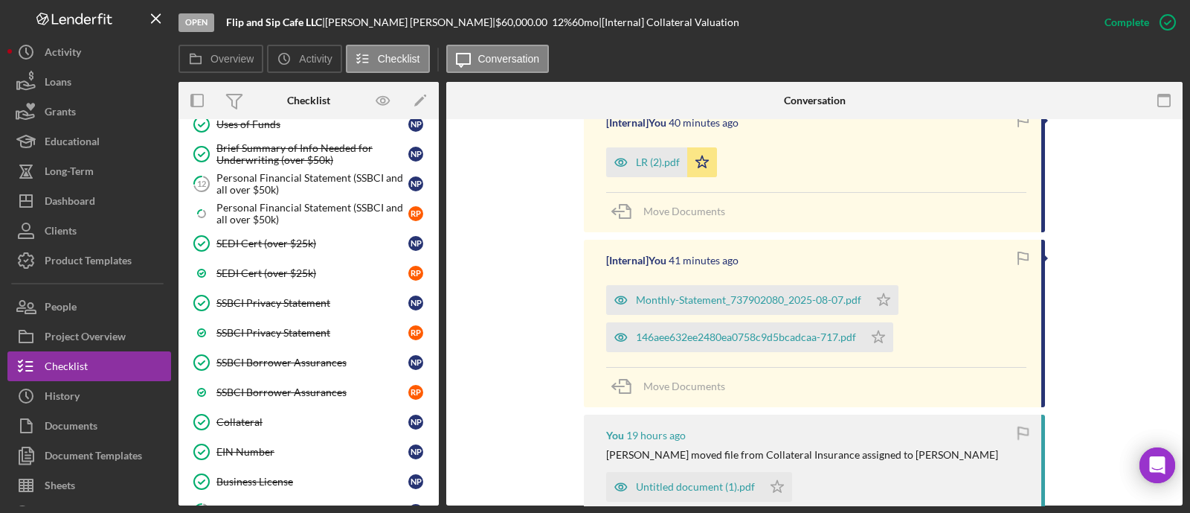
scroll to position [1301, 0]
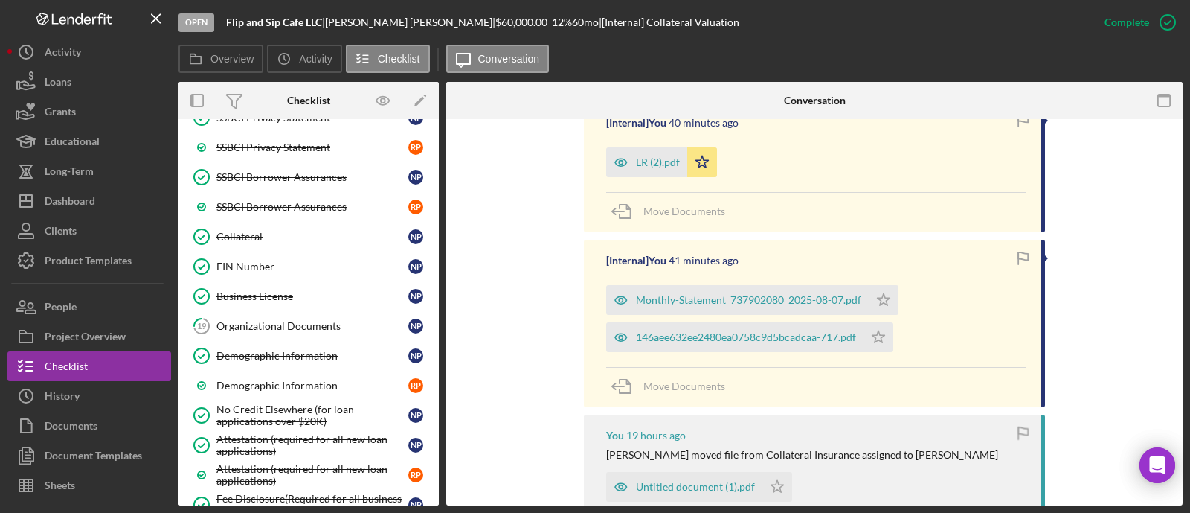
click at [305, 320] on div "Organizational Documents" at bounding box center [312, 326] width 192 height 12
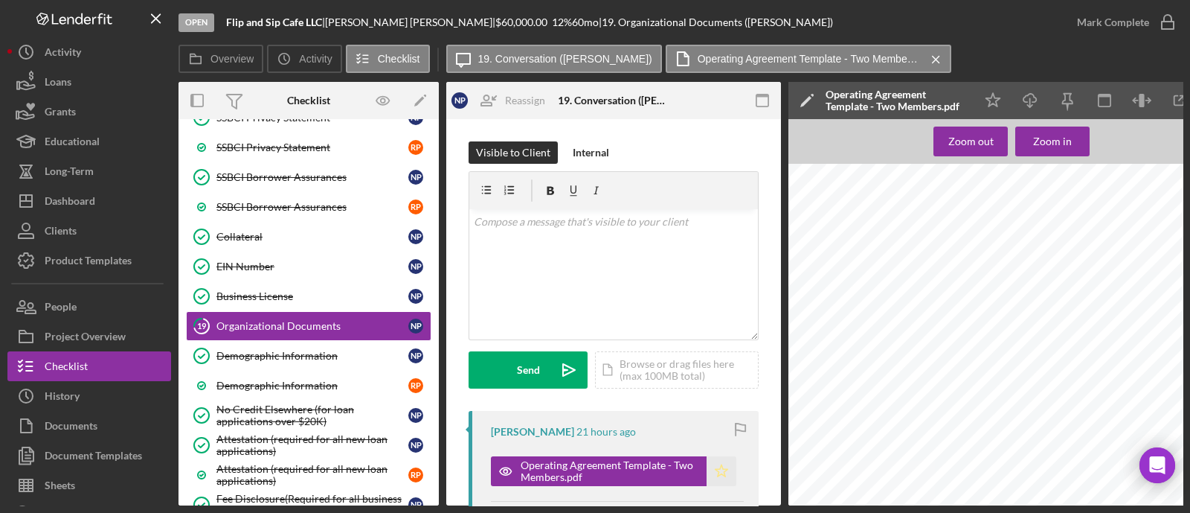
click at [722, 463] on icon "Icon/Star" at bounding box center [722, 471] width 30 height 30
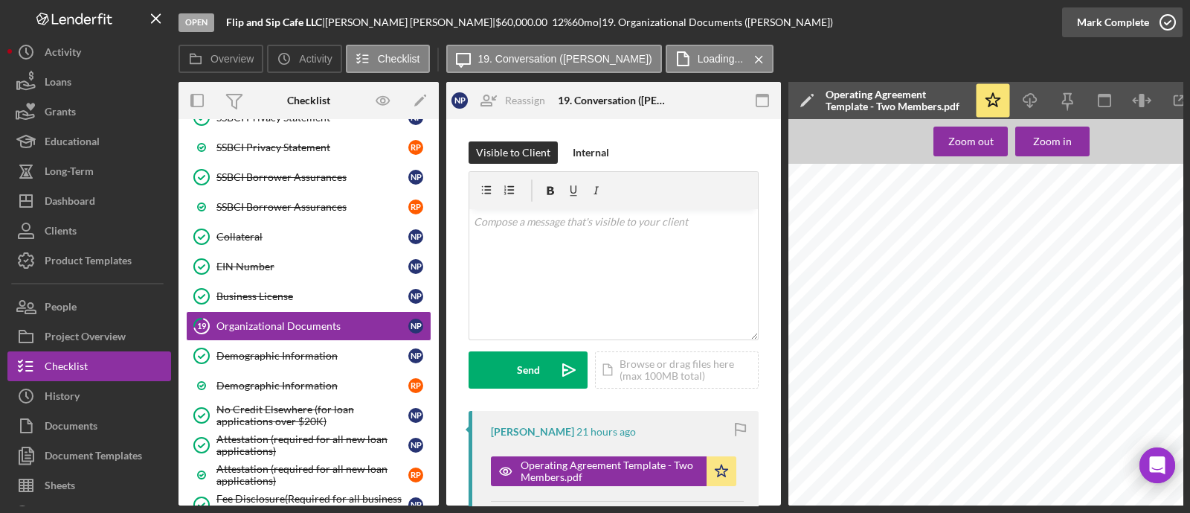
click at [1138, 28] on div "Mark Complete" at bounding box center [1113, 22] width 72 height 30
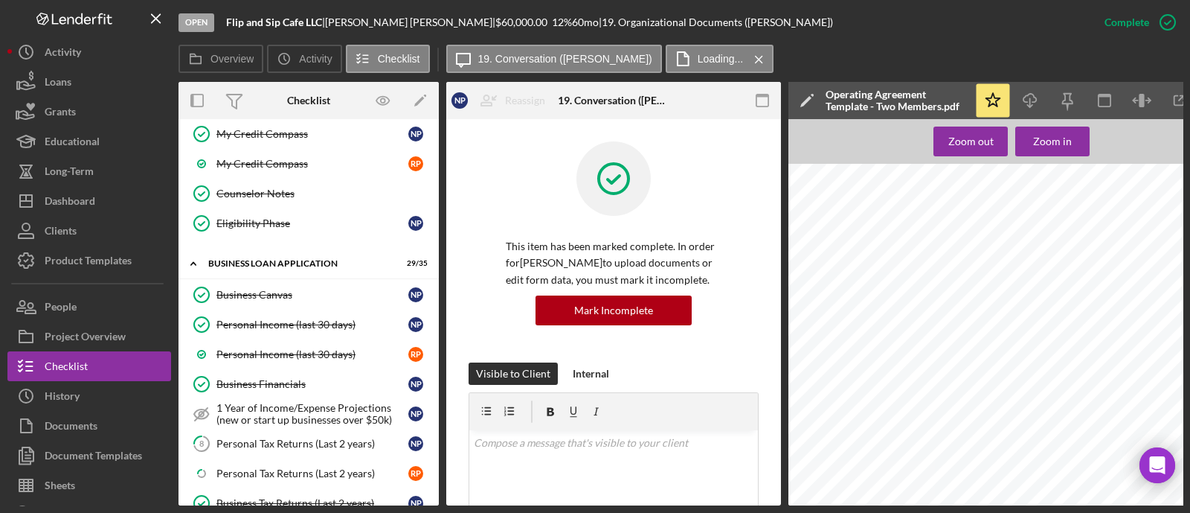
scroll to position [800, 0]
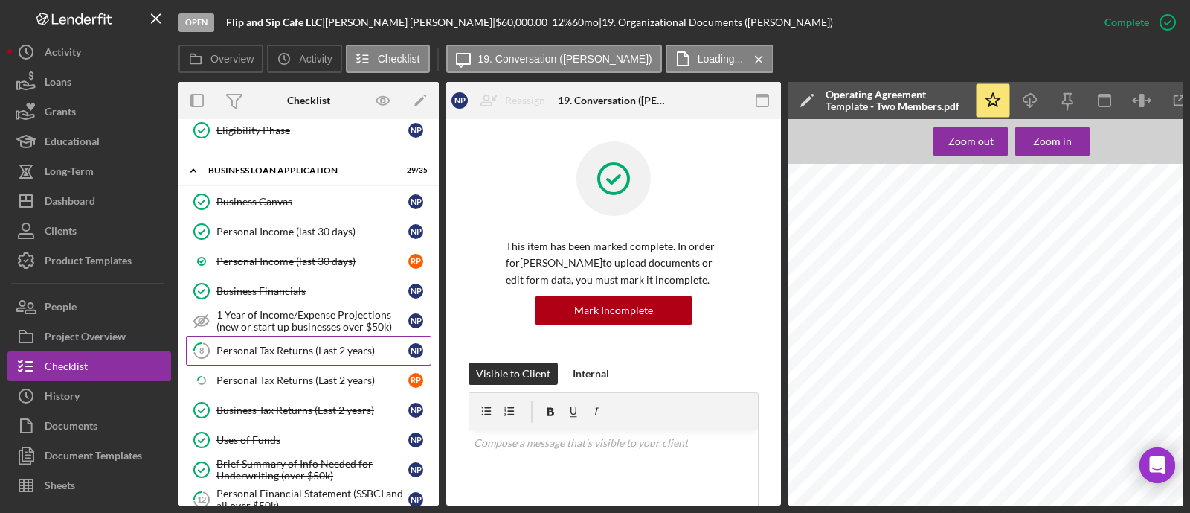
click at [304, 344] on div "Personal Tax Returns (Last 2 years)" at bounding box center [312, 350] width 192 height 12
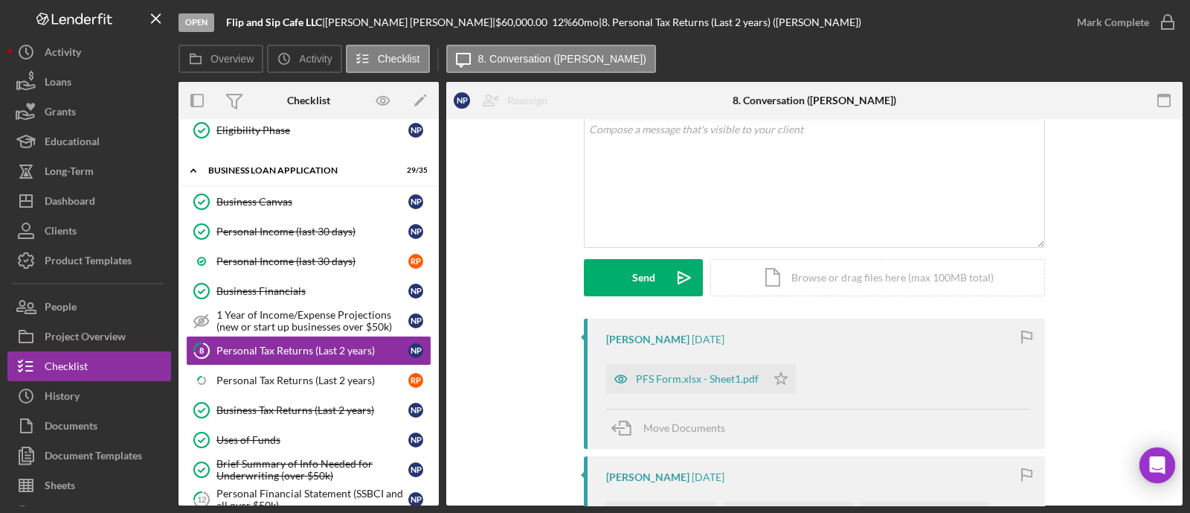
scroll to position [279, 0]
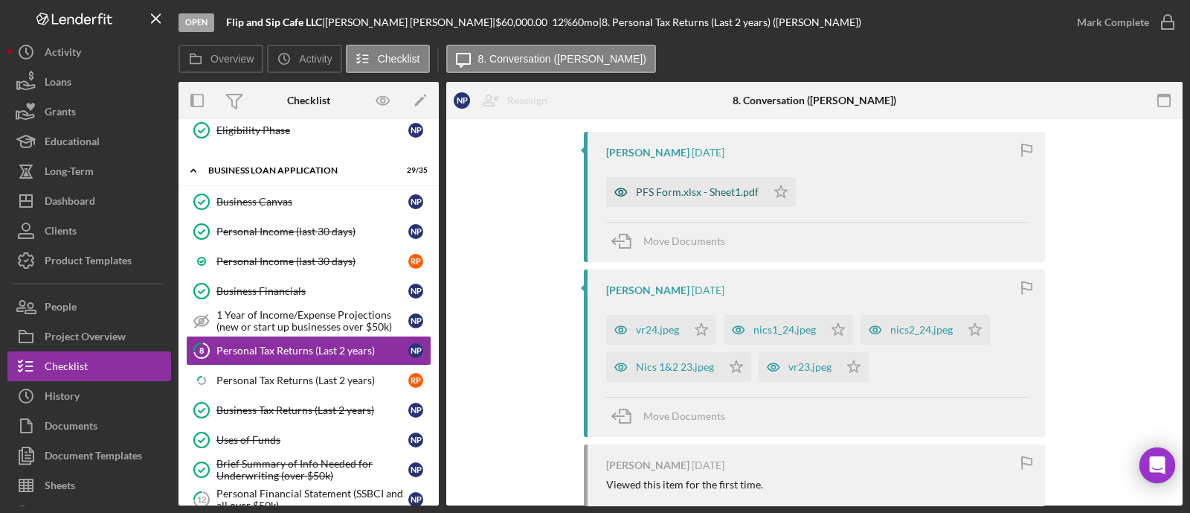
click at [732, 201] on div "PFS Form.xlsx - Sheet1.pdf" at bounding box center [686, 192] width 160 height 30
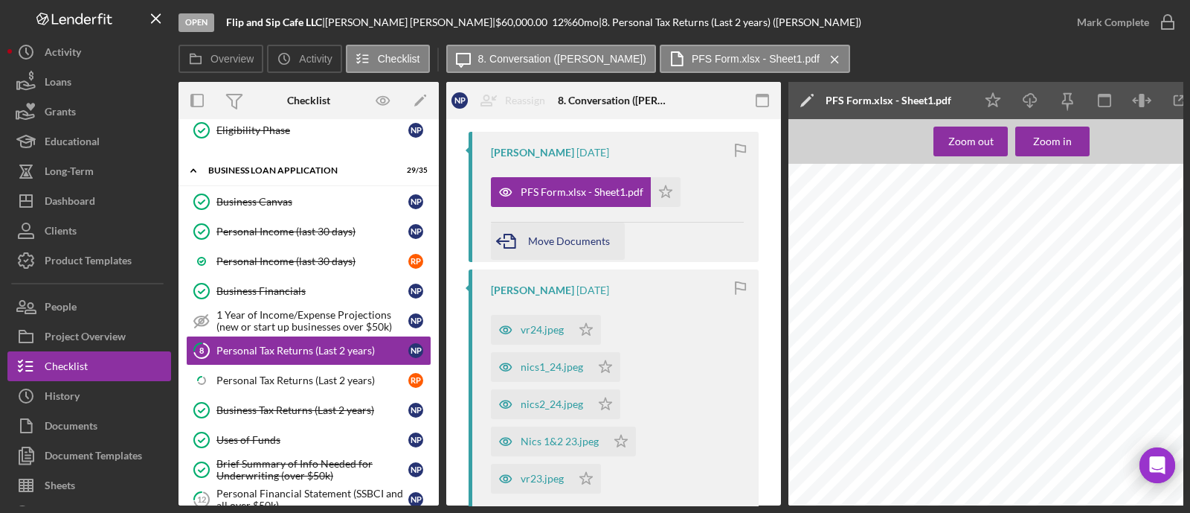
click at [545, 236] on span "Move Documents" at bounding box center [569, 240] width 82 height 13
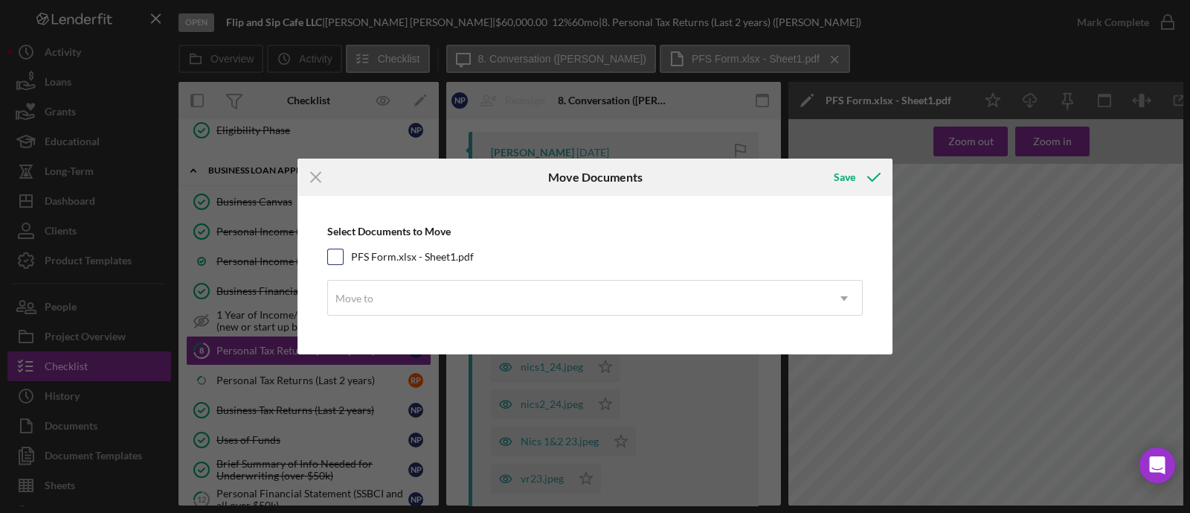
click at [346, 258] on div "PFS Form.xlsx - Sheet1.pdf" at bounding box center [595, 256] width 536 height 16
click at [338, 262] on input "PFS Form.xlsx - Sheet1.pdf" at bounding box center [335, 256] width 15 height 15
checkbox input "true"
click at [358, 302] on div "Move to" at bounding box center [355, 298] width 38 height 12
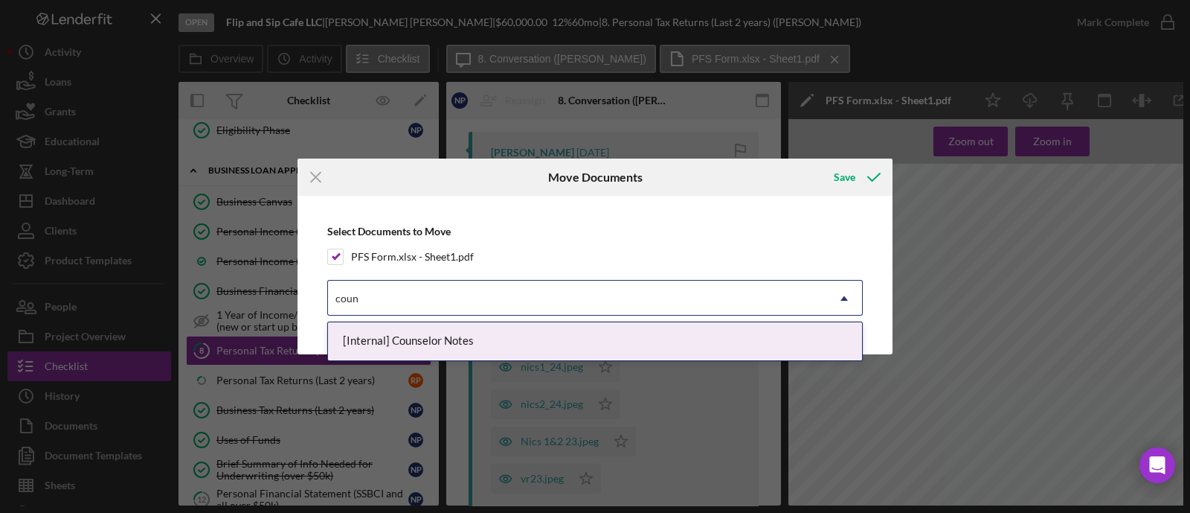
type input "couns"
click at [417, 338] on div "[Internal] Counselor Notes" at bounding box center [595, 341] width 534 height 38
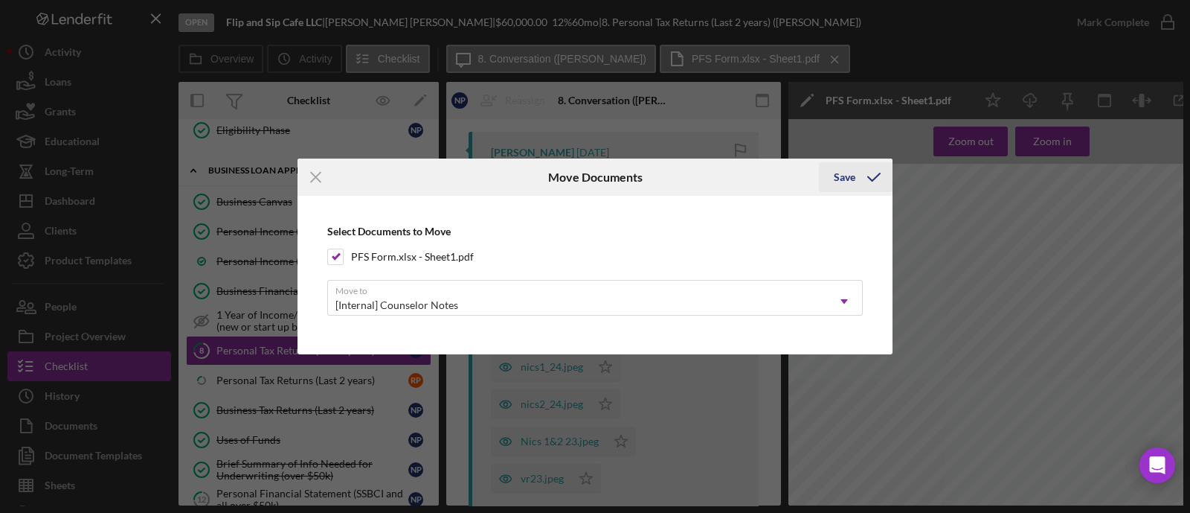
click at [853, 173] on div "Save" at bounding box center [845, 177] width 22 height 30
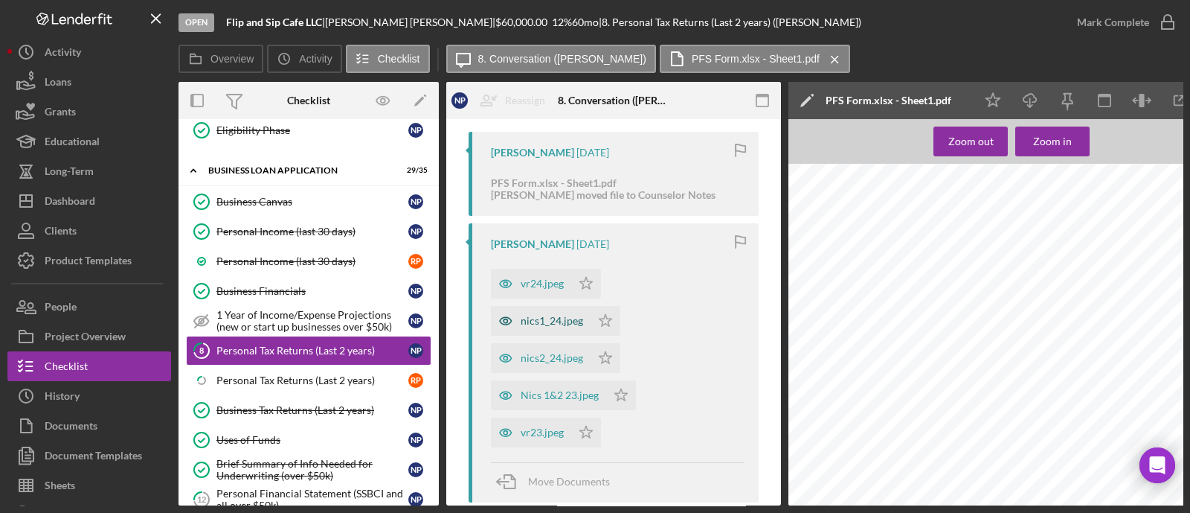
click at [554, 322] on div "nics1_24.jpeg" at bounding box center [552, 321] width 62 height 12
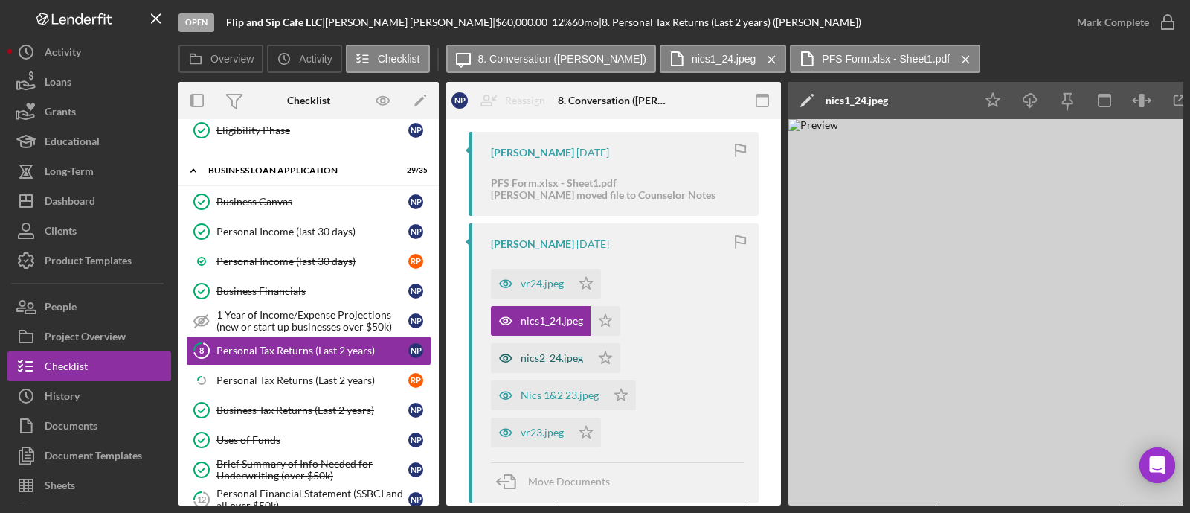
click at [550, 366] on div "nics2_24.jpeg" at bounding box center [541, 358] width 100 height 30
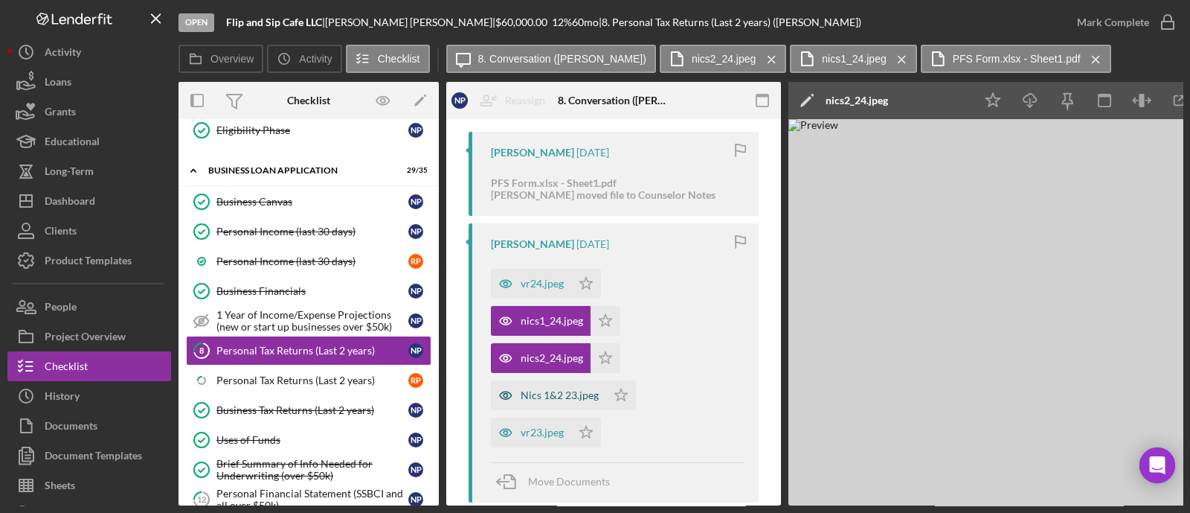
click at [528, 390] on div "Nics 1&2 23.jpeg" at bounding box center [560, 395] width 78 height 12
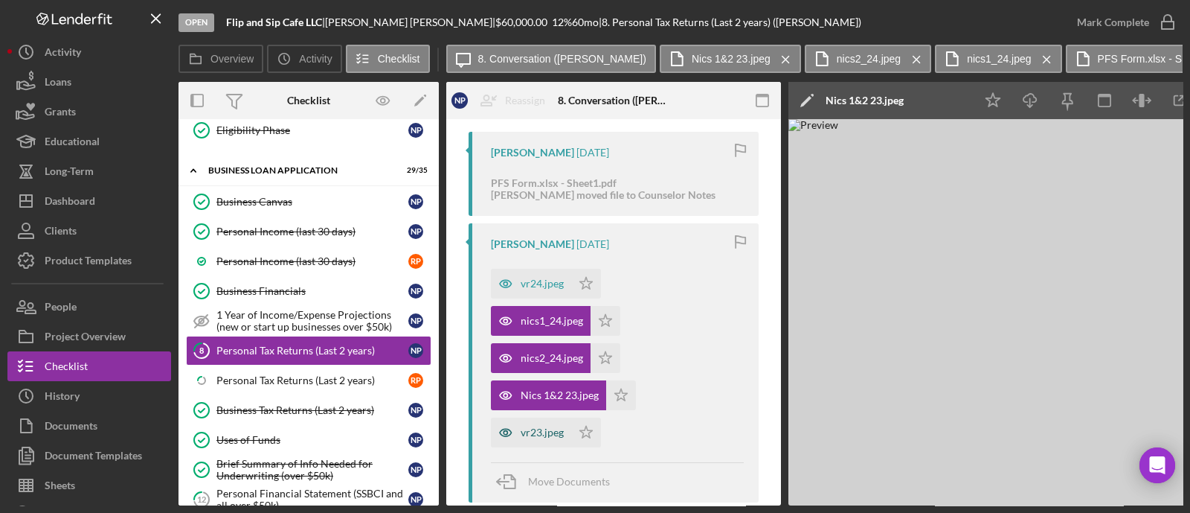
click at [542, 426] on div "vr23.jpeg" at bounding box center [542, 432] width 43 height 12
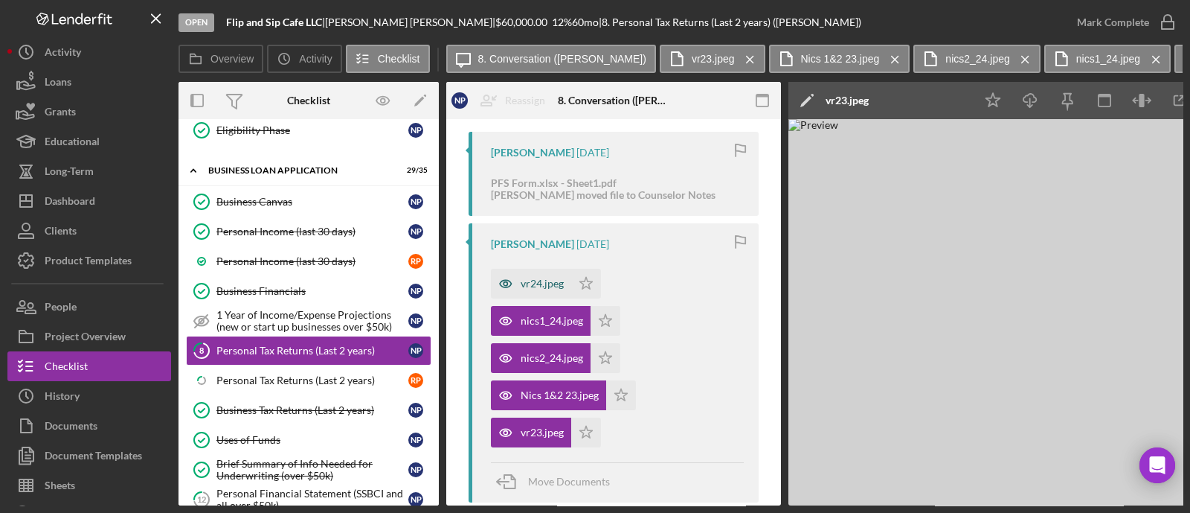
click at [539, 281] on div "vr24.jpeg" at bounding box center [542, 283] width 43 height 12
click at [586, 277] on polygon "button" at bounding box center [586, 283] width 13 height 12
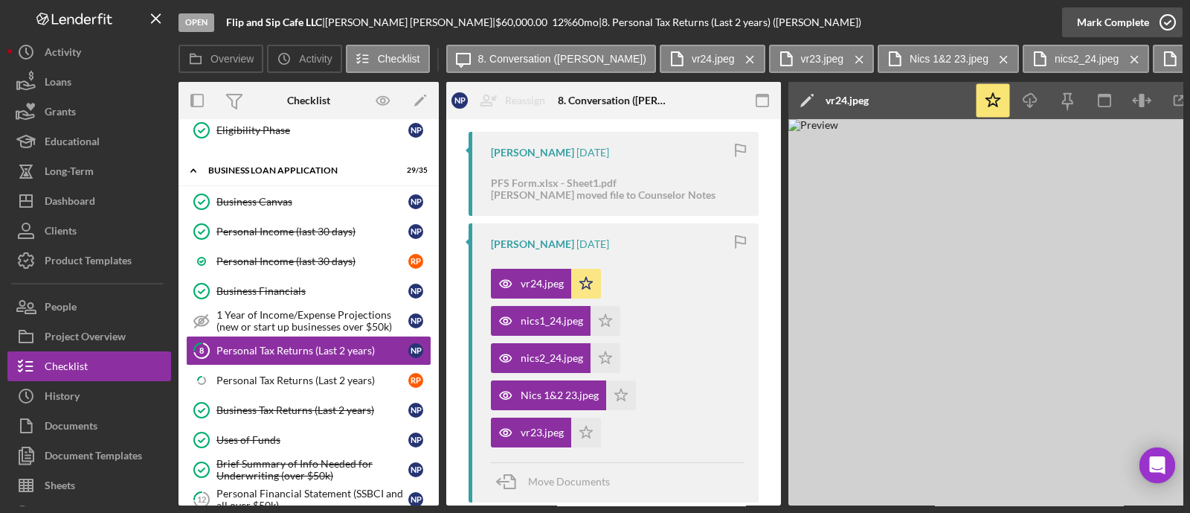
click at [1117, 16] on div "Mark Complete" at bounding box center [1113, 22] width 72 height 30
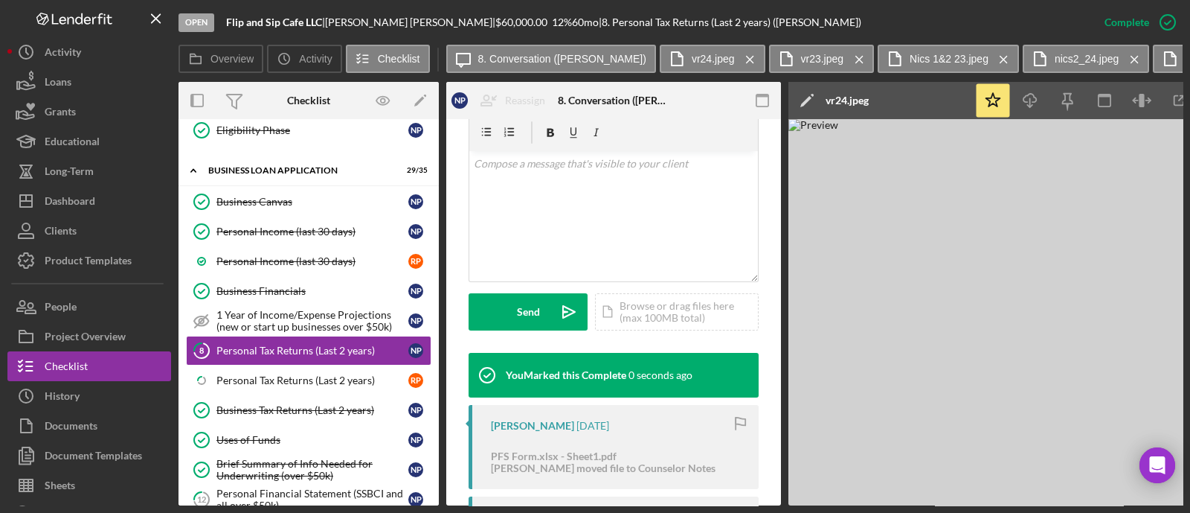
scroll to position [500, 0]
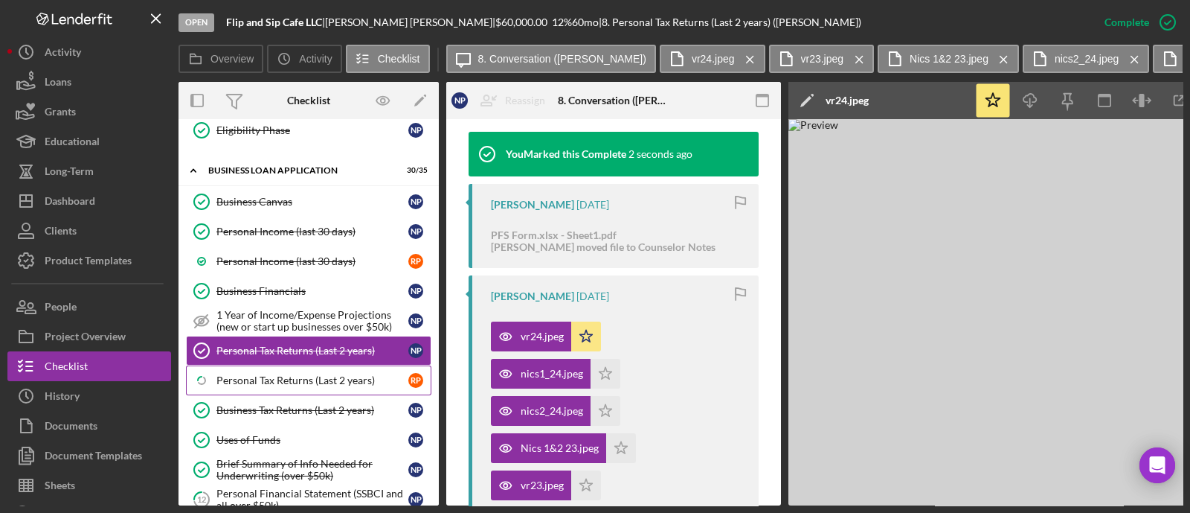
click at [333, 365] on link "Icon/Checklist Item Sub Partial Personal Tax Returns (Last 2 years) R P" at bounding box center [308, 380] width 245 height 30
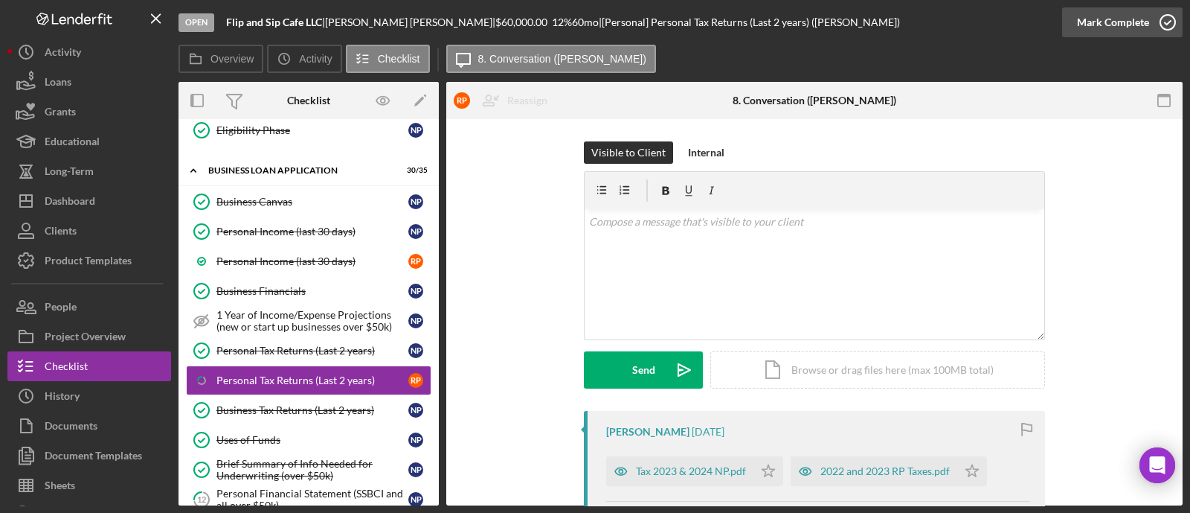
click at [1134, 19] on div "Mark Complete" at bounding box center [1113, 22] width 72 height 30
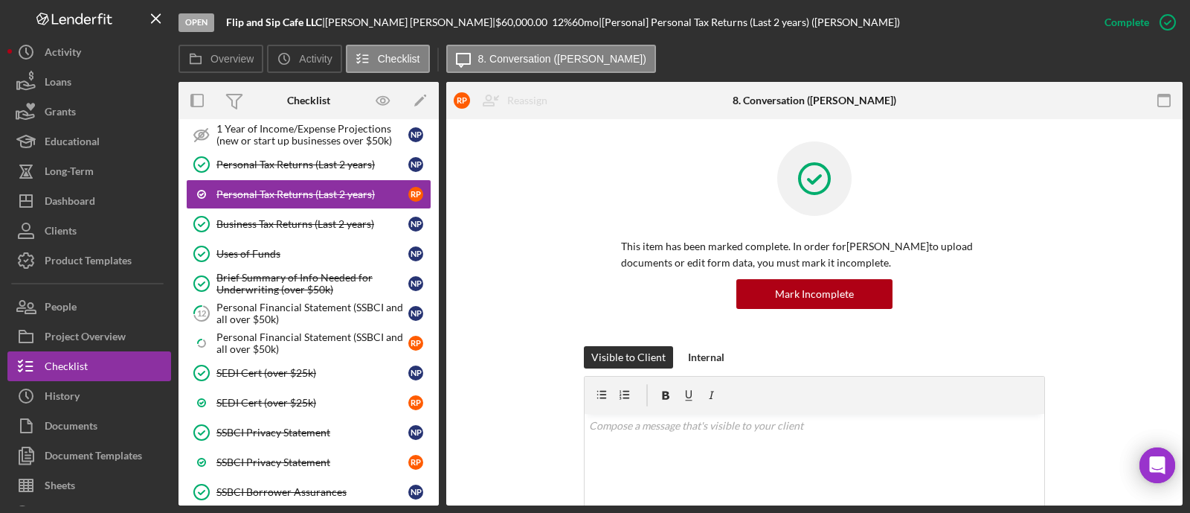
scroll to position [1079, 0]
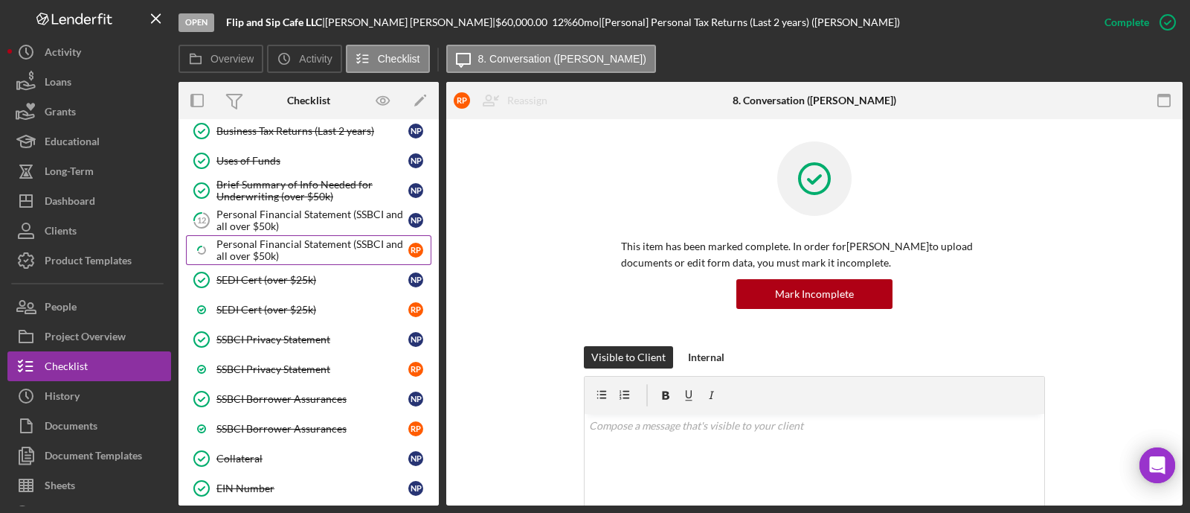
click at [312, 239] on div "Personal Financial Statement (SSBCI and all over $50k)" at bounding box center [312, 250] width 192 height 24
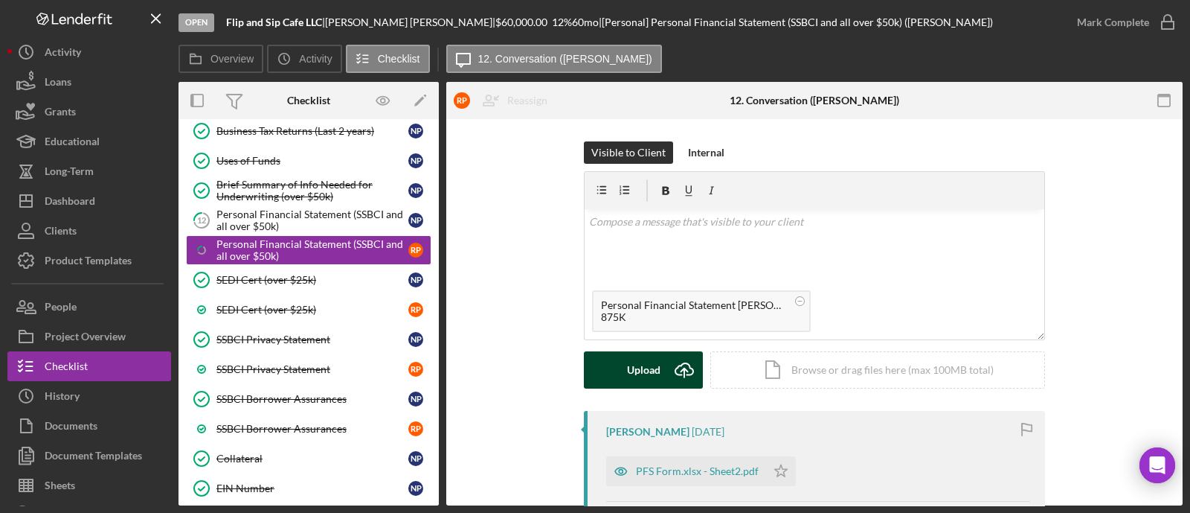
click at [668, 371] on icon "Icon/Upload" at bounding box center [684, 369] width 37 height 37
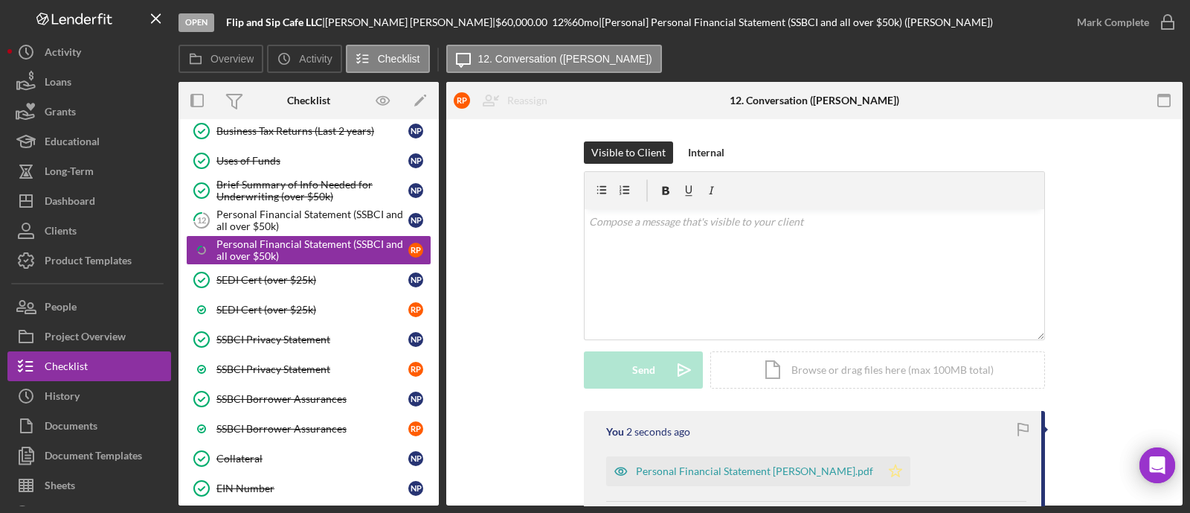
click at [881, 468] on icon "Icon/Star" at bounding box center [896, 471] width 30 height 30
click at [1105, 22] on div "Mark Complete" at bounding box center [1113, 22] width 72 height 30
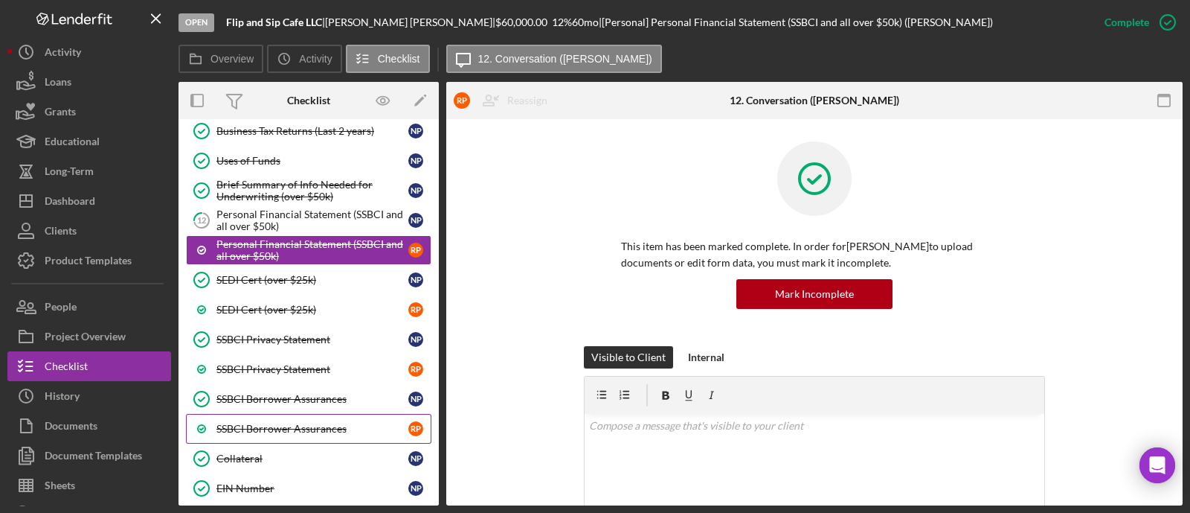
scroll to position [800, 0]
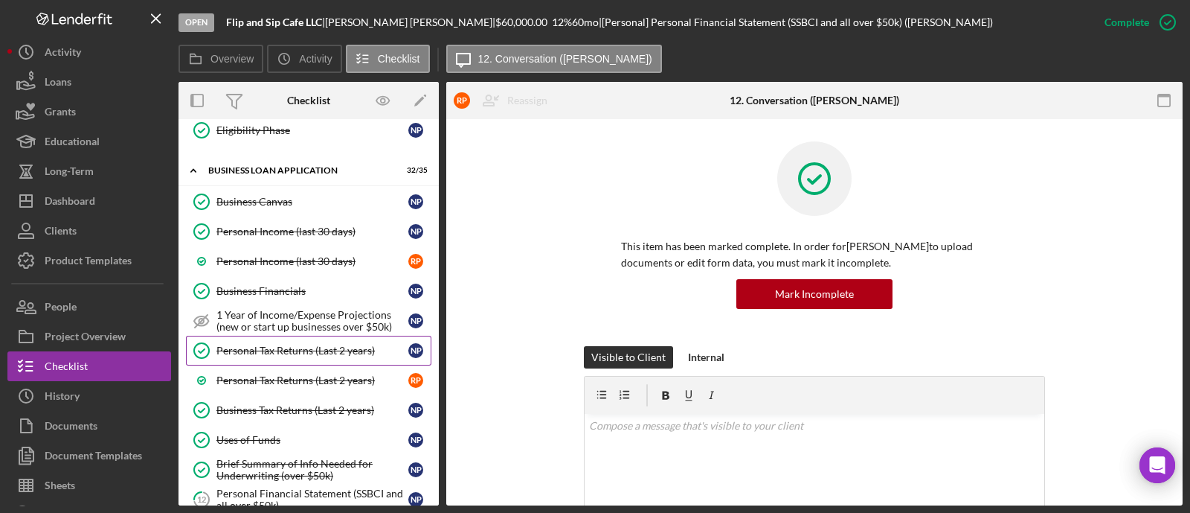
click at [312, 344] on div "Personal Tax Returns (Last 2 years)" at bounding box center [312, 350] width 192 height 12
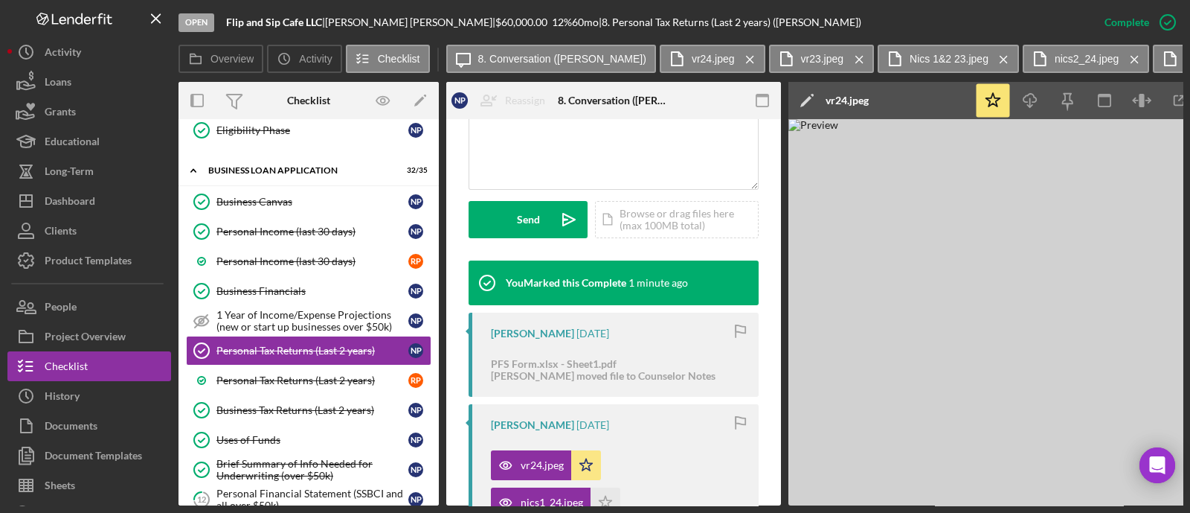
scroll to position [558, 0]
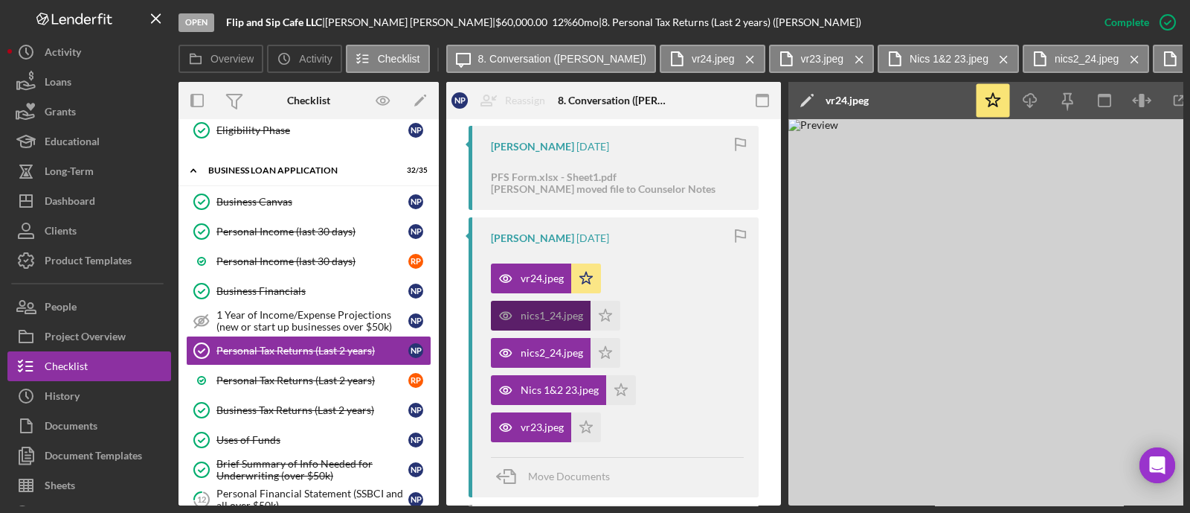
click at [543, 309] on div "nics1_24.jpeg" at bounding box center [552, 315] width 62 height 12
click at [1027, 98] on icon "Icon/Download" at bounding box center [1030, 100] width 33 height 33
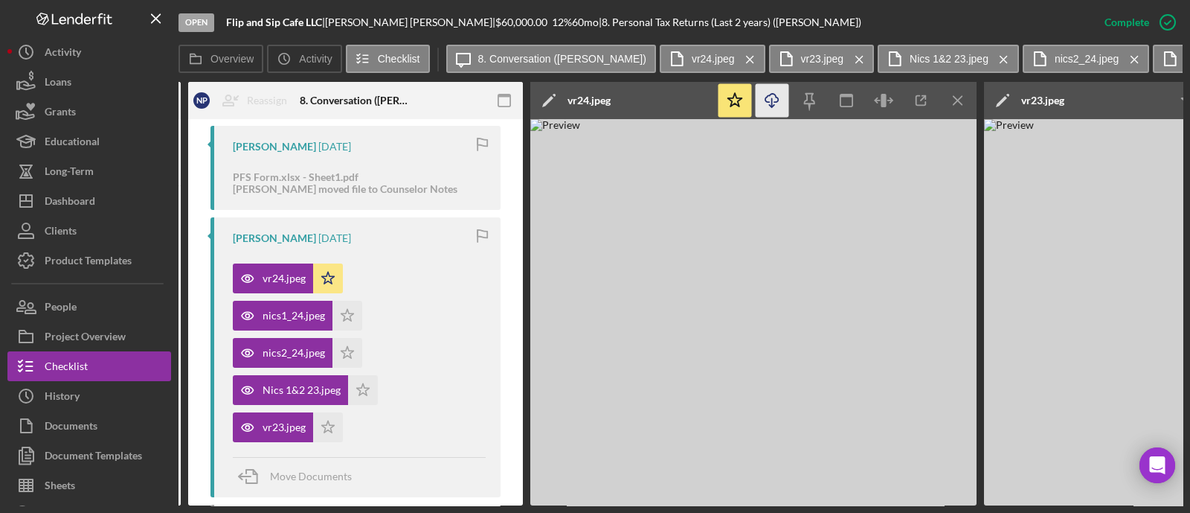
scroll to position [0, 303]
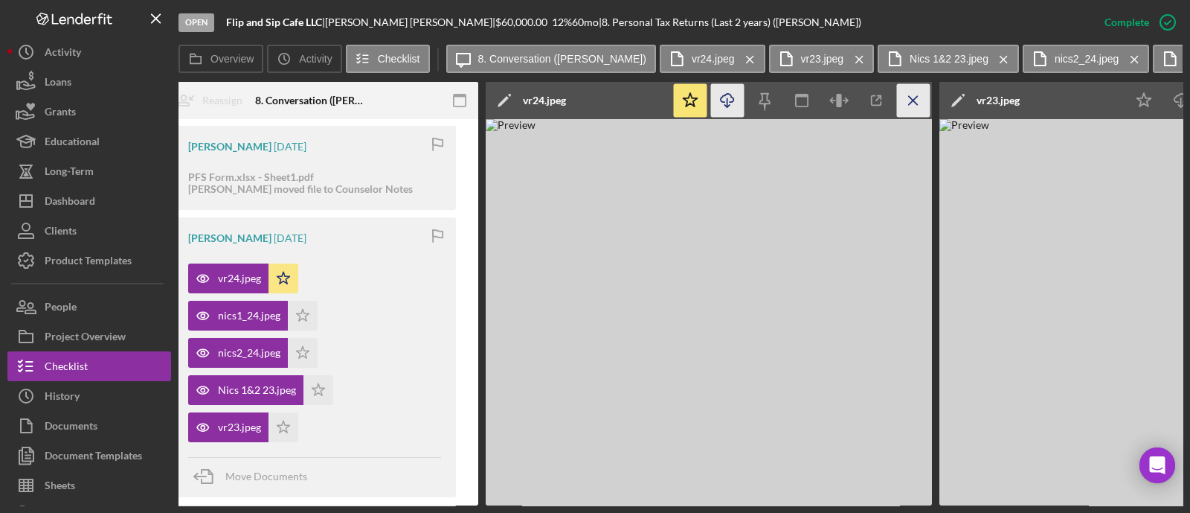
click at [917, 97] on icon "Icon/Menu Close" at bounding box center [913, 100] width 33 height 33
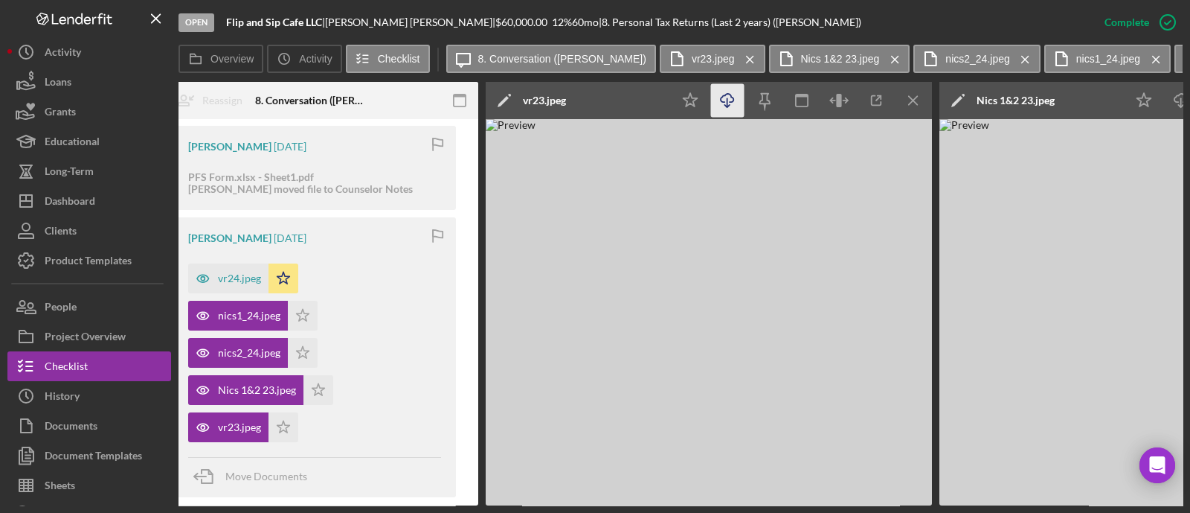
click at [731, 103] on icon "Icon/Download" at bounding box center [727, 100] width 33 height 33
click at [916, 99] on icon "Icon/Menu Close" at bounding box center [913, 100] width 33 height 33
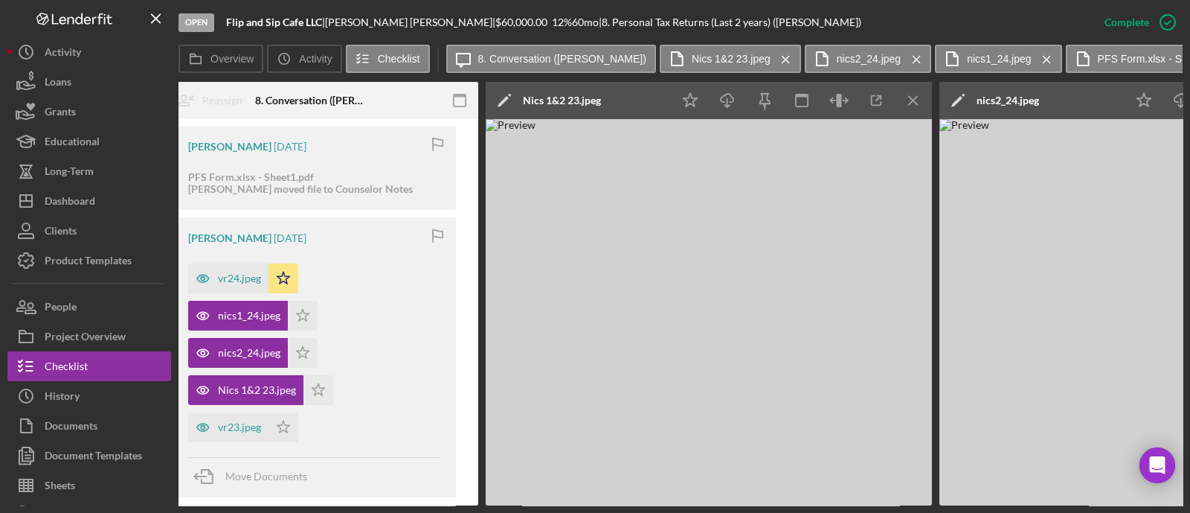
click at [1023, 99] on div "nics2_24.jpeg" at bounding box center [1008, 100] width 62 height 12
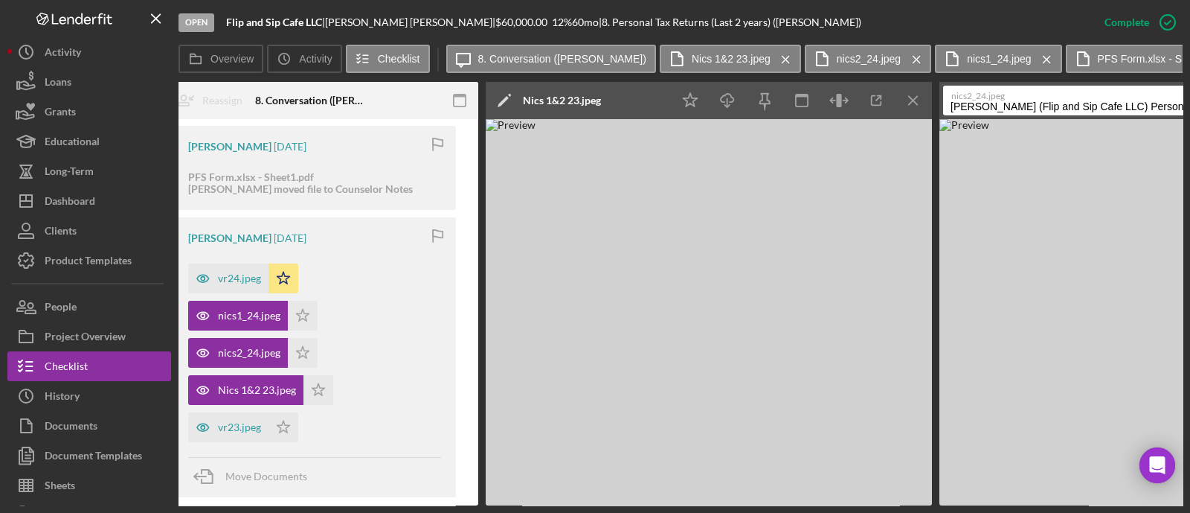
click at [994, 210] on img at bounding box center [1163, 312] width 446 height 386
click at [1096, 248] on img at bounding box center [1163, 312] width 446 height 386
click at [924, 93] on icon "Icon/Menu Close" at bounding box center [913, 100] width 33 height 33
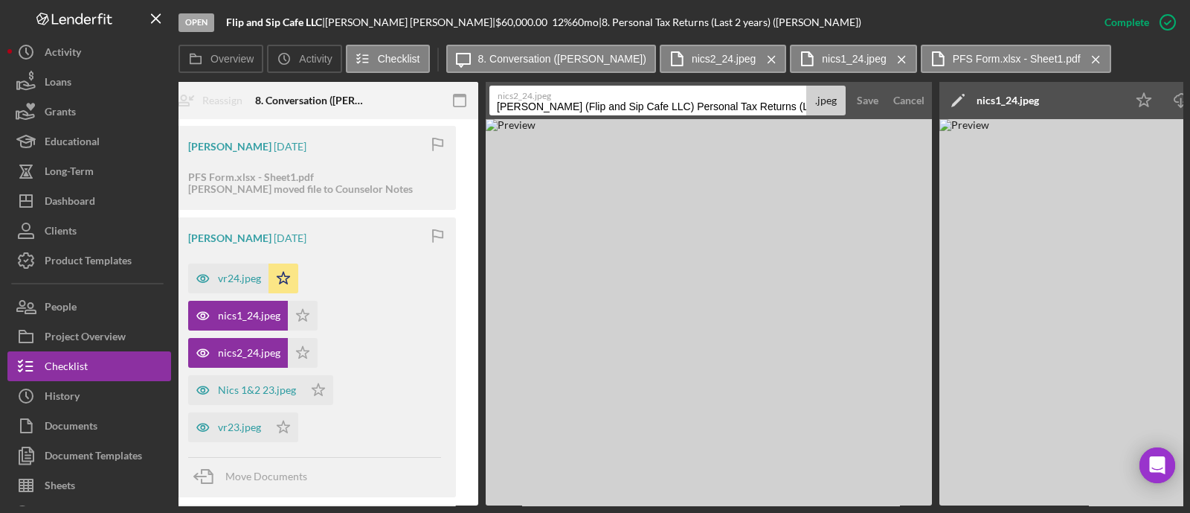
click at [850, 126] on img at bounding box center [709, 312] width 446 height 386
click at [922, 99] on div "Cancel" at bounding box center [908, 101] width 31 height 30
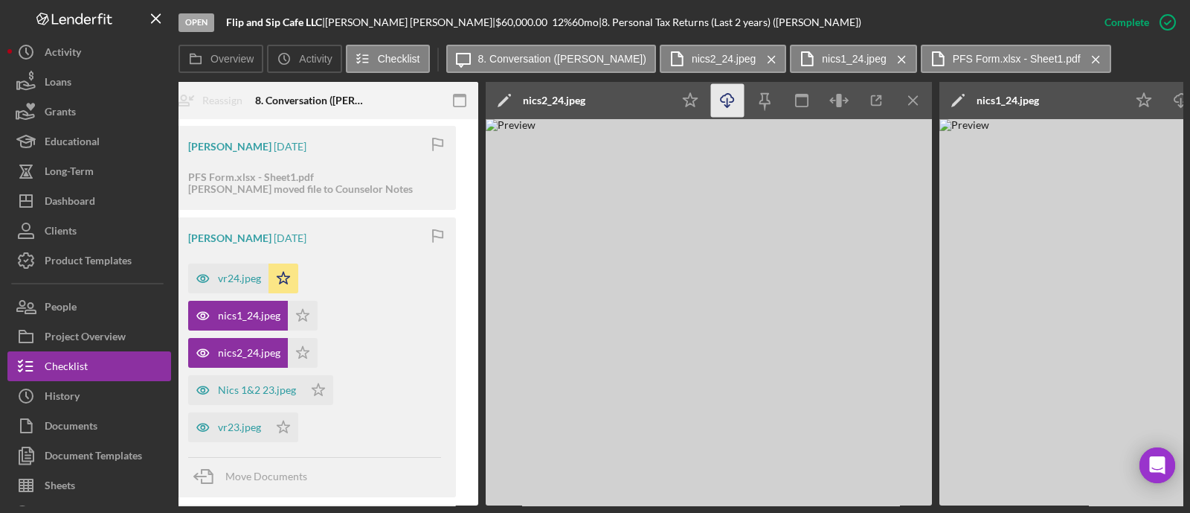
click at [726, 94] on icon "Icon/Download" at bounding box center [727, 100] width 33 height 33
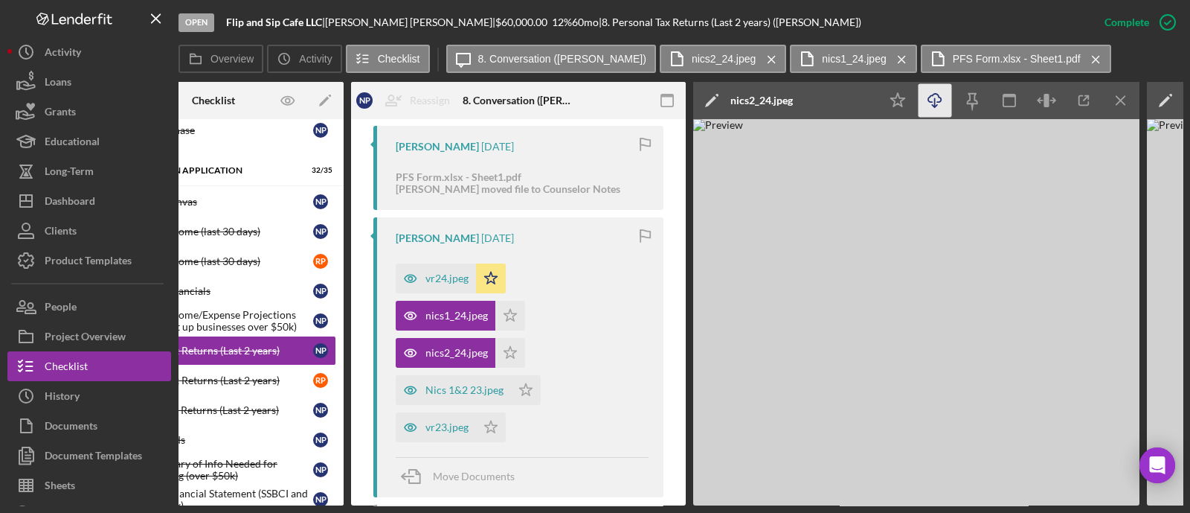
scroll to position [0, 0]
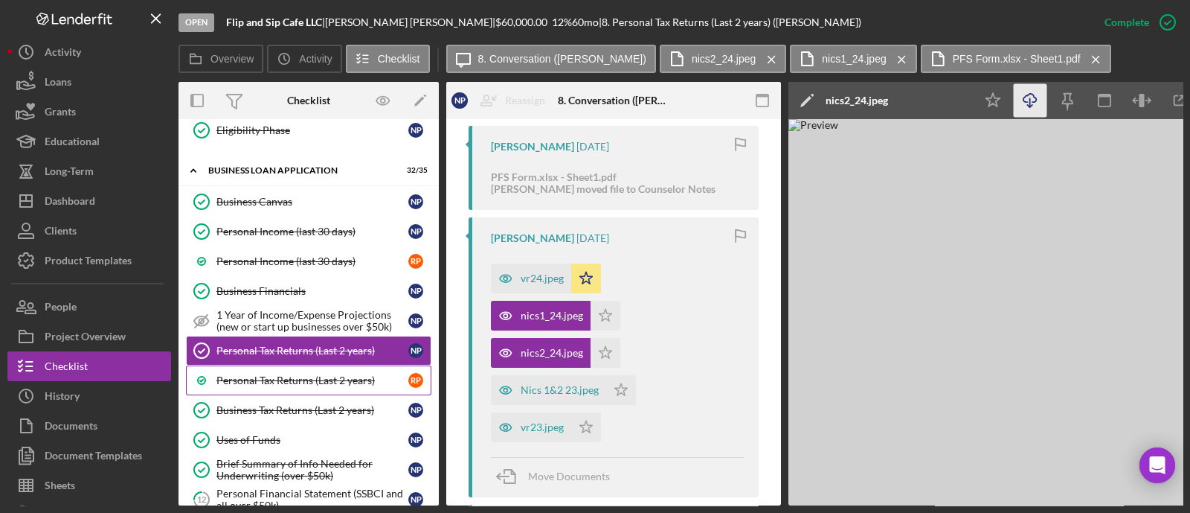
click at [282, 374] on div "Personal Tax Returns (Last 2 years)" at bounding box center [312, 380] width 192 height 12
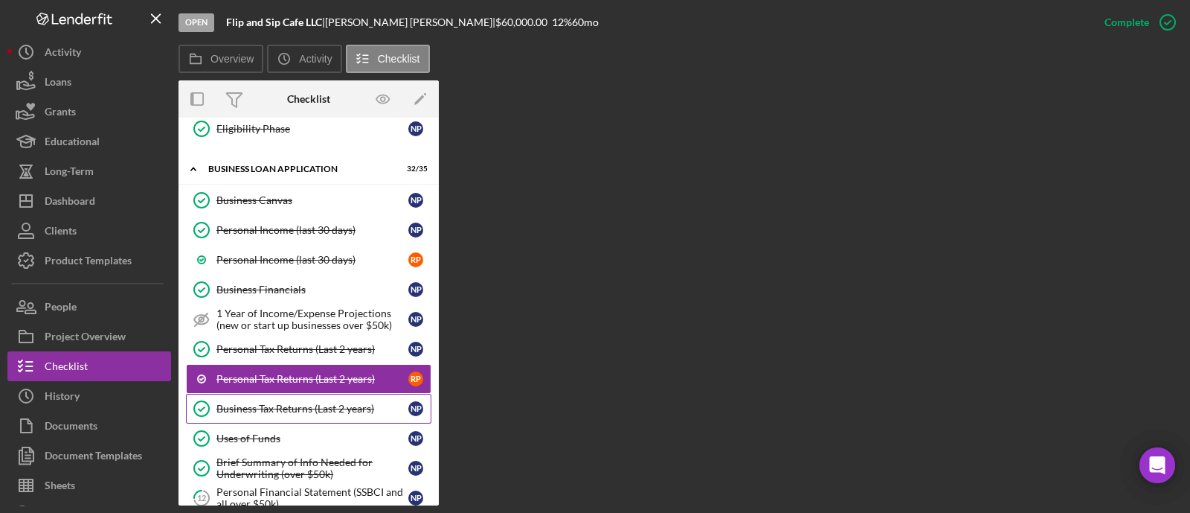
click at [304, 404] on div "Business Tax Returns (Last 2 years)" at bounding box center [312, 408] width 192 height 12
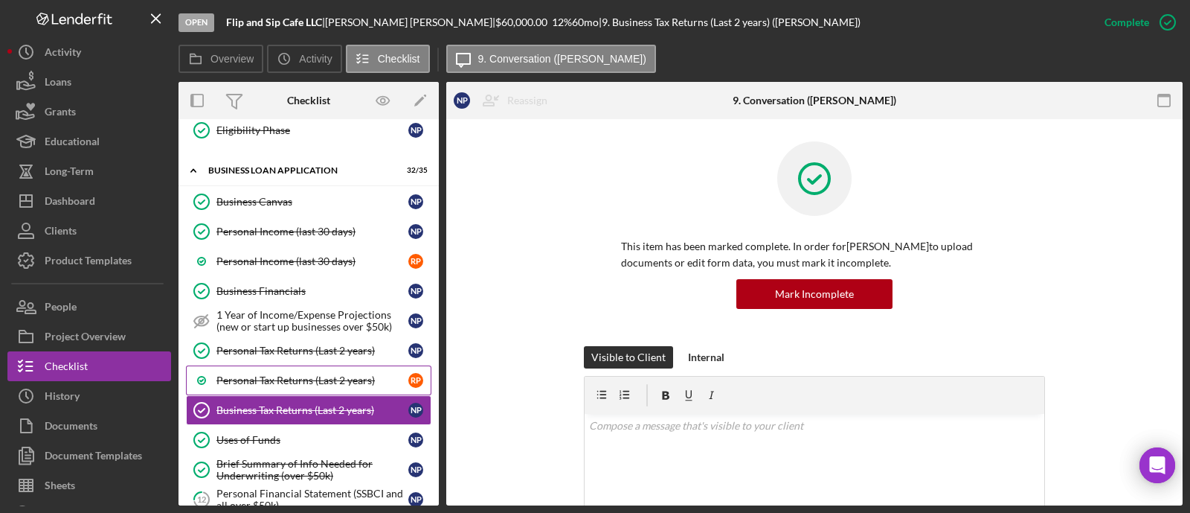
click at [316, 376] on div "Personal Tax Returns (Last 2 years)" at bounding box center [312, 380] width 192 height 12
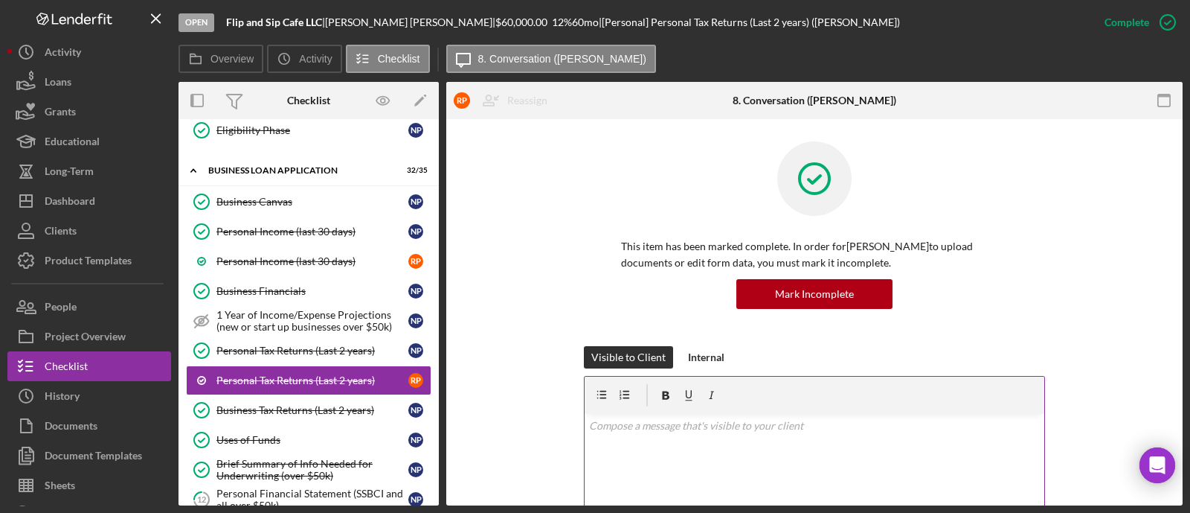
scroll to position [558, 0]
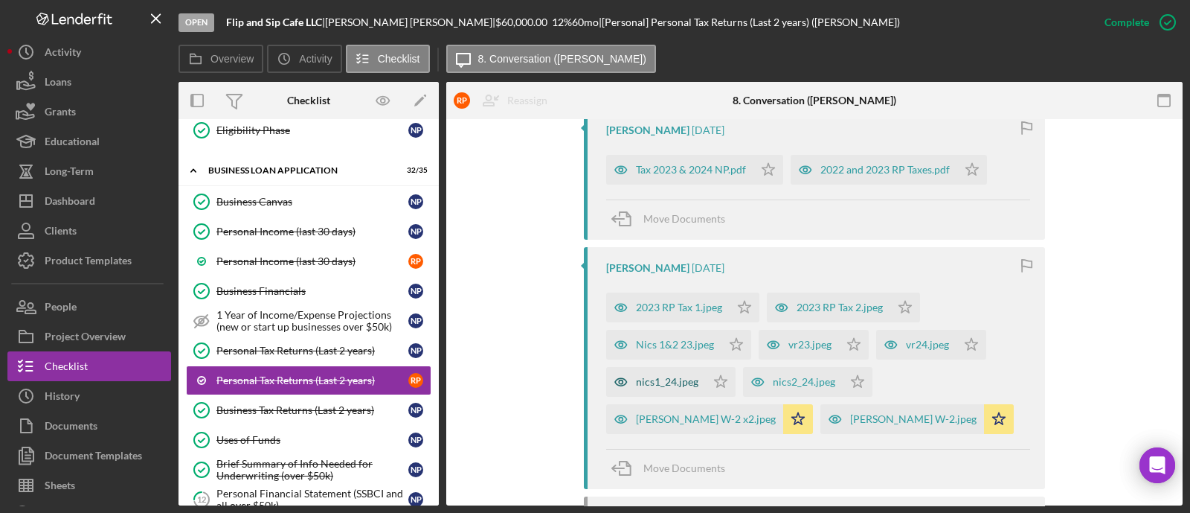
click at [681, 379] on div "nics1_24.jpeg" at bounding box center [667, 382] width 62 height 12
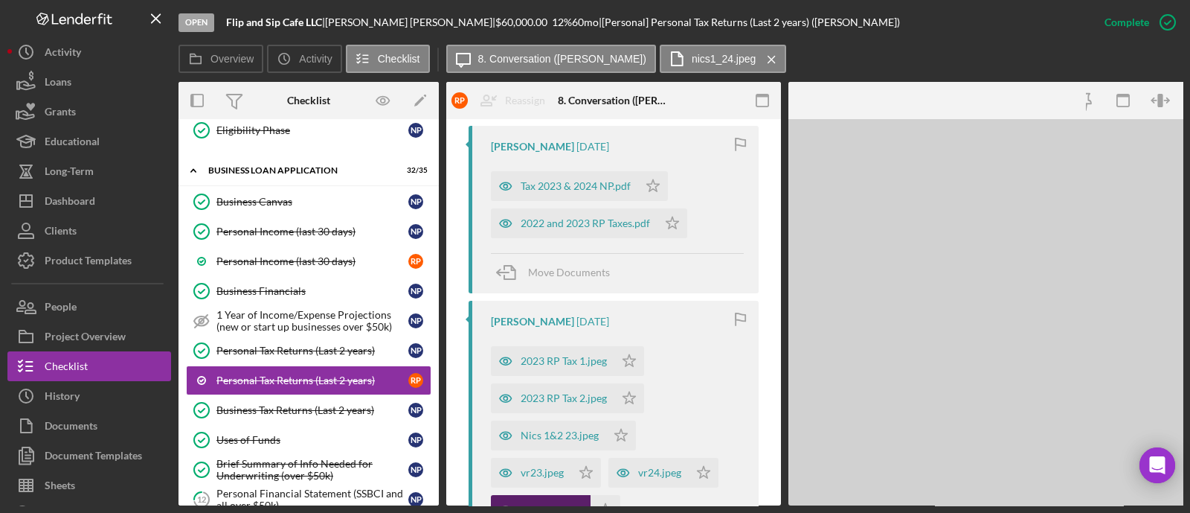
scroll to position [574, 0]
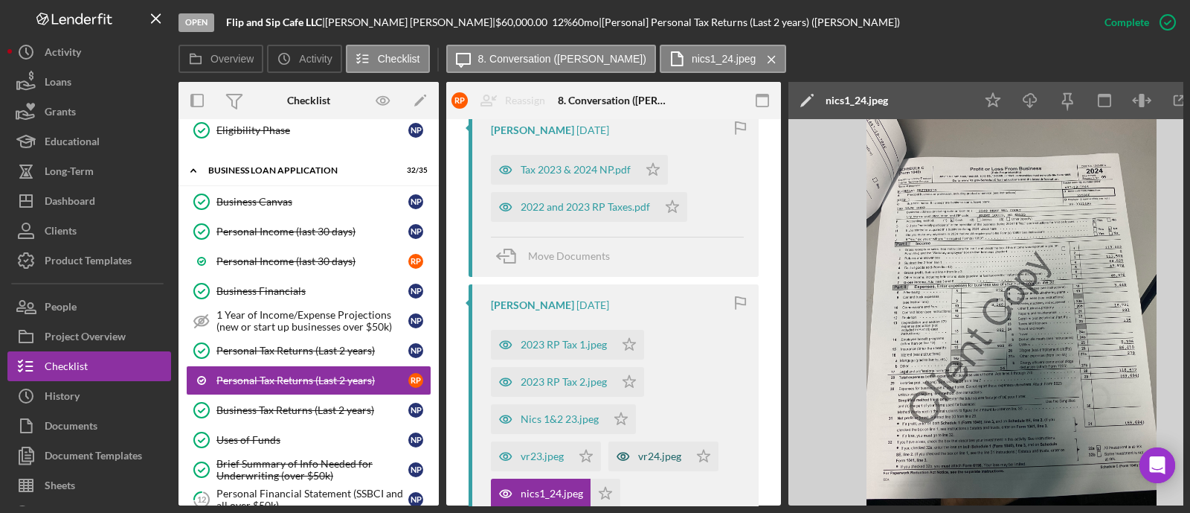
click at [646, 459] on div "vr24.jpeg" at bounding box center [659, 456] width 43 height 12
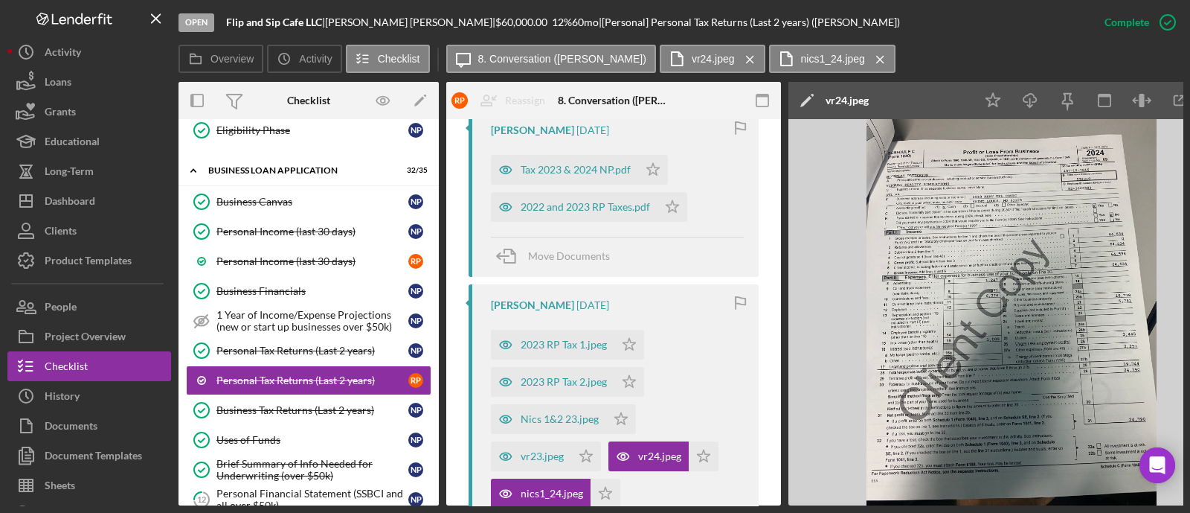
scroll to position [667, 0]
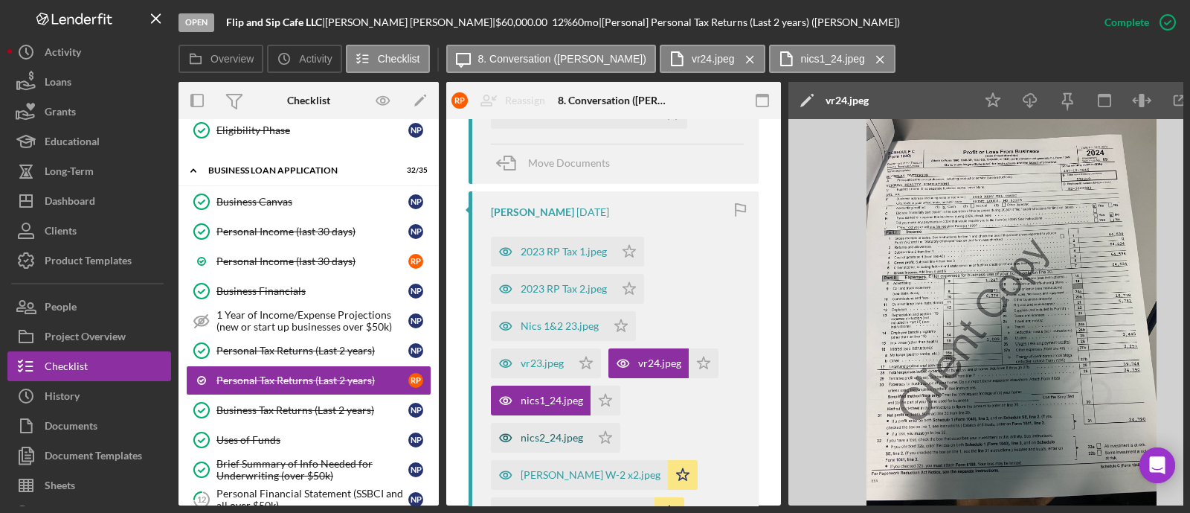
click at [553, 441] on div "nics2_24.jpeg" at bounding box center [552, 437] width 62 height 12
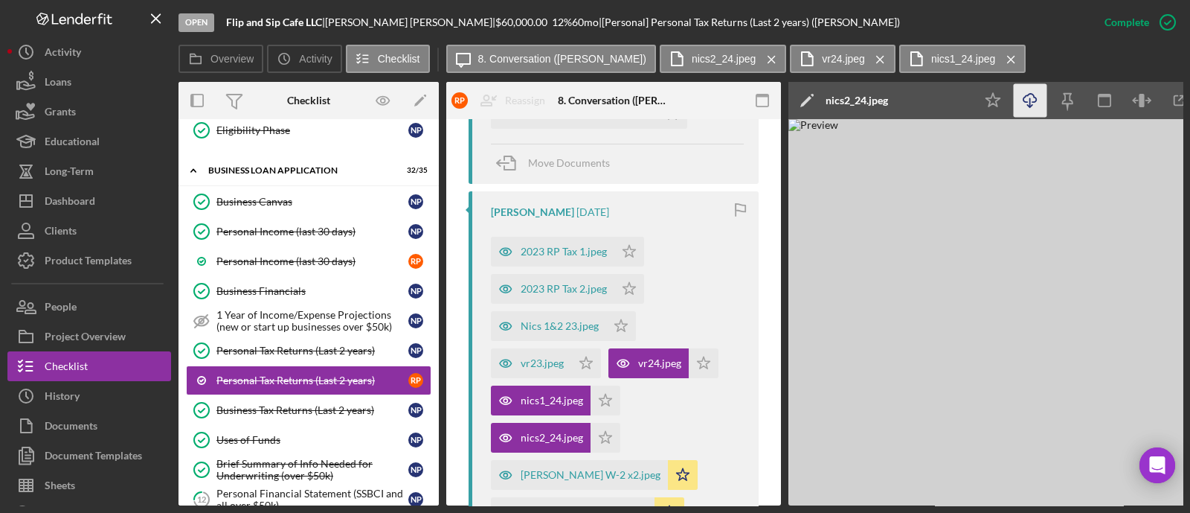
click at [1035, 109] on icon "Icon/Download" at bounding box center [1030, 100] width 33 height 33
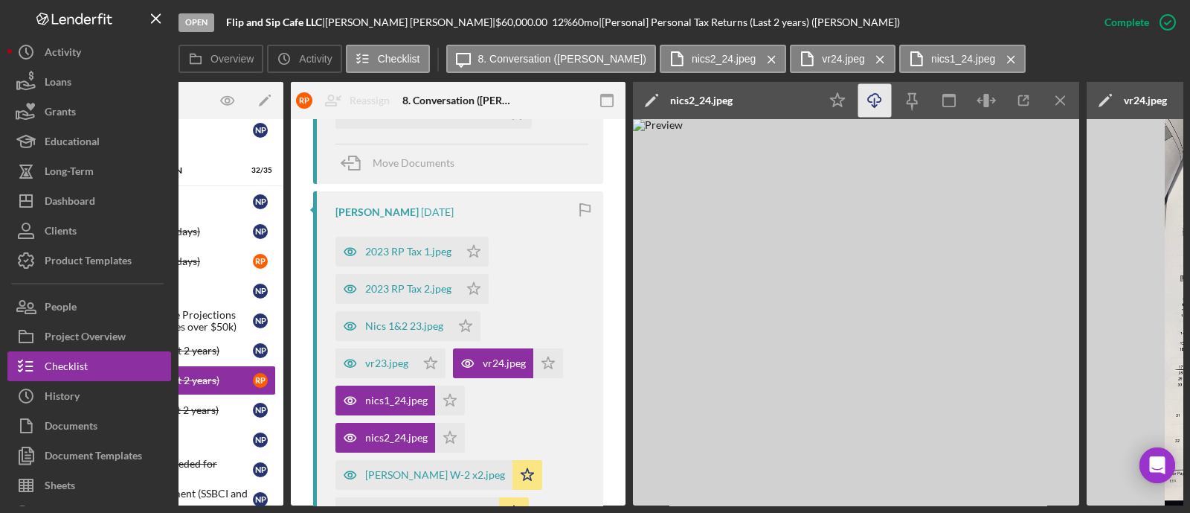
scroll to position [0, 157]
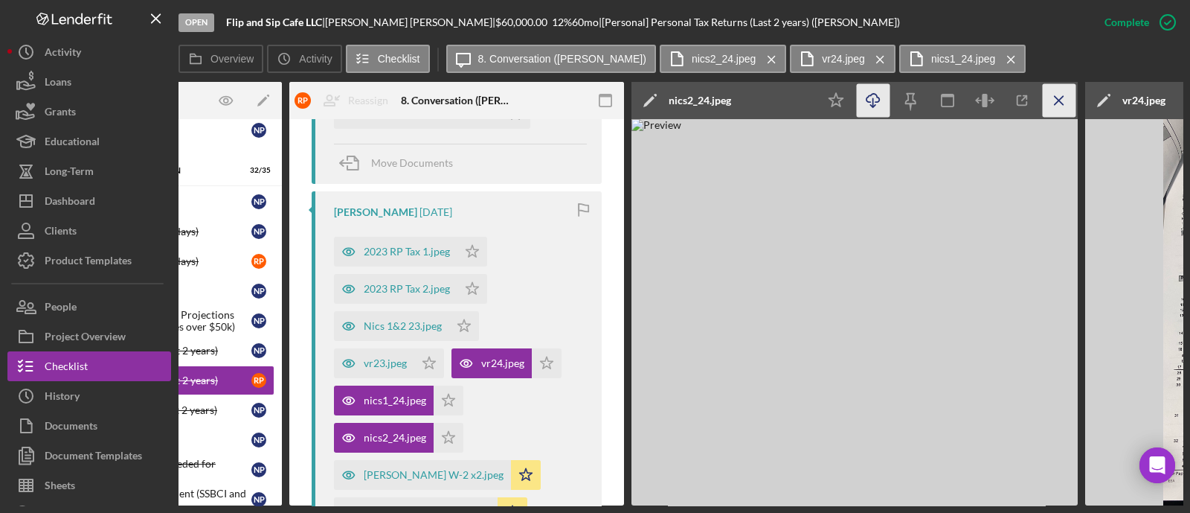
click at [1060, 102] on line "button" at bounding box center [1059, 100] width 8 height 8
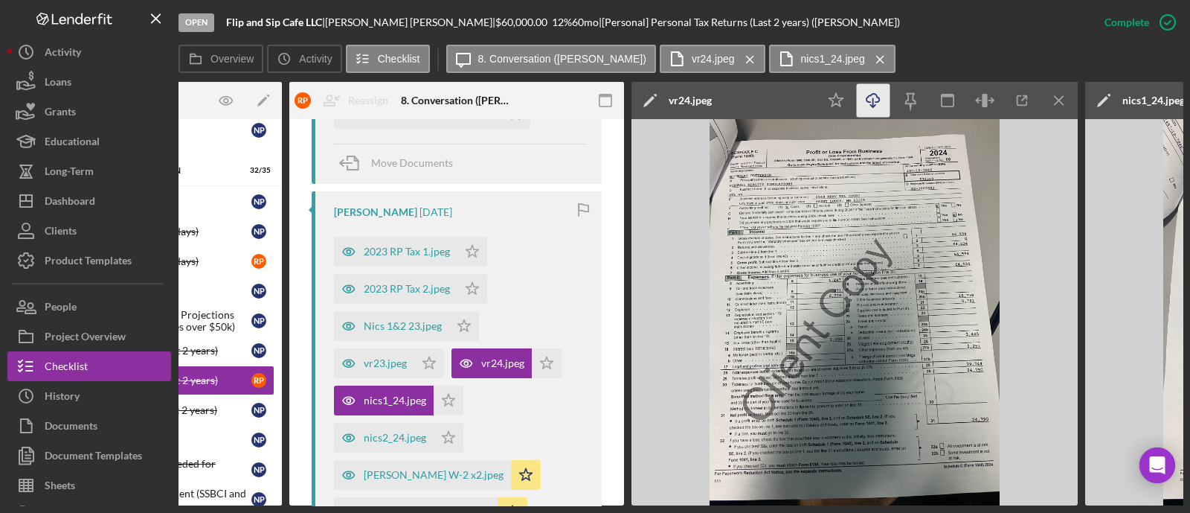
click at [879, 105] on icon "Icon/Download" at bounding box center [873, 100] width 33 height 33
click at [1053, 106] on icon "Icon/Menu Close" at bounding box center [1059, 100] width 33 height 33
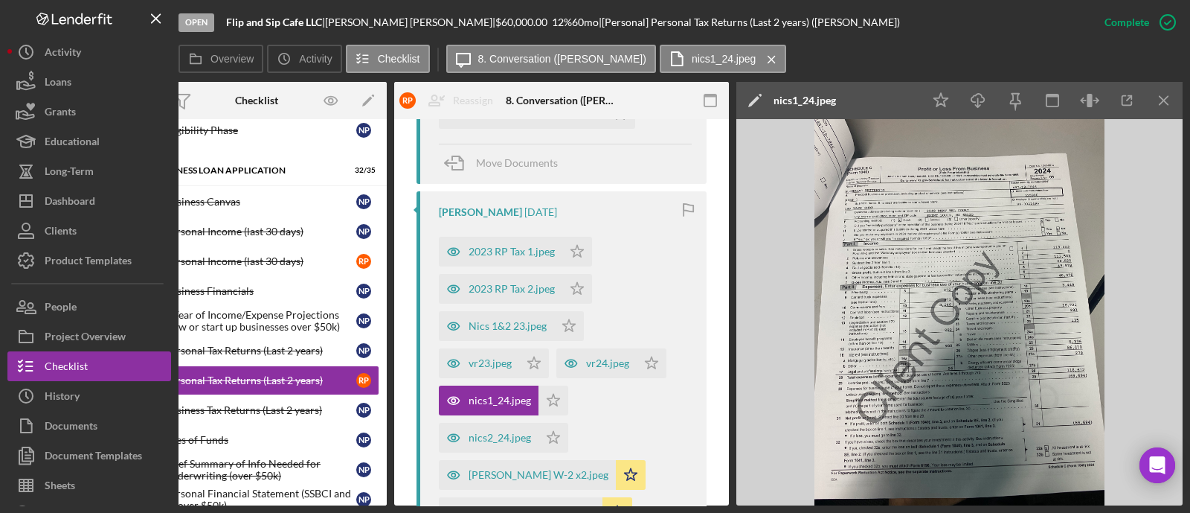
scroll to position [0, 52]
click at [982, 103] on icon "Icon/Download" at bounding box center [978, 100] width 33 height 33
click at [549, 469] on div "[PERSON_NAME] W-2 x2.jpeg" at bounding box center [539, 475] width 140 height 12
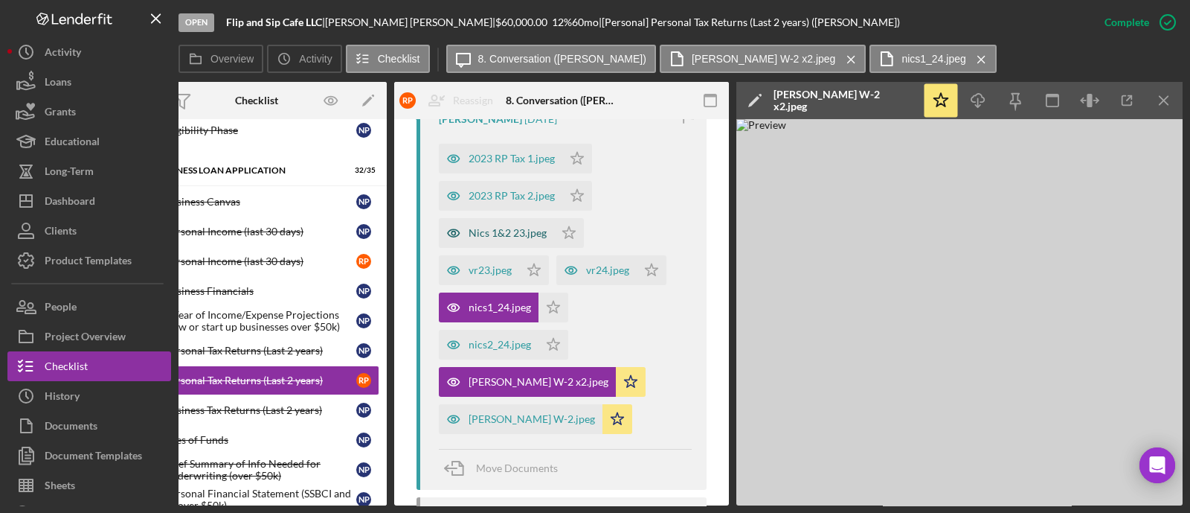
scroll to position [853, 0]
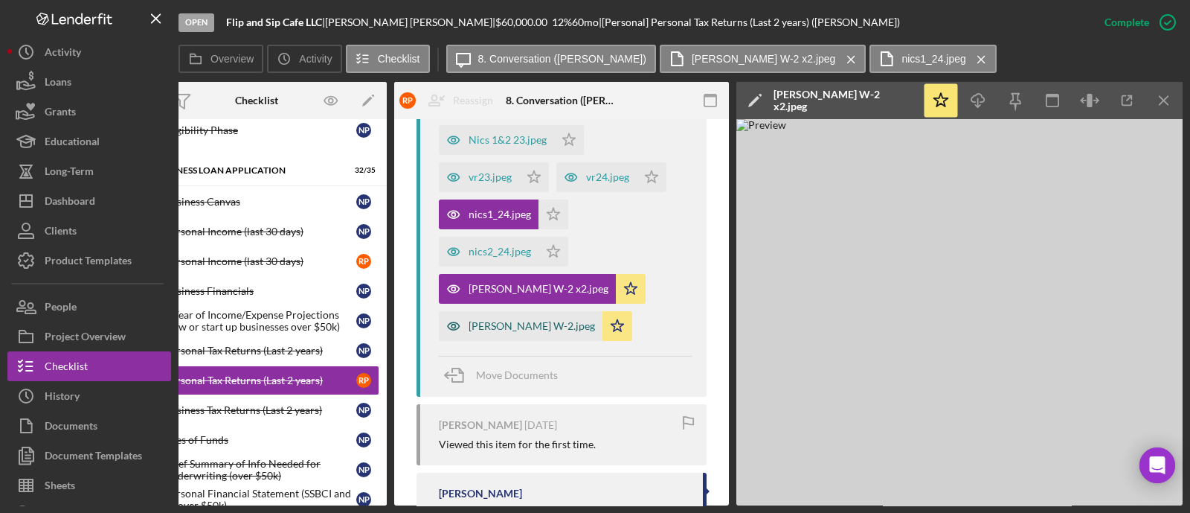
click at [527, 327] on div "[PERSON_NAME] W-2.jpeg" at bounding box center [532, 326] width 126 height 12
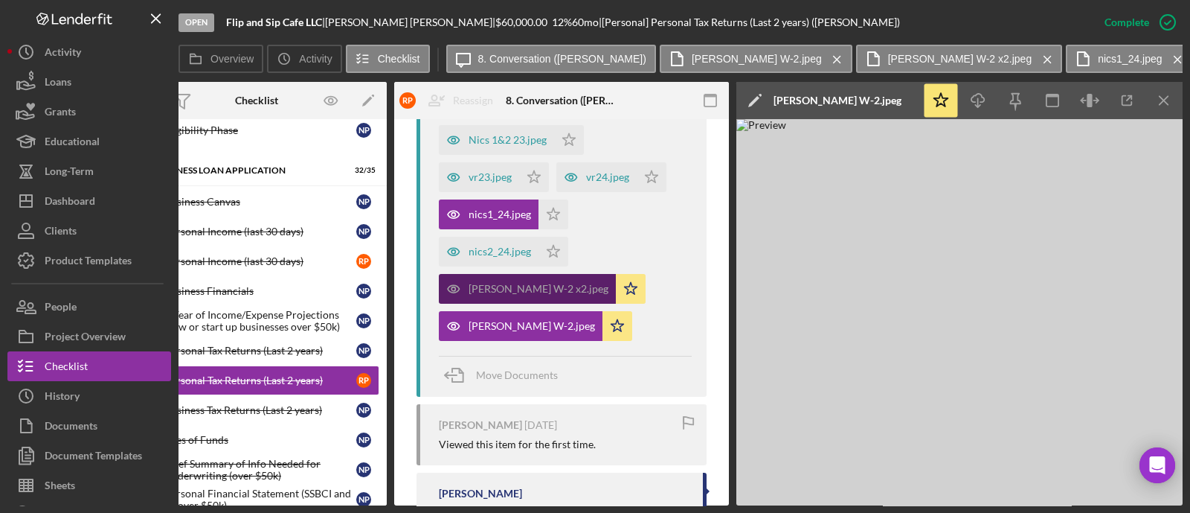
click at [527, 289] on div "[PERSON_NAME] W-2 x2.jpeg" at bounding box center [539, 289] width 140 height 12
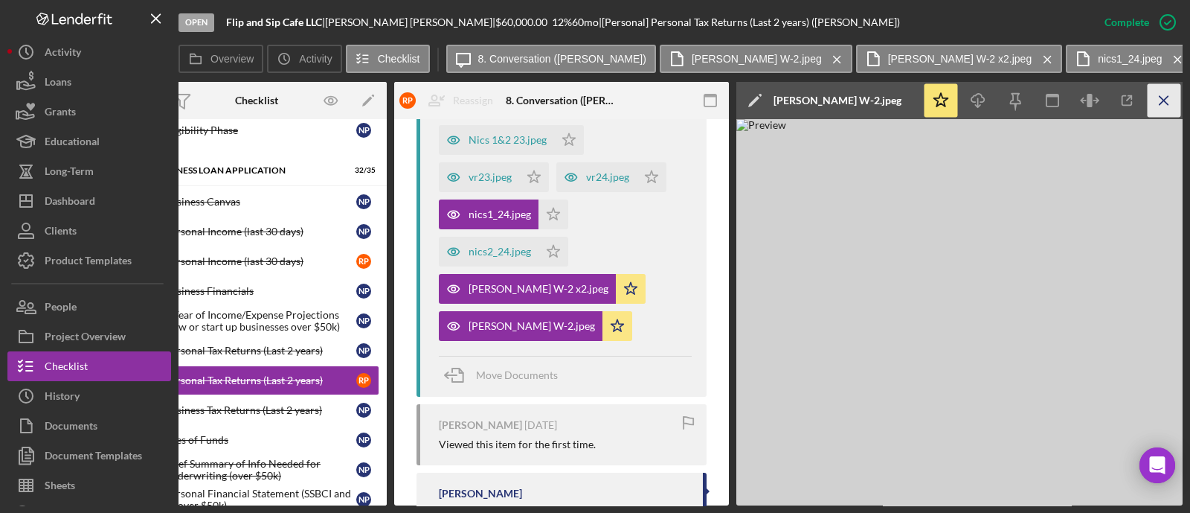
click at [1168, 102] on icon "Icon/Menu Close" at bounding box center [1164, 100] width 33 height 33
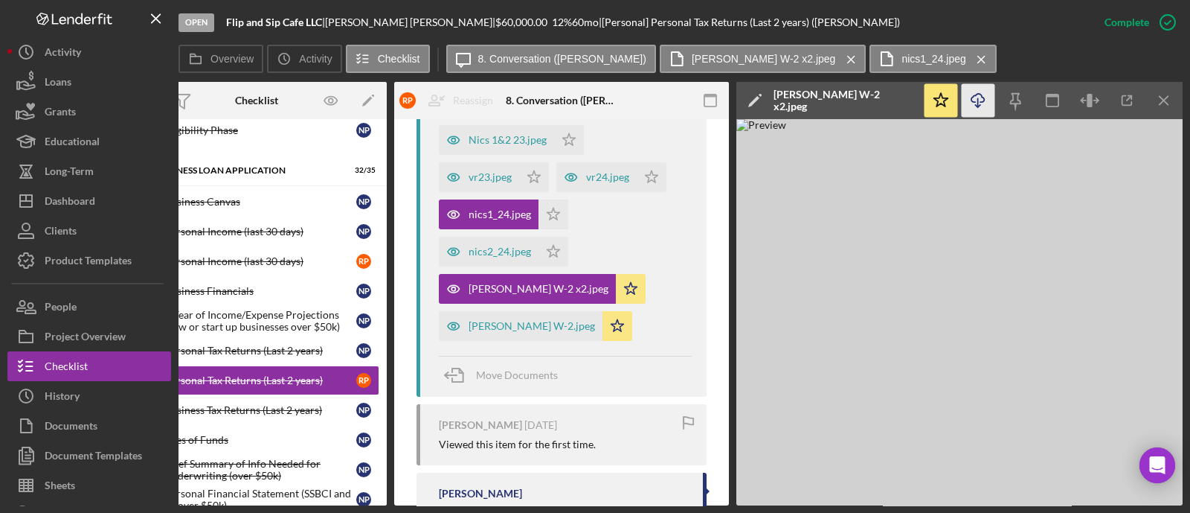
click at [986, 100] on icon "Icon/Download" at bounding box center [978, 100] width 33 height 33
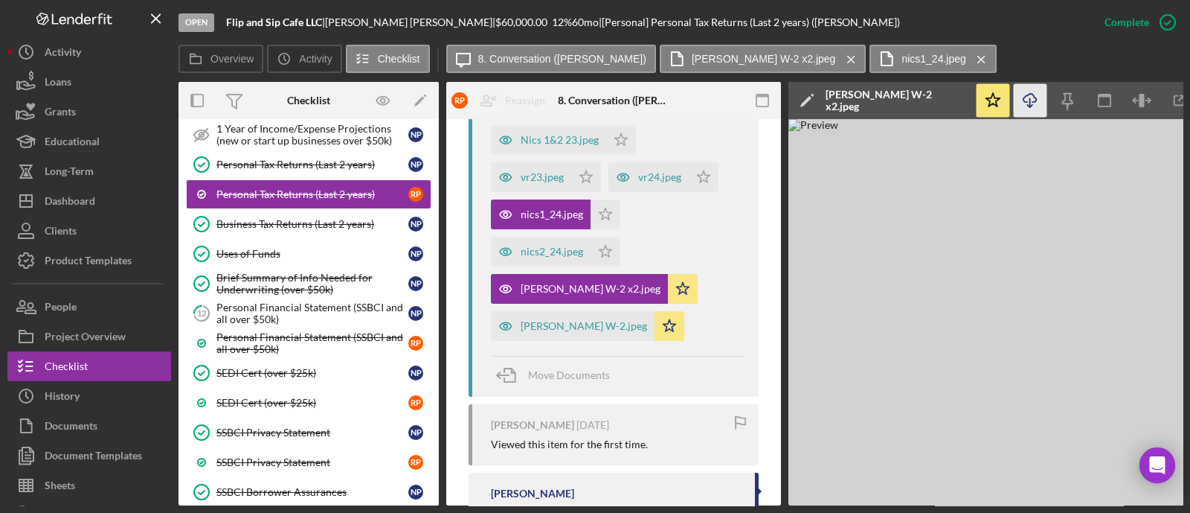
scroll to position [918, 0]
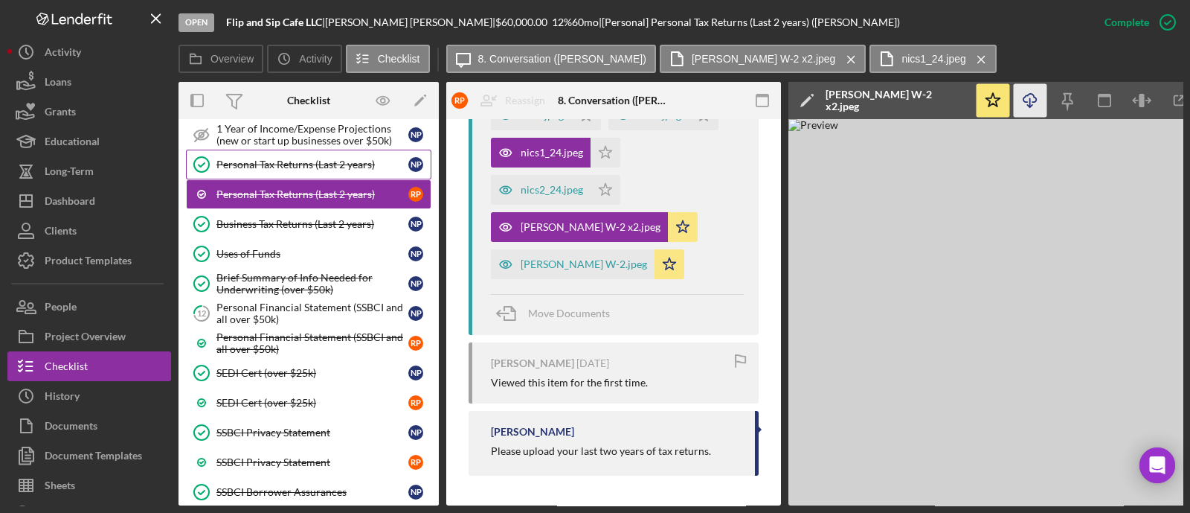
click at [330, 161] on link "Personal Tax Returns (Last 2 years) Personal Tax Returns (Last 2 years) N P" at bounding box center [308, 165] width 245 height 30
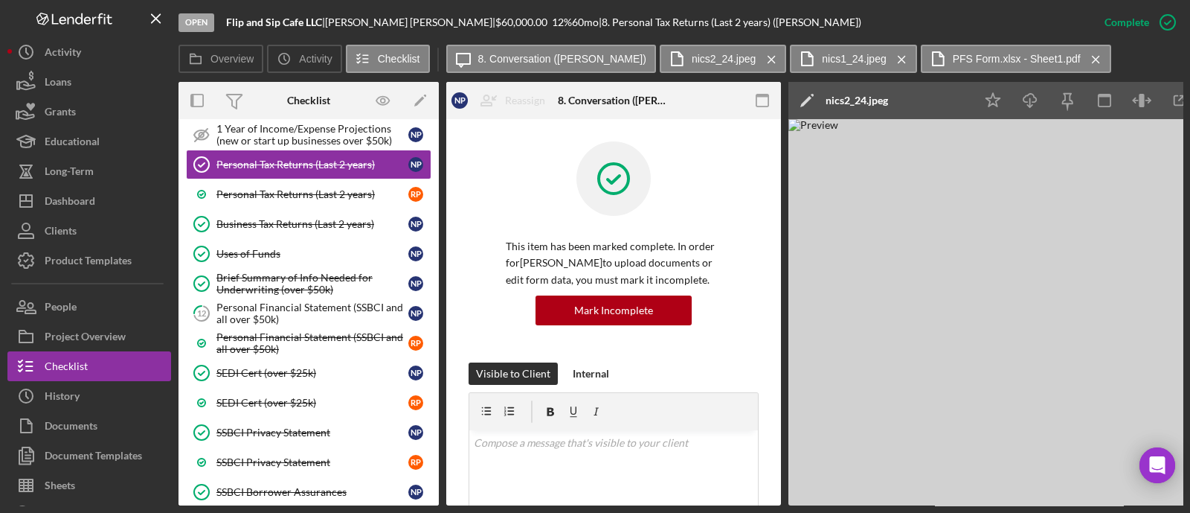
scroll to position [279, 0]
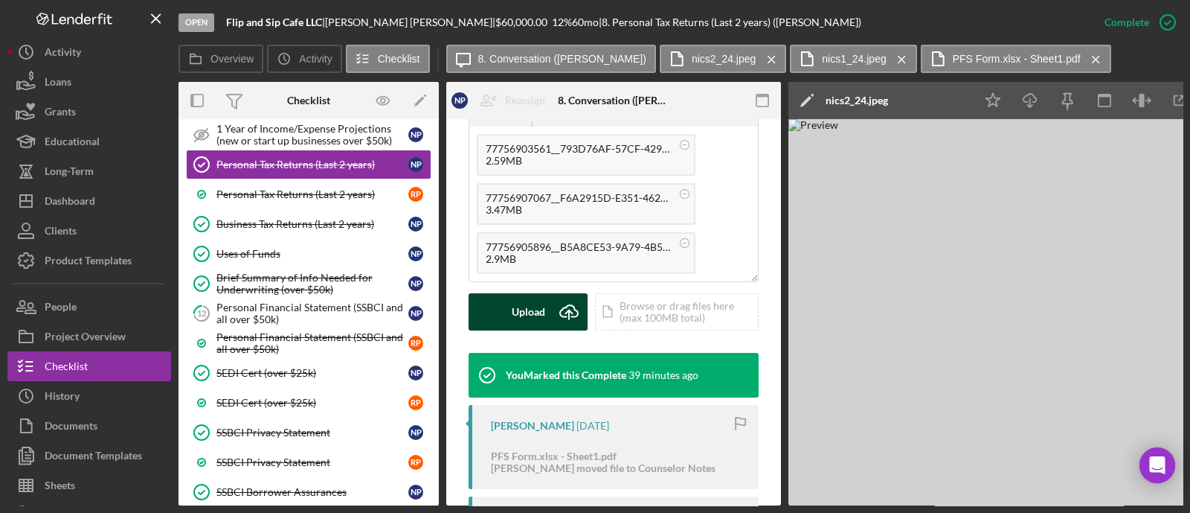
click at [550, 310] on icon "Icon/Upload" at bounding box center [568, 311] width 37 height 37
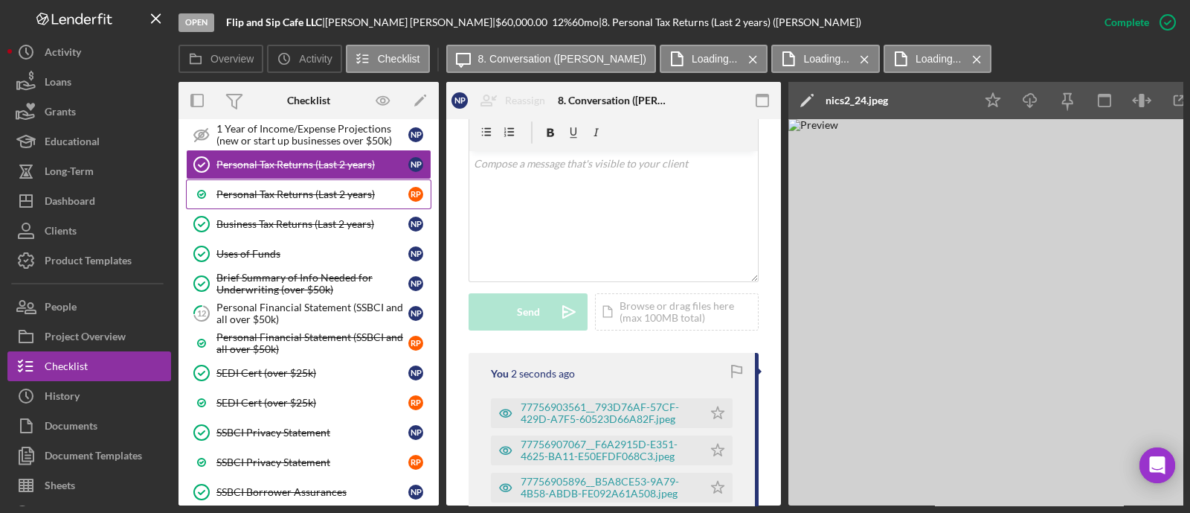
click at [294, 189] on div "Personal Tax Returns (Last 2 years)" at bounding box center [312, 194] width 192 height 12
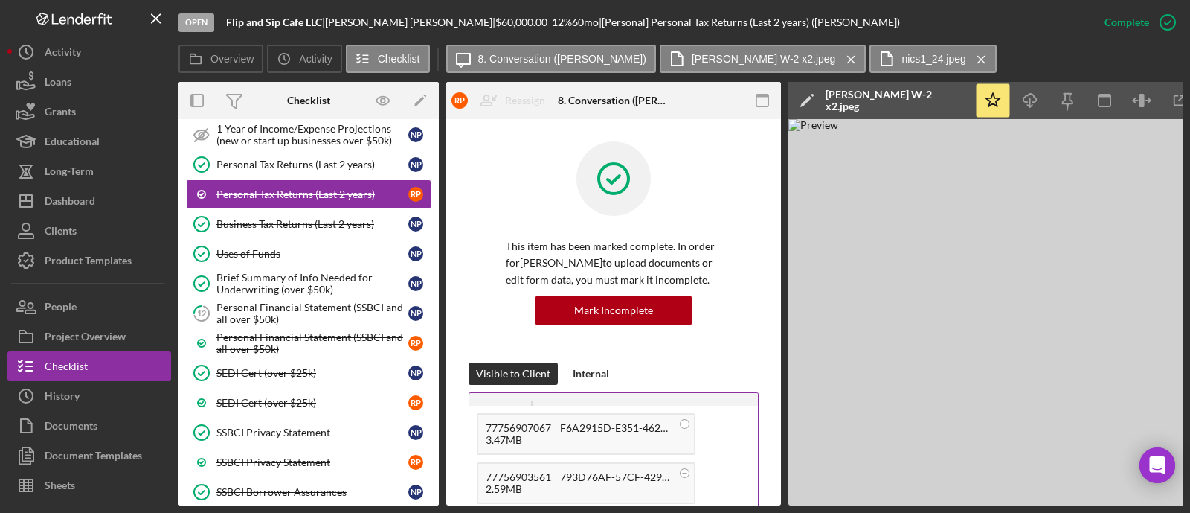
scroll to position [279, 0]
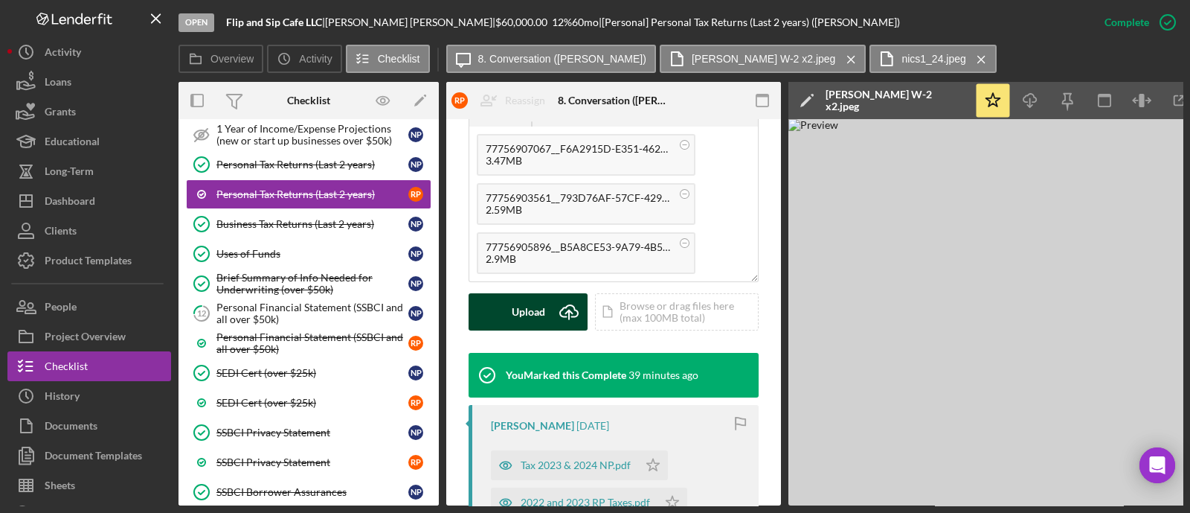
click at [552, 315] on icon "Icon/Upload" at bounding box center [568, 311] width 37 height 37
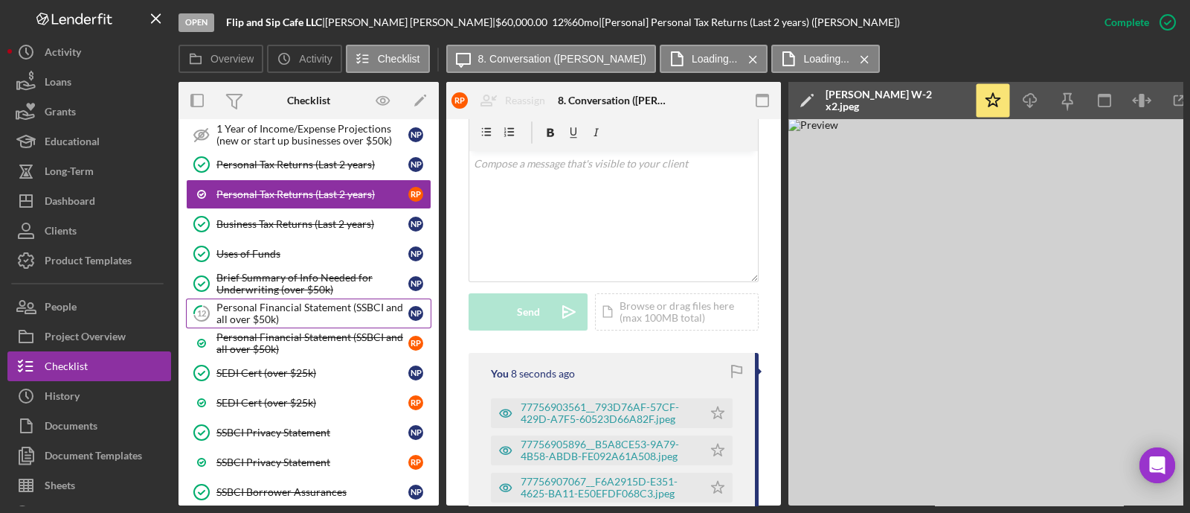
click at [305, 301] on div "Personal Financial Statement (SSBCI and all over $50k)" at bounding box center [312, 313] width 192 height 24
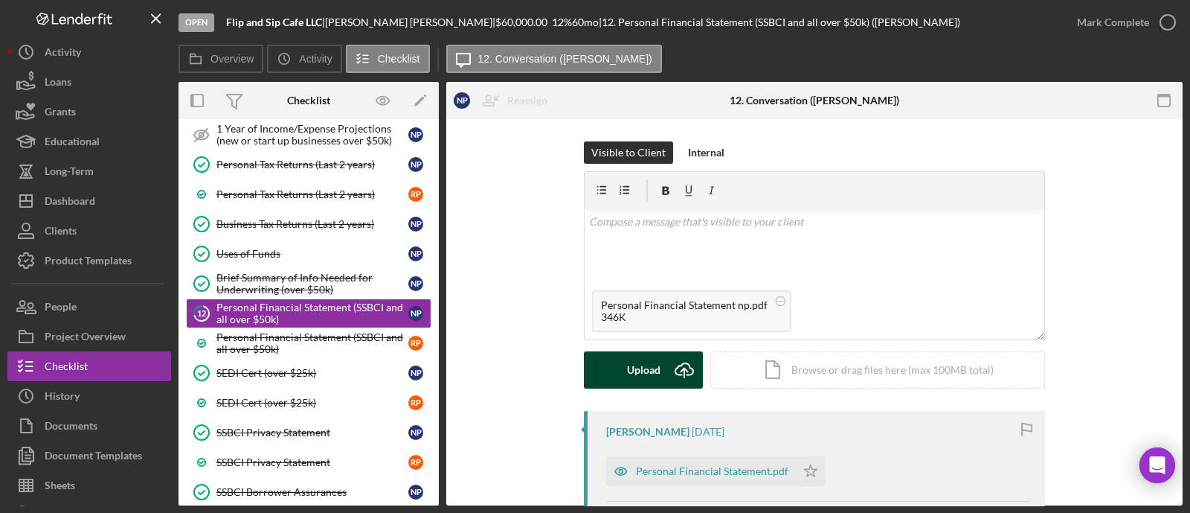
click at [643, 370] on div "Upload" at bounding box center [643, 369] width 33 height 37
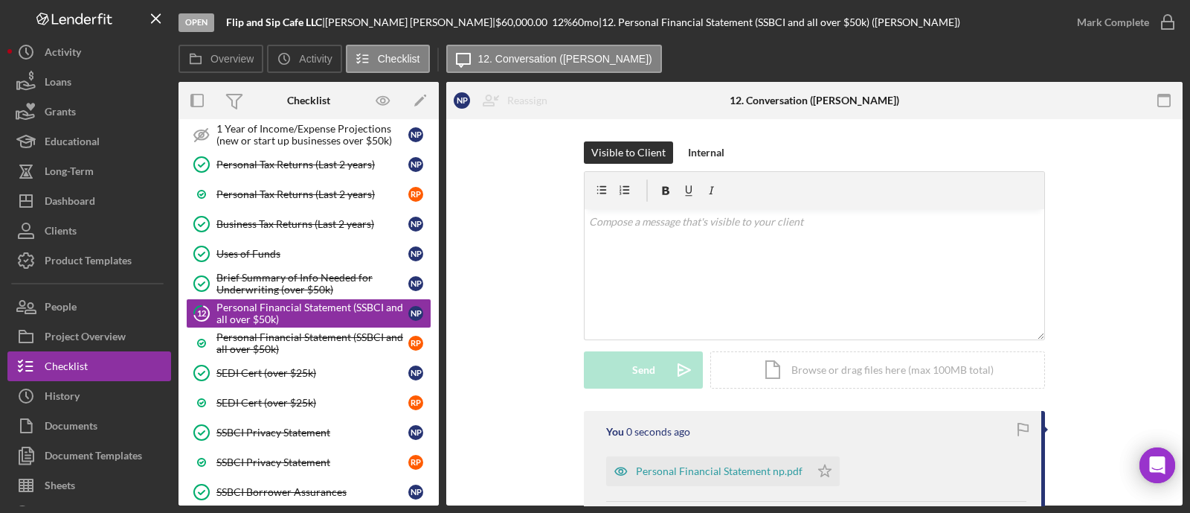
scroll to position [185, 0]
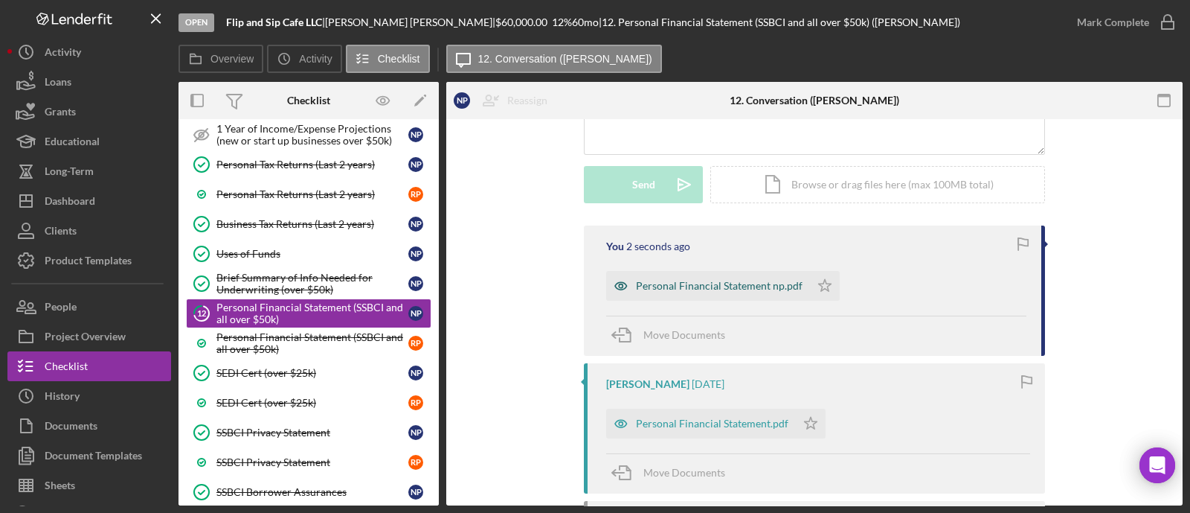
click at [699, 289] on div "Personal Financial Statement np.pdf" at bounding box center [719, 286] width 167 height 12
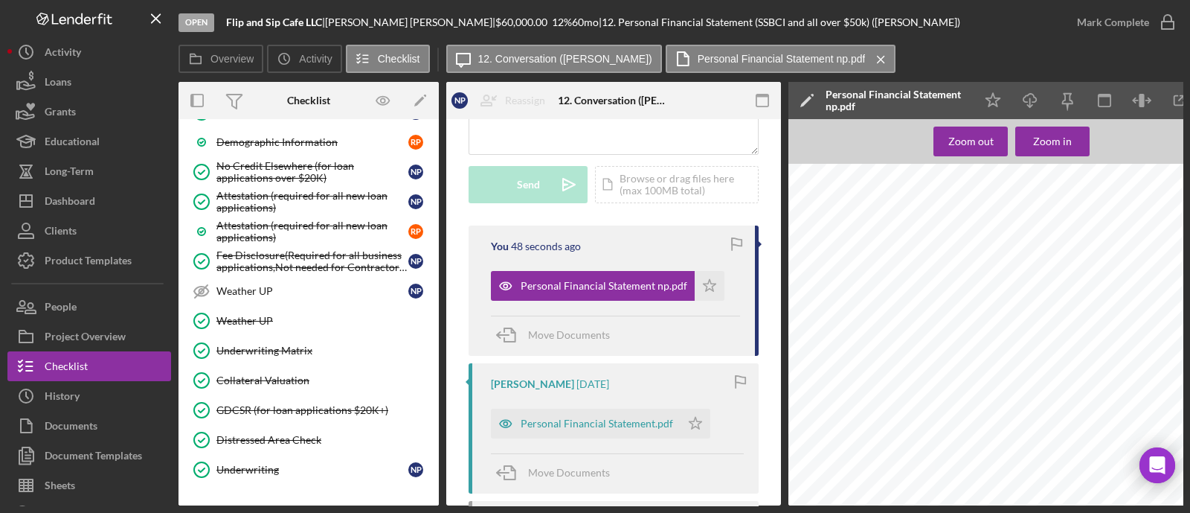
scroll to position [1451, 0]
